Goal: Task Accomplishment & Management: Complete application form

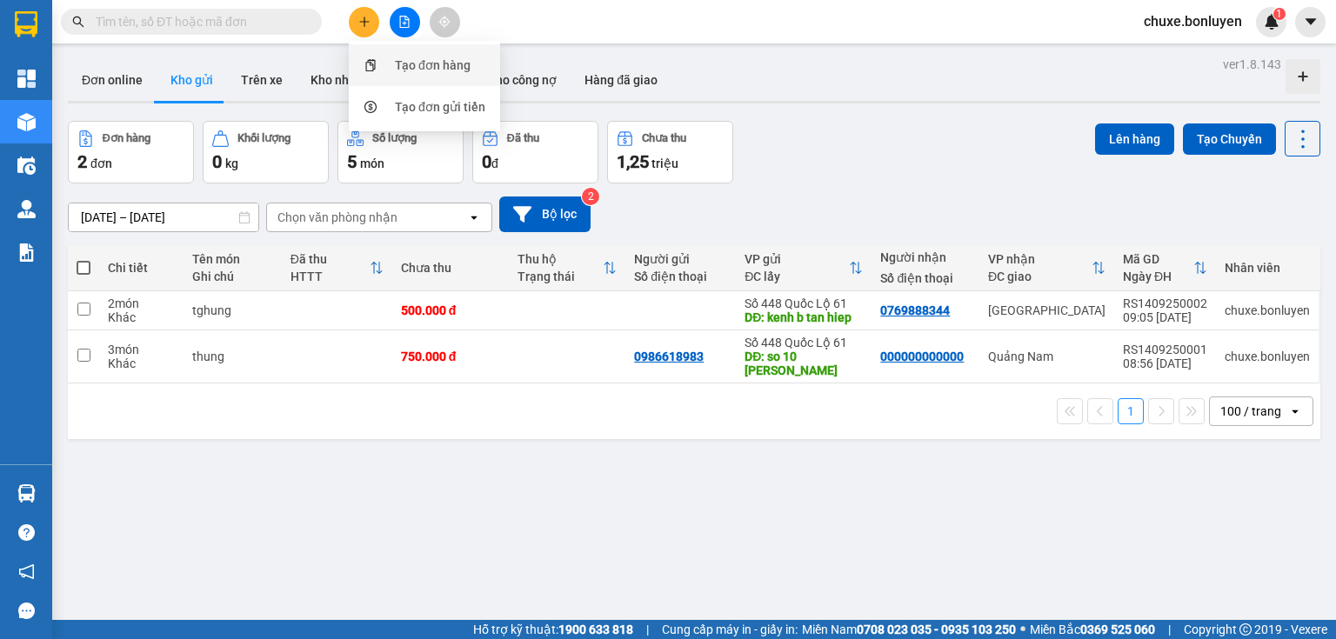
click at [410, 58] on div "Tạo đơn hàng" at bounding box center [433, 65] width 76 height 19
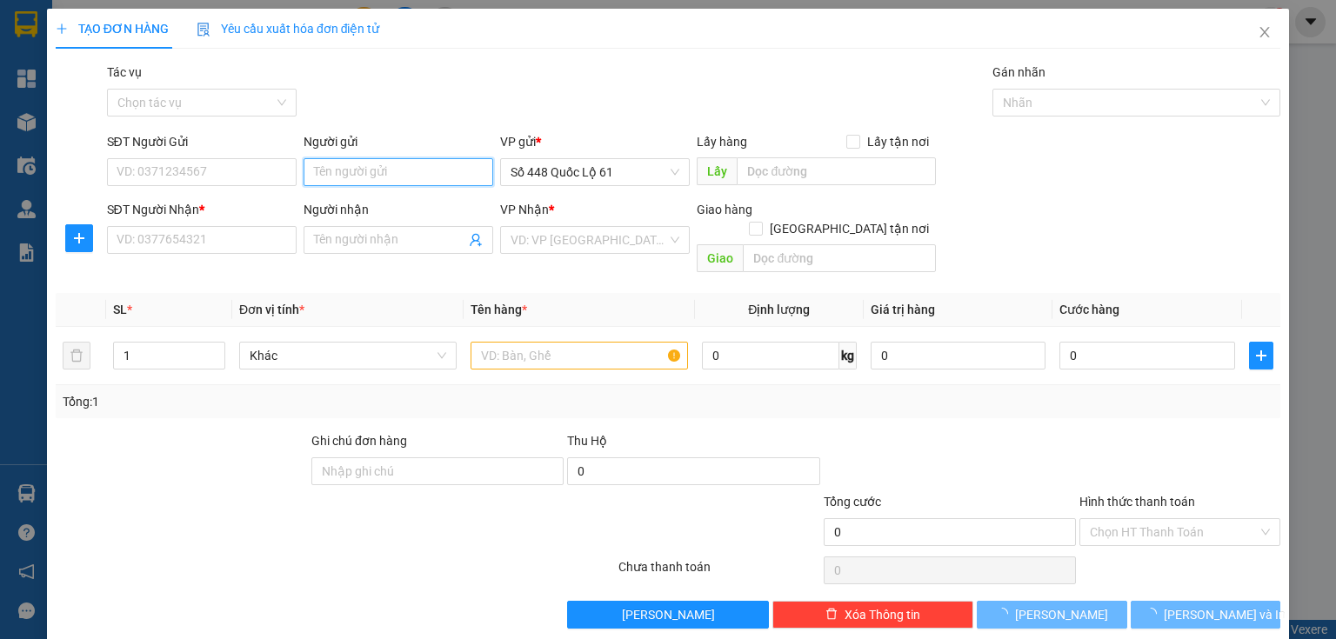
click at [378, 177] on input "Người gửi" at bounding box center [399, 172] width 190 height 28
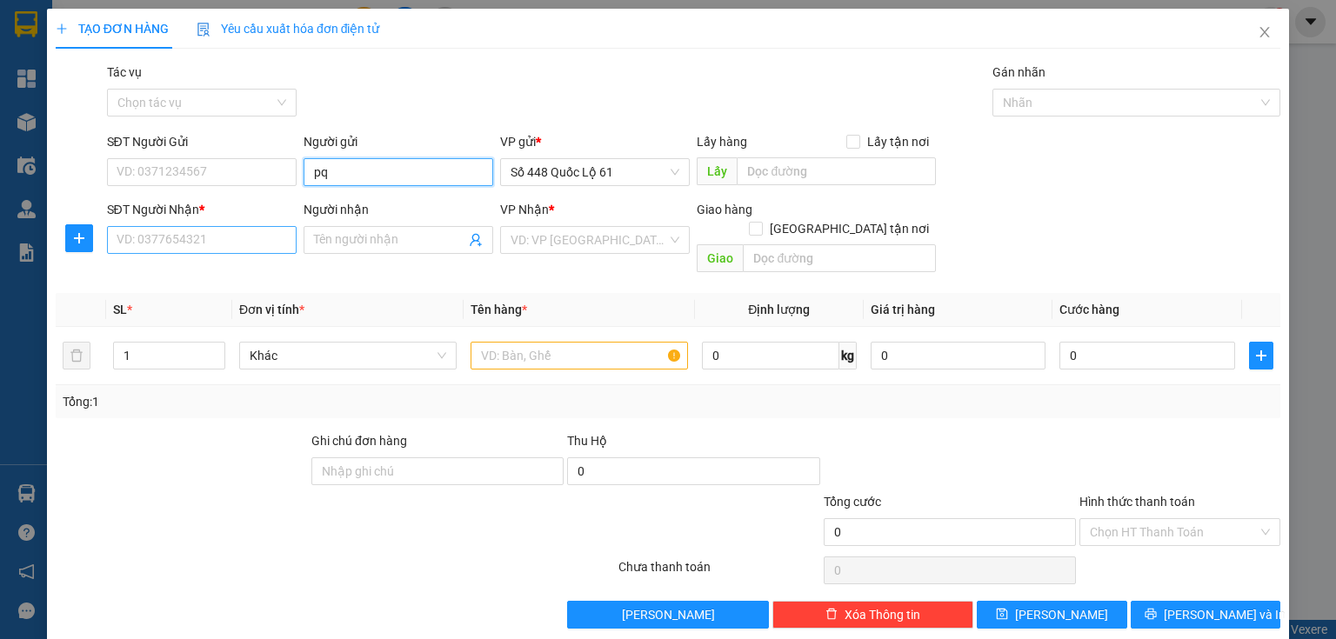
type input "pq"
click at [240, 231] on input "SĐT Người Nhận *" at bounding box center [202, 240] width 190 height 28
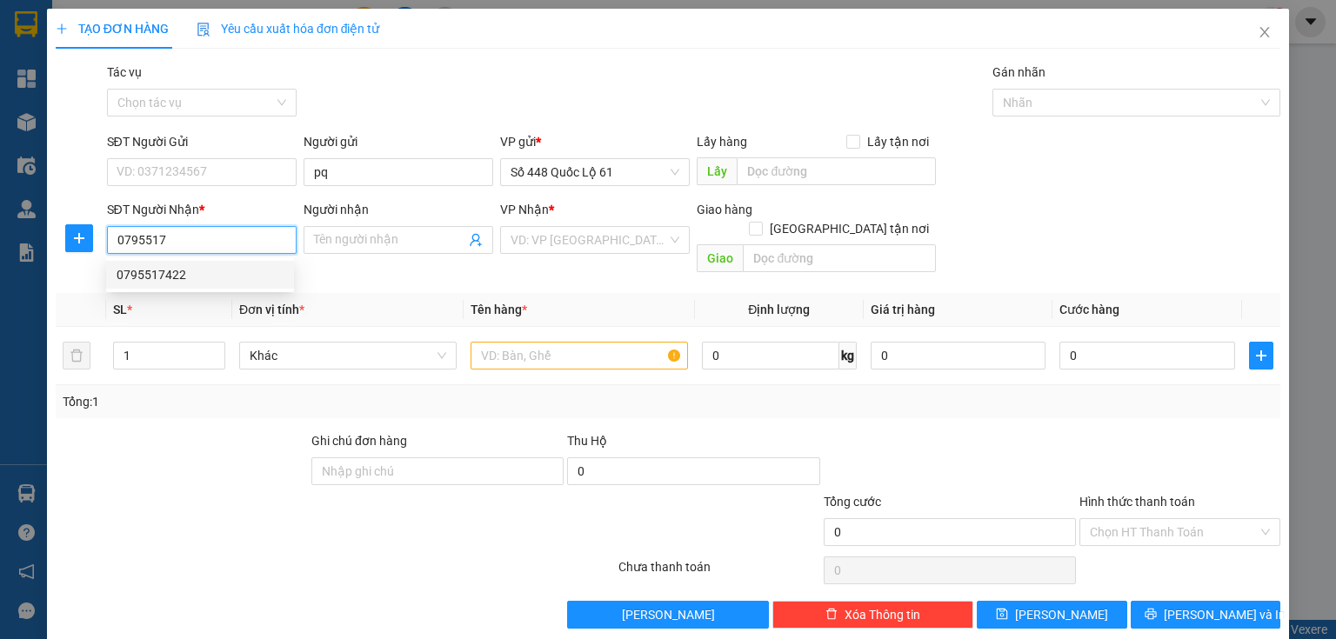
click at [193, 282] on div "0795517422" at bounding box center [200, 274] width 167 height 19
type input "0795517422"
type input "1.000"
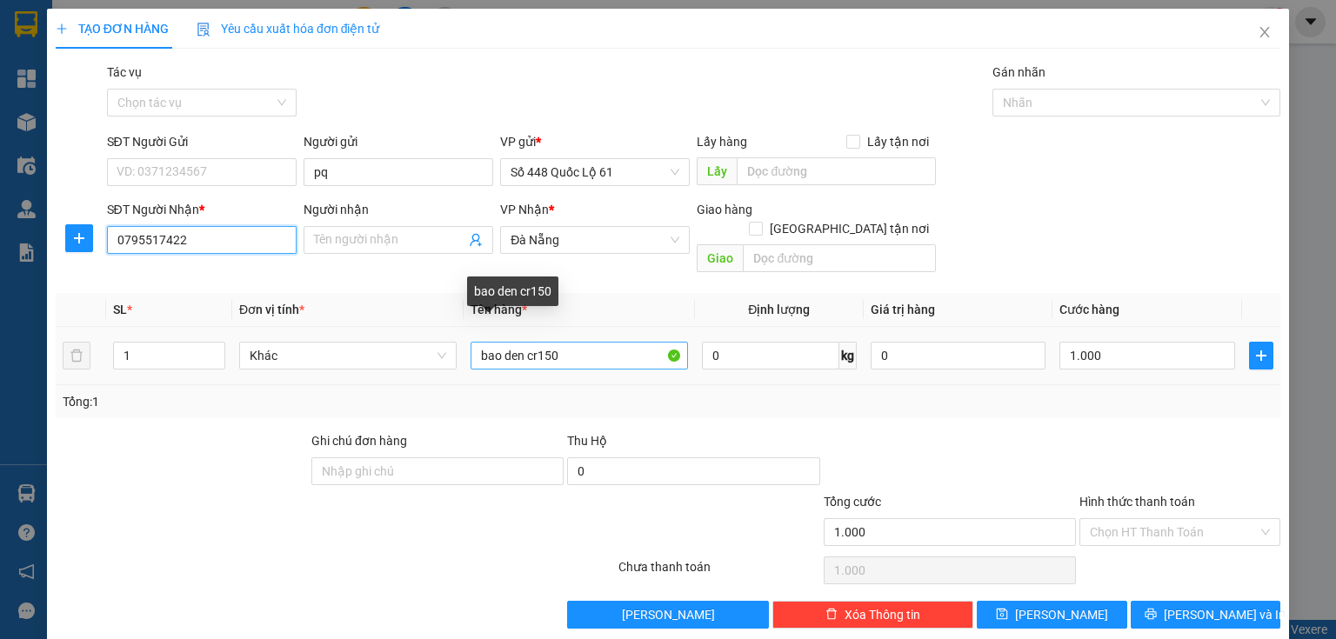
type input "0795517422"
click at [573, 342] on input "bao den cr150" at bounding box center [579, 356] width 217 height 28
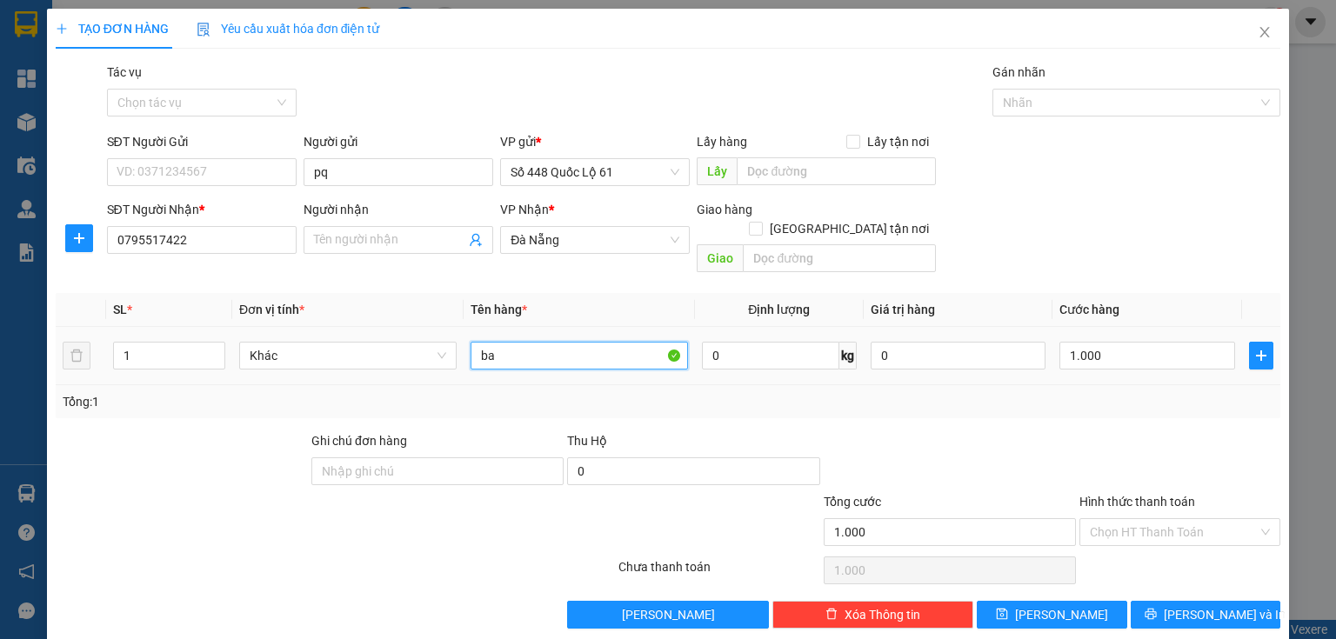
type input "b"
type input "thung cr 200"
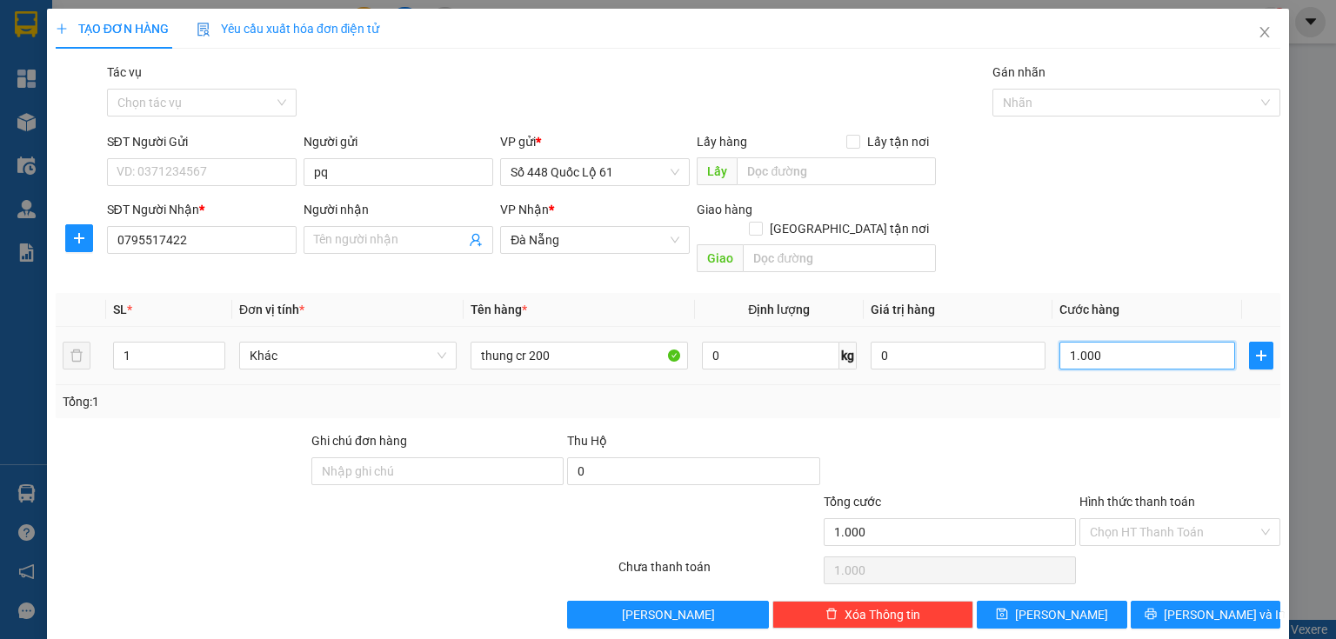
drag, startPoint x: 1065, startPoint y: 333, endPoint x: 1066, endPoint y: 351, distance: 18.4
click at [1065, 342] on input "1.000" at bounding box center [1148, 356] width 176 height 28
type input "1"
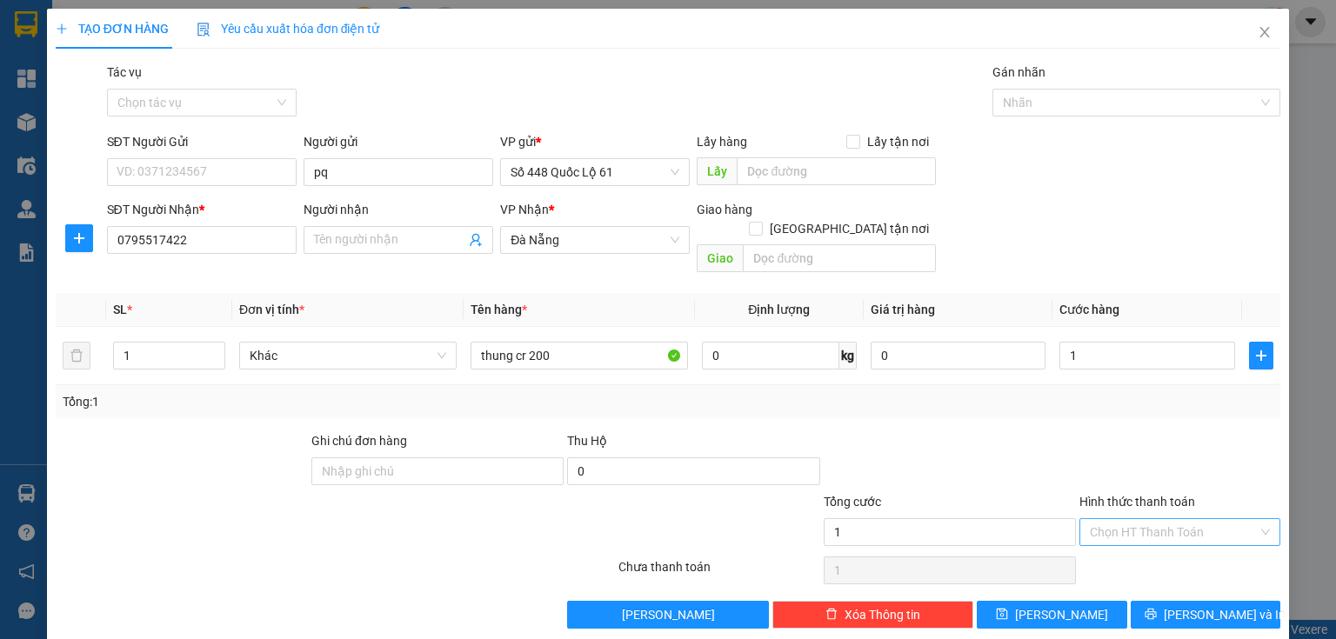
type input "1.000"
click at [1112, 519] on input "Hình thức thanh toán" at bounding box center [1174, 532] width 168 height 26
click at [1103, 537] on div "Tại văn phòng" at bounding box center [1171, 547] width 200 height 28
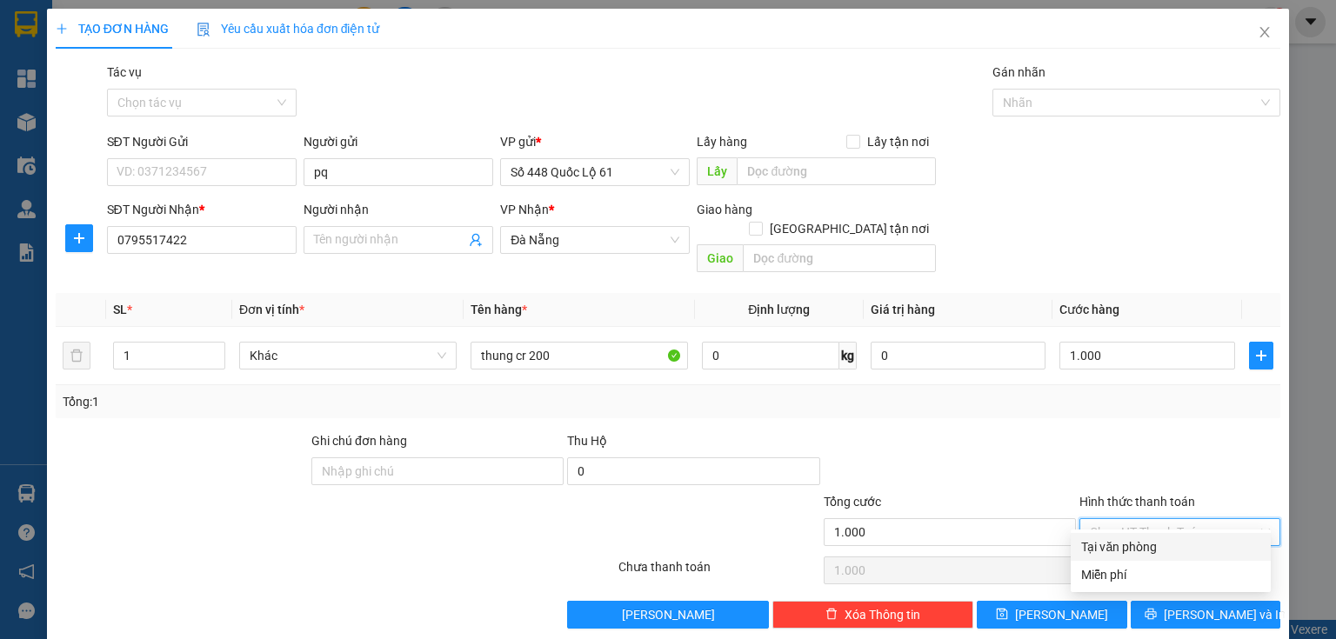
type input "0"
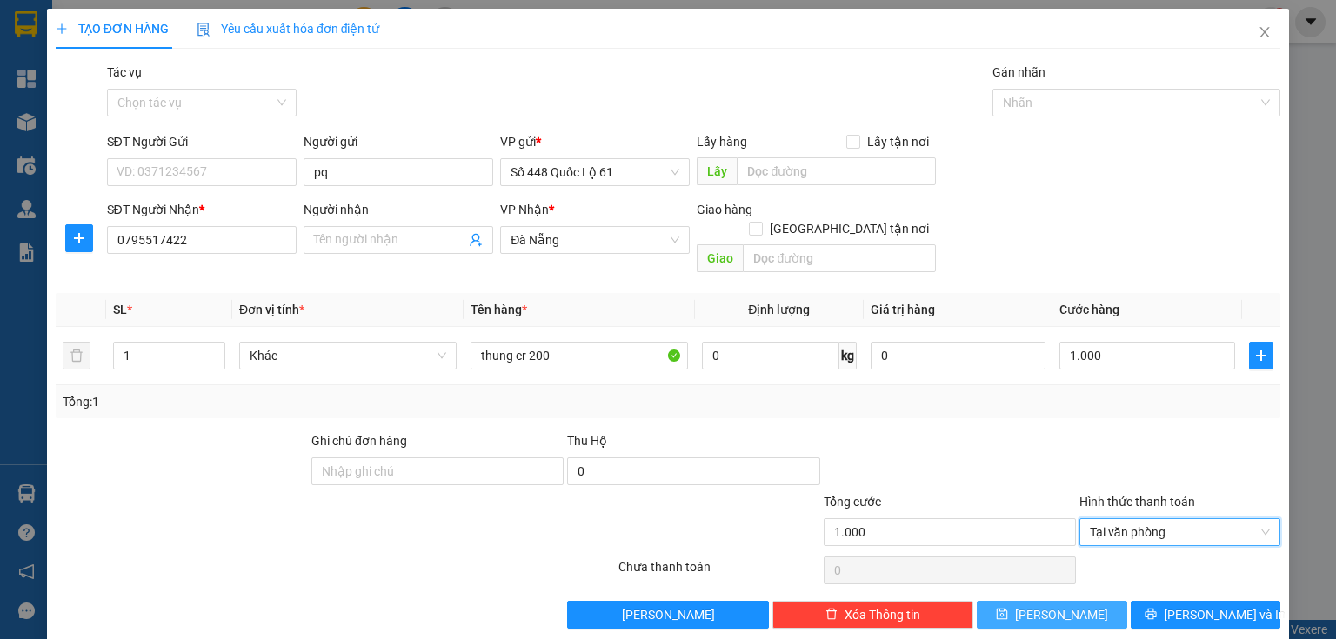
click at [1049, 605] on span "[PERSON_NAME]" at bounding box center [1061, 614] width 93 height 19
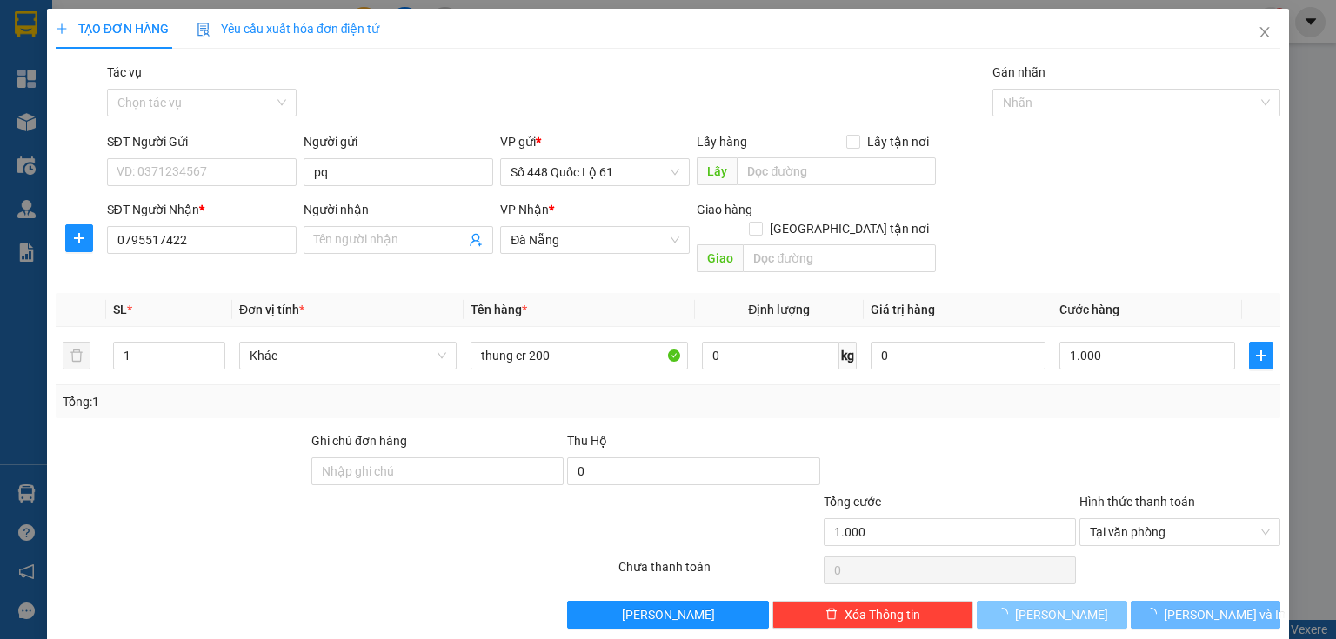
type input "0"
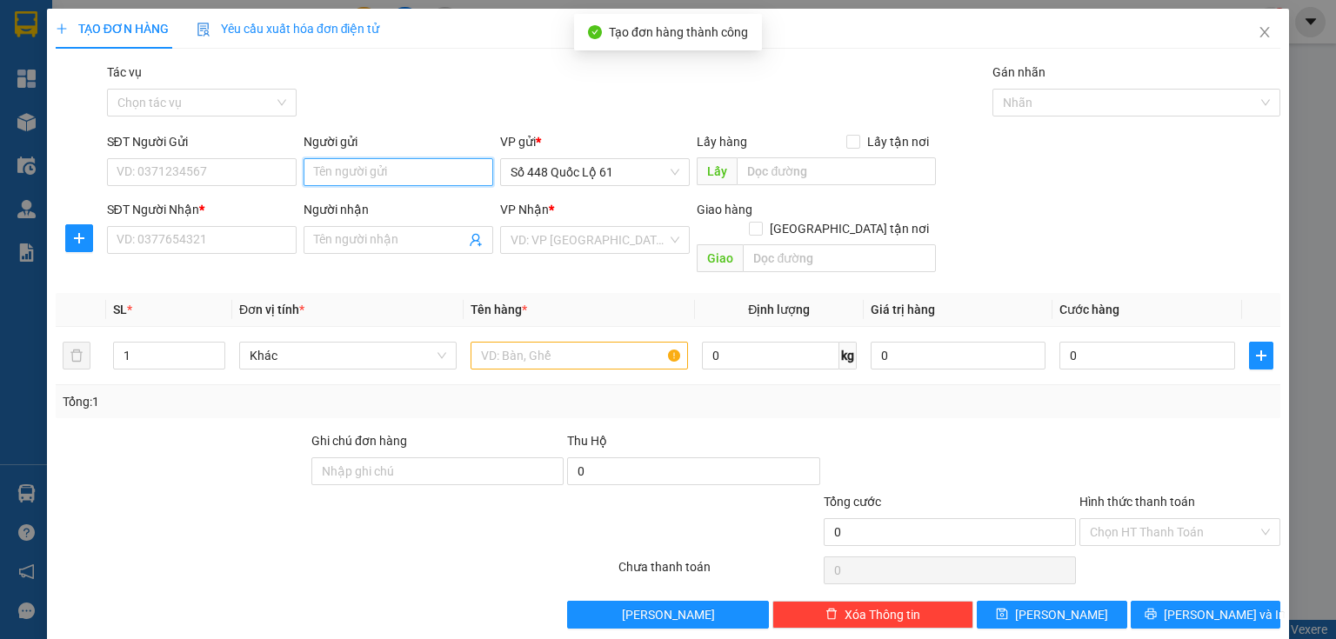
click at [414, 178] on input "Người gửi" at bounding box center [399, 172] width 190 height 28
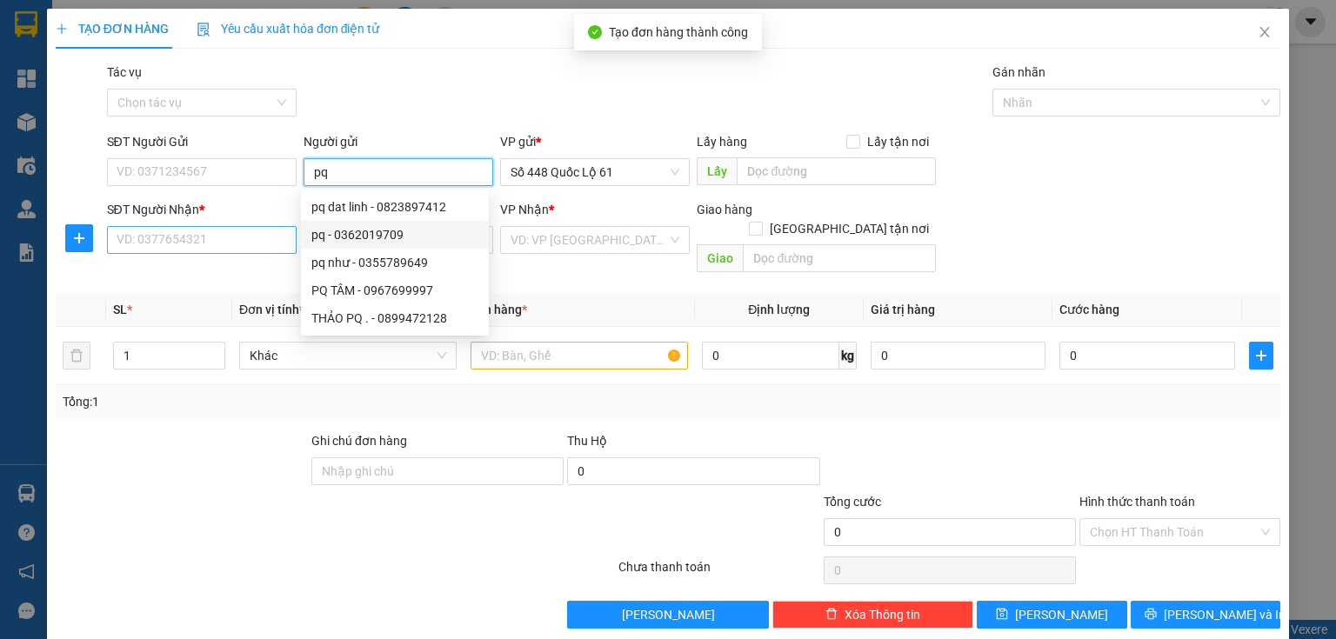
type input "pq"
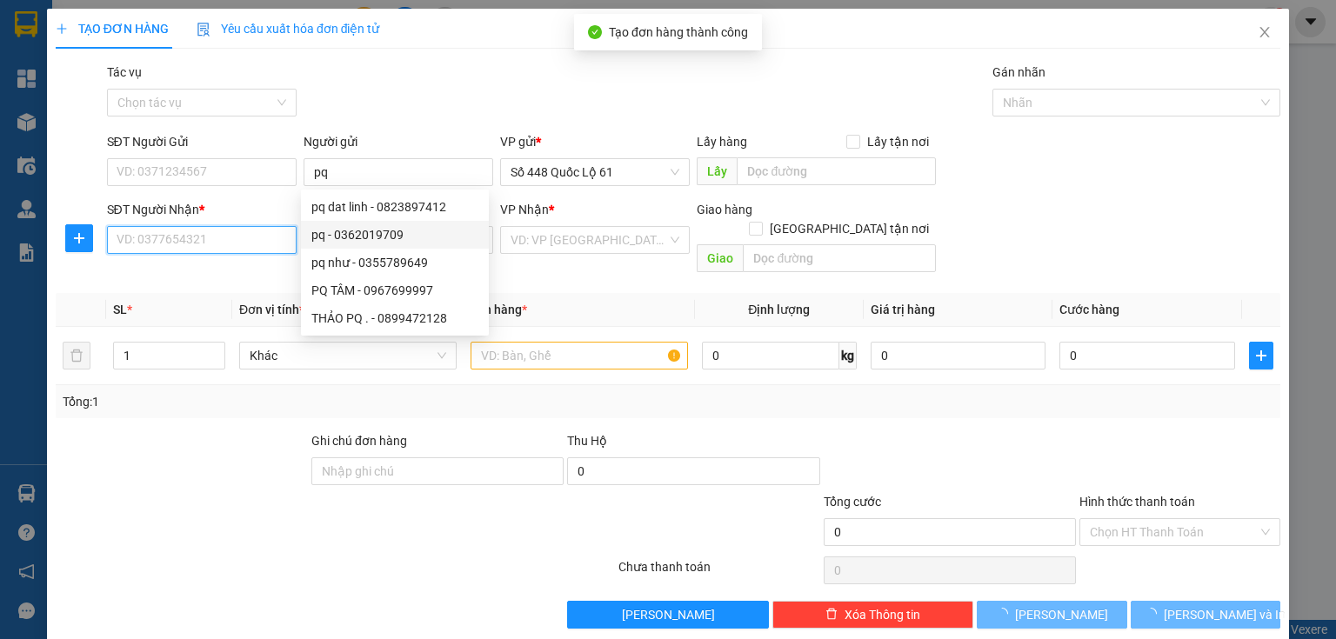
click at [275, 237] on input "SĐT Người Nhận *" at bounding box center [202, 240] width 190 height 28
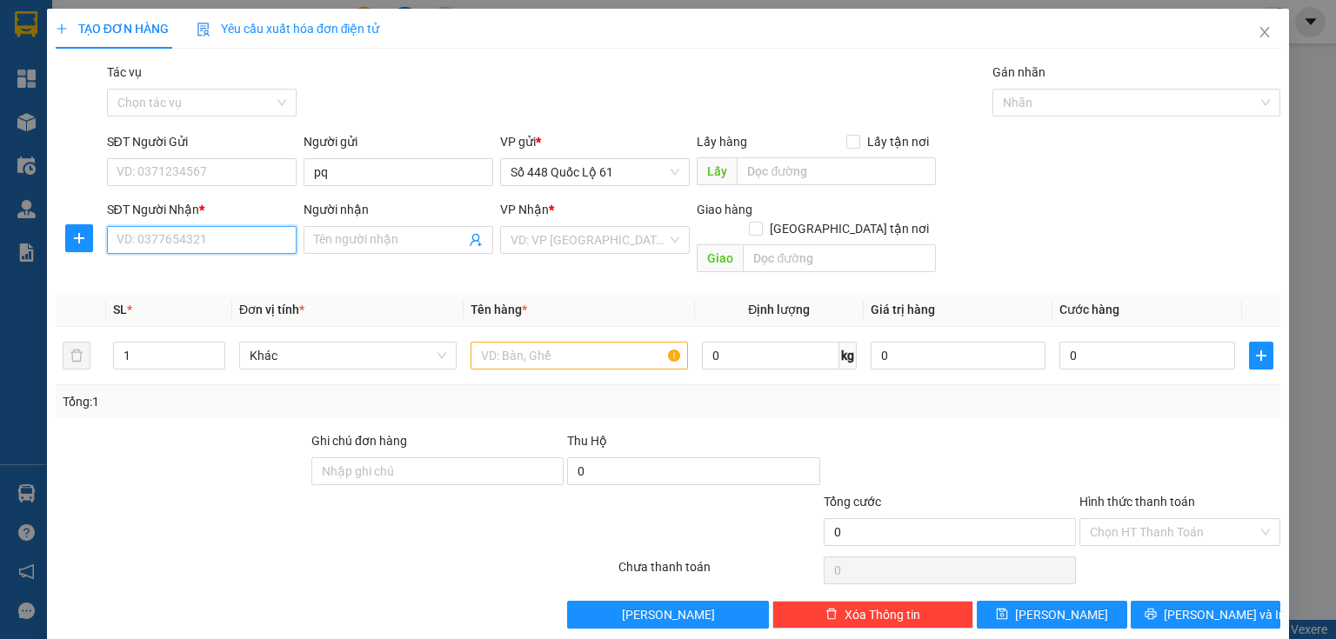
click at [267, 232] on input "SĐT Người Nhận *" at bounding box center [202, 240] width 190 height 28
type input "0366124343"
click at [192, 271] on div "0366124343" at bounding box center [200, 274] width 167 height 19
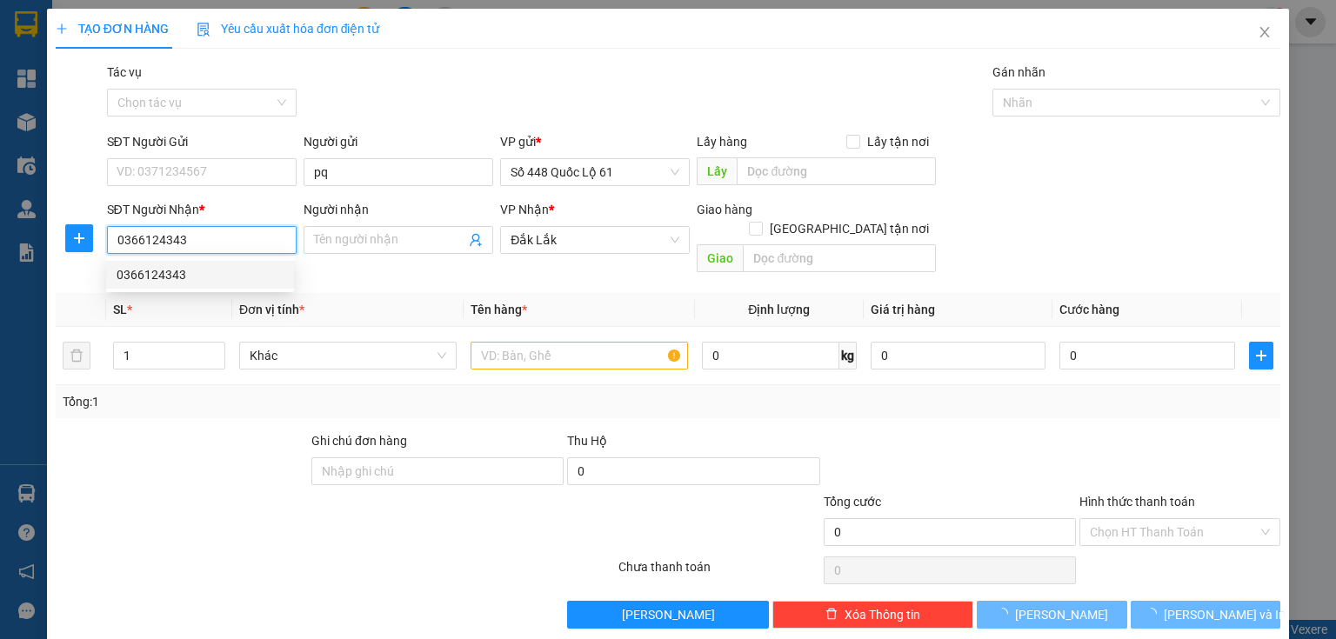
type input "1.000"
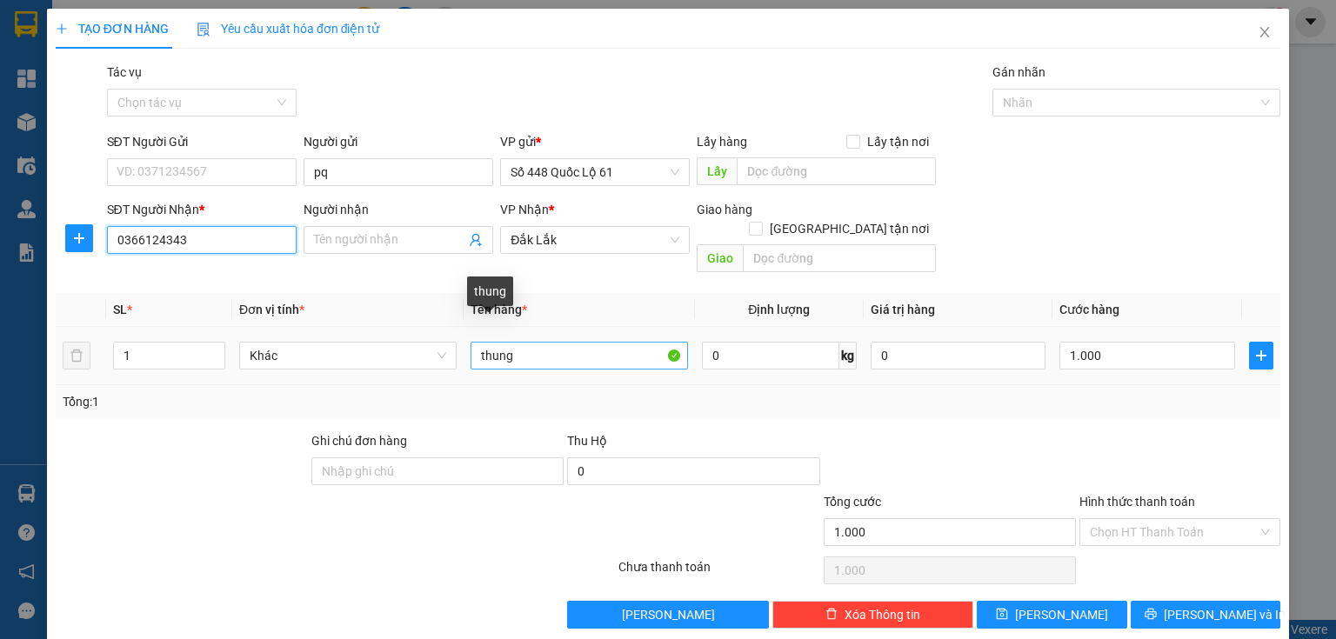
type input "0366124343"
click at [550, 342] on input "thung" at bounding box center [579, 356] width 217 height 28
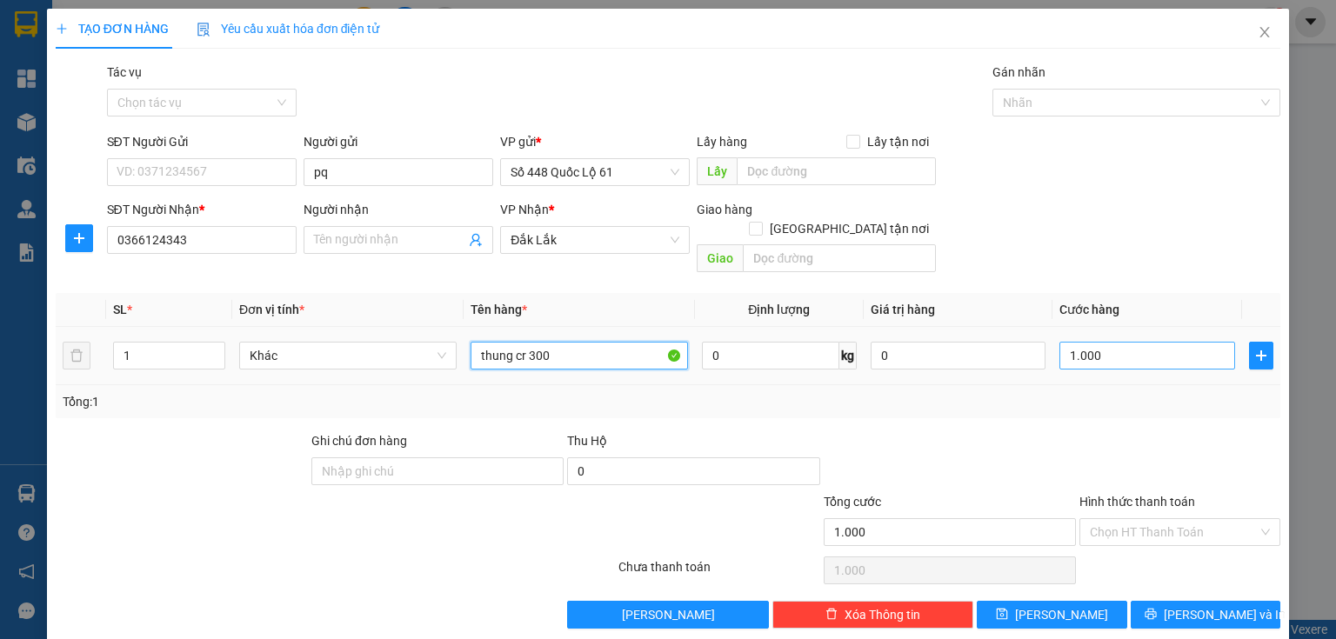
type input "thung cr 300"
click at [1073, 342] on input "1.000" at bounding box center [1148, 356] width 176 height 28
type input "1"
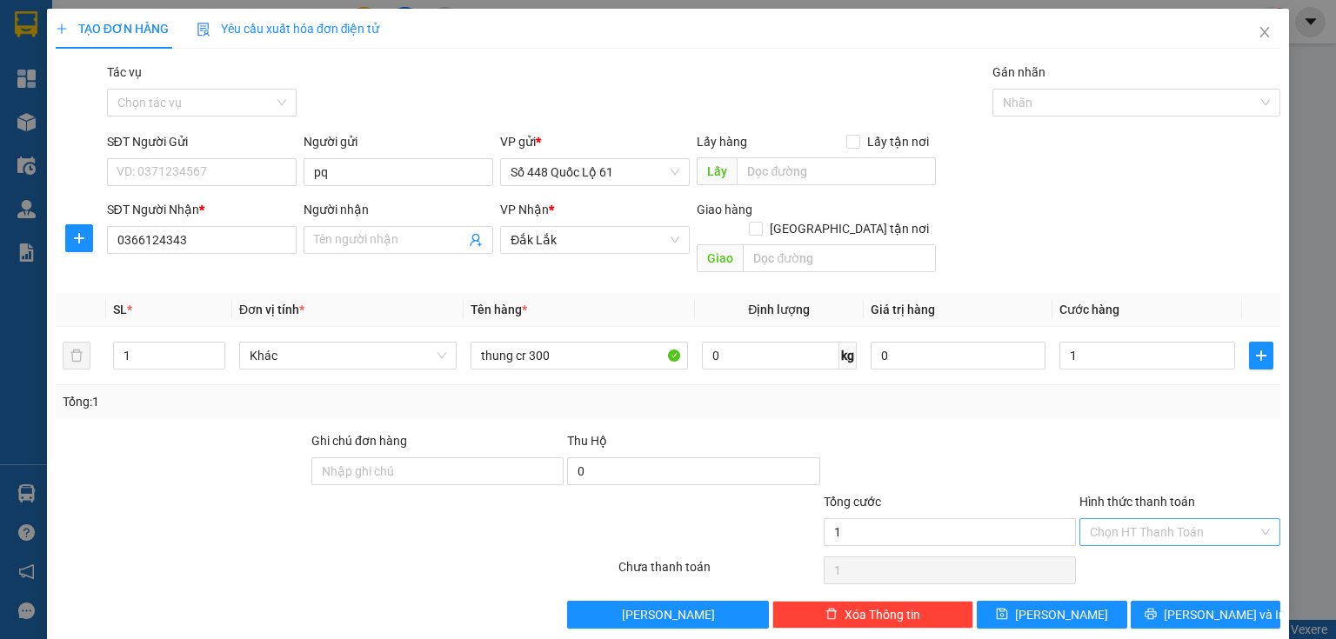
type input "1.000"
click at [1125, 519] on input "Hình thức thanh toán" at bounding box center [1174, 532] width 168 height 26
click at [1112, 533] on div "Tại văn phòng" at bounding box center [1171, 547] width 200 height 28
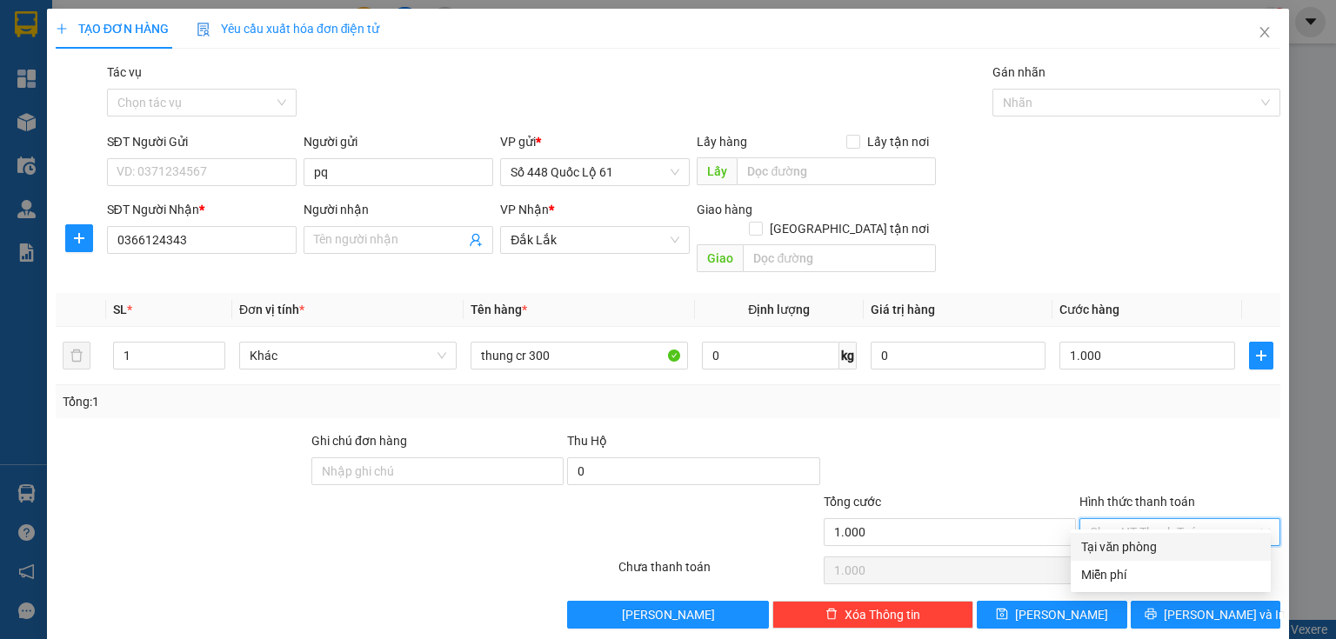
type input "0"
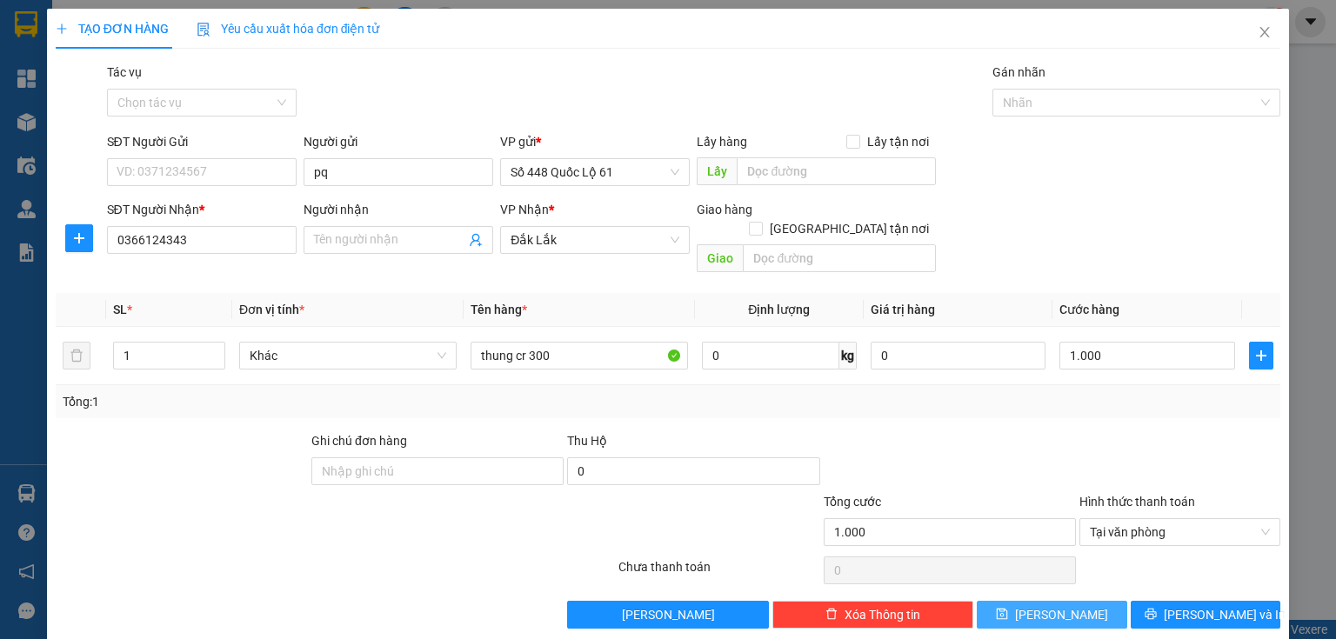
click at [1047, 605] on span "[PERSON_NAME]" at bounding box center [1061, 614] width 93 height 19
type input "0"
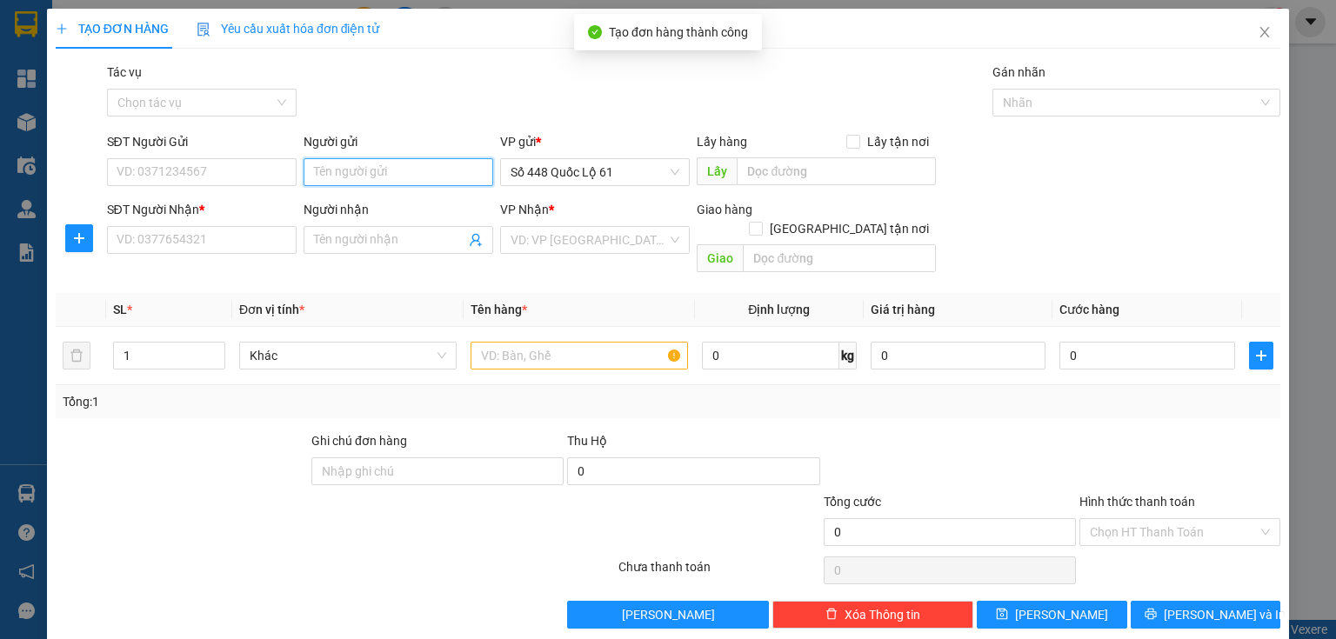
click at [338, 176] on input "Người gửi" at bounding box center [399, 172] width 190 height 28
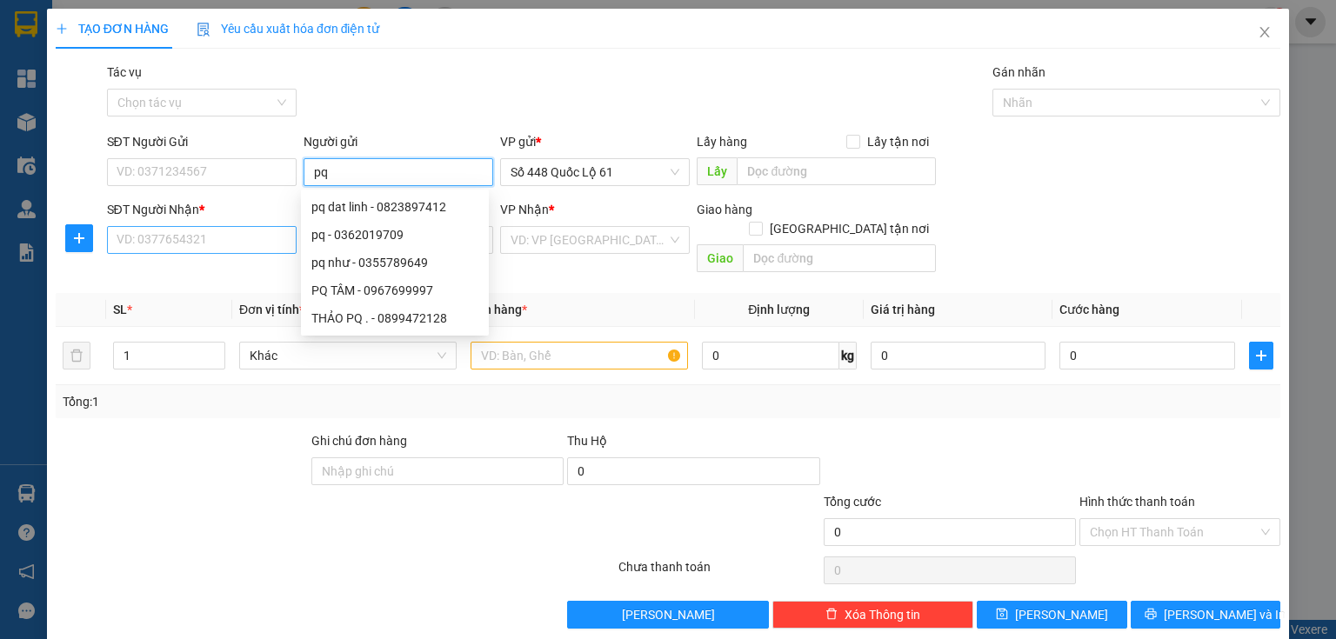
type input "pq"
click at [240, 235] on input "SĐT Người Nhận *" at bounding box center [202, 240] width 190 height 28
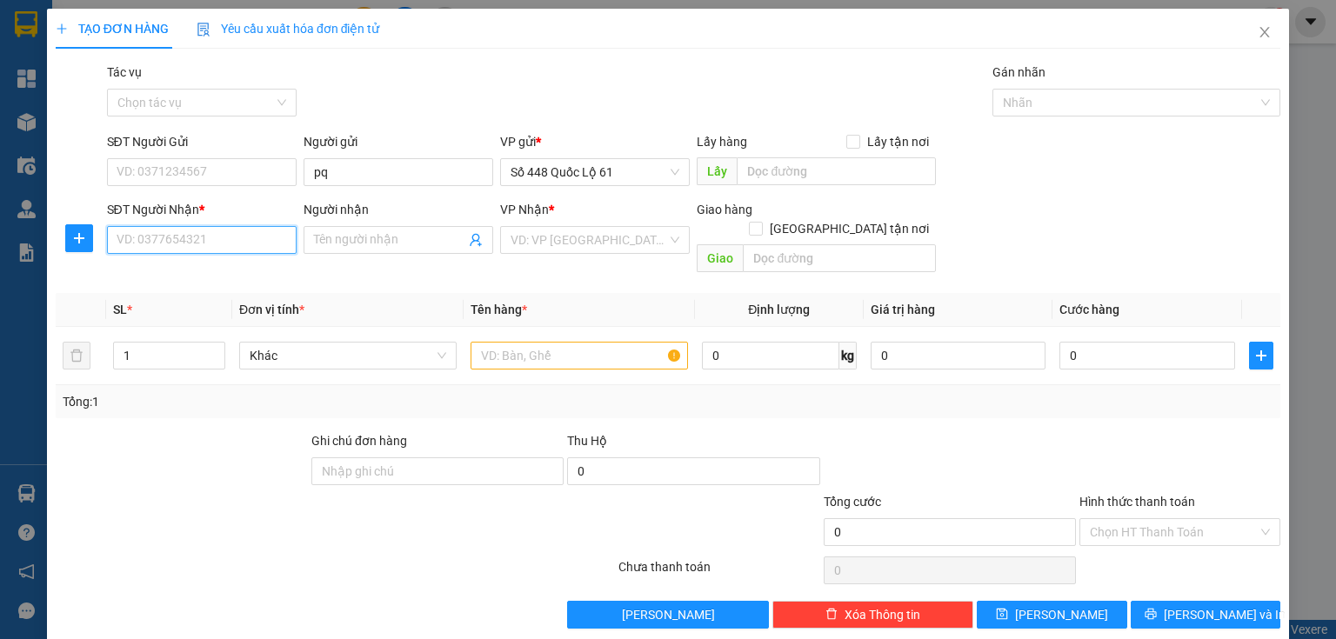
click at [222, 243] on input "SĐT Người Nhận *" at bounding box center [202, 240] width 190 height 28
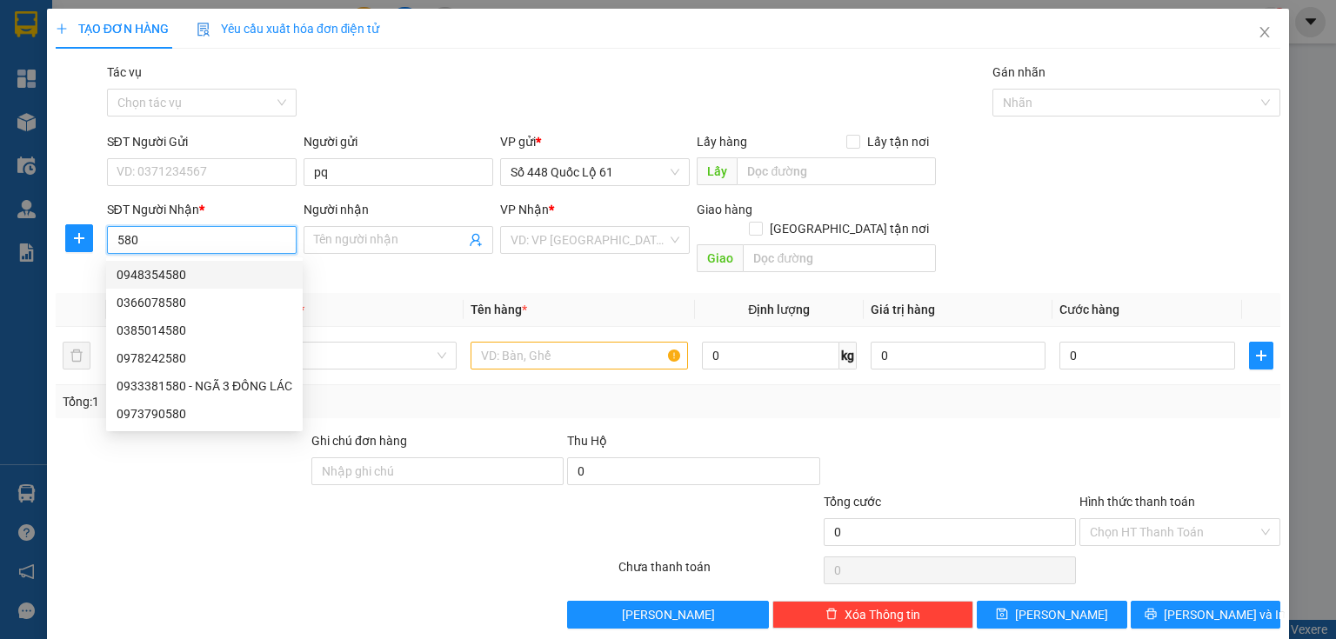
click at [111, 237] on input "580" at bounding box center [202, 240] width 190 height 28
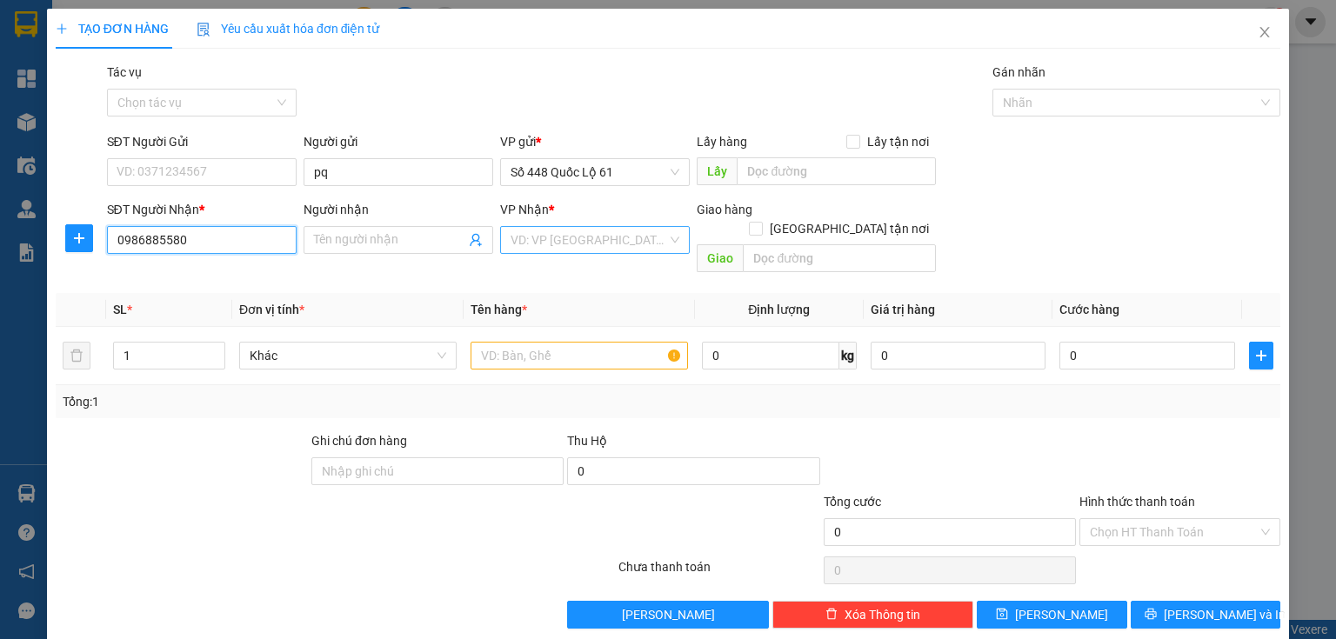
click at [500, 242] on div "VD: VP [GEOGRAPHIC_DATA]" at bounding box center [595, 240] width 190 height 28
type input "0986885580"
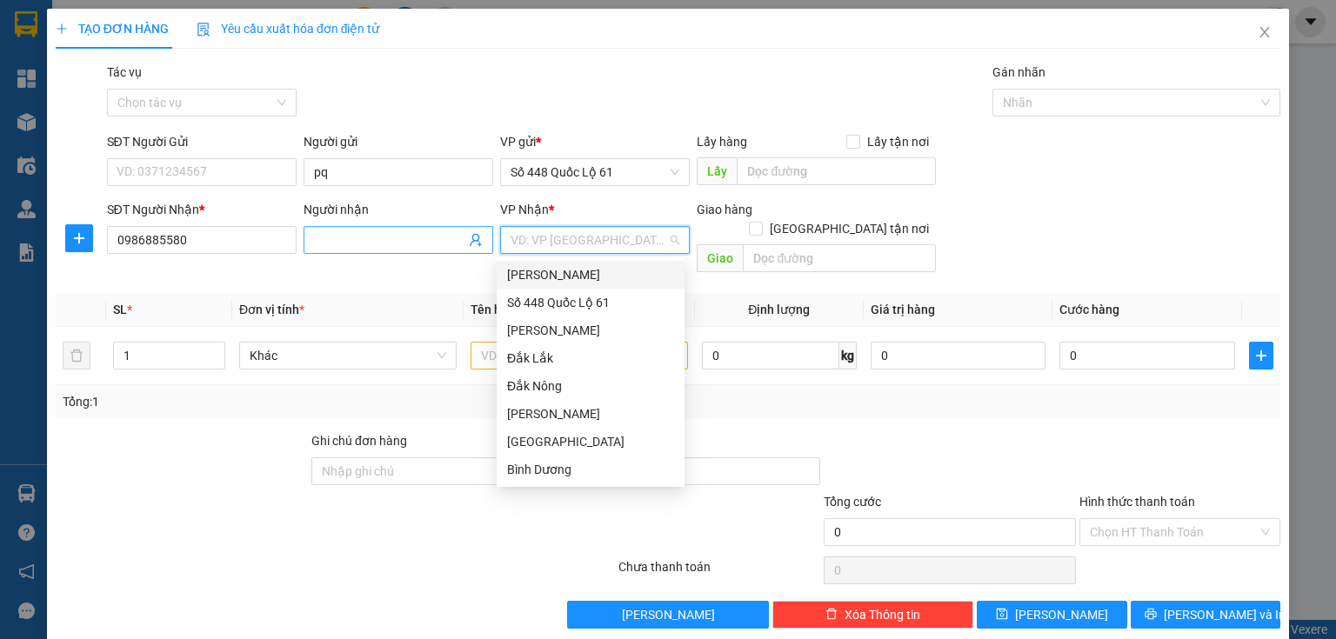
type input "k"
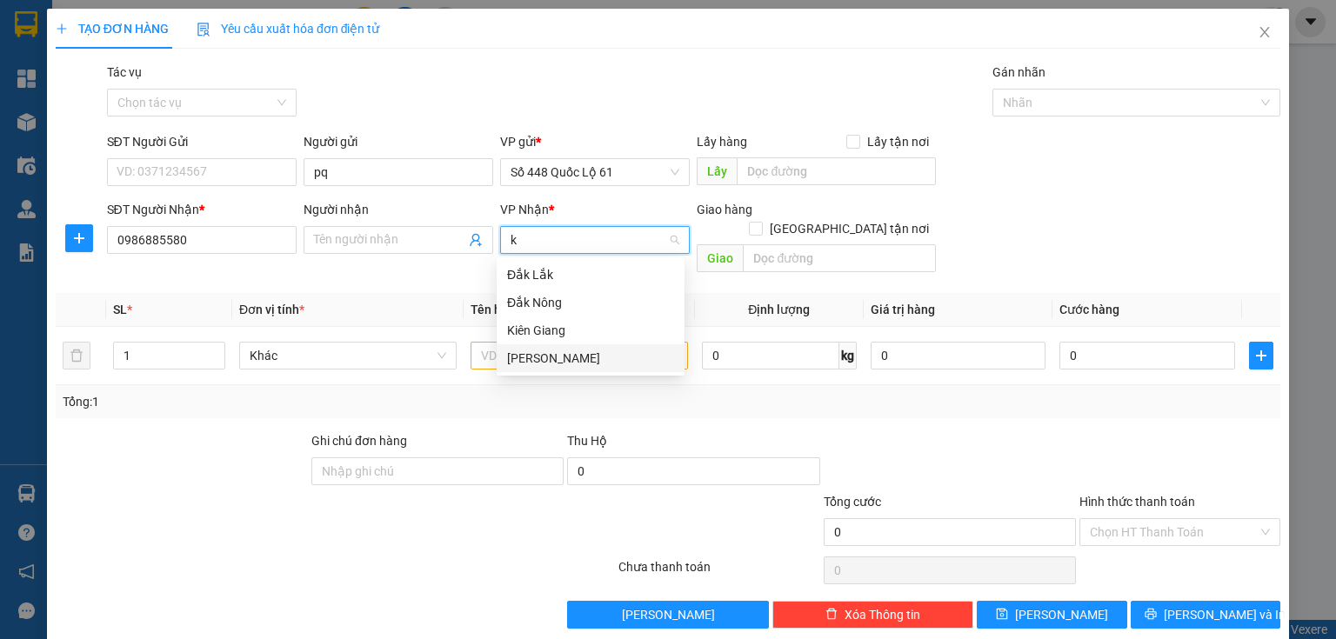
drag, startPoint x: 518, startPoint y: 358, endPoint x: 531, endPoint y: 338, distance: 22.7
click at [518, 357] on div "[PERSON_NAME]" at bounding box center [590, 358] width 167 height 19
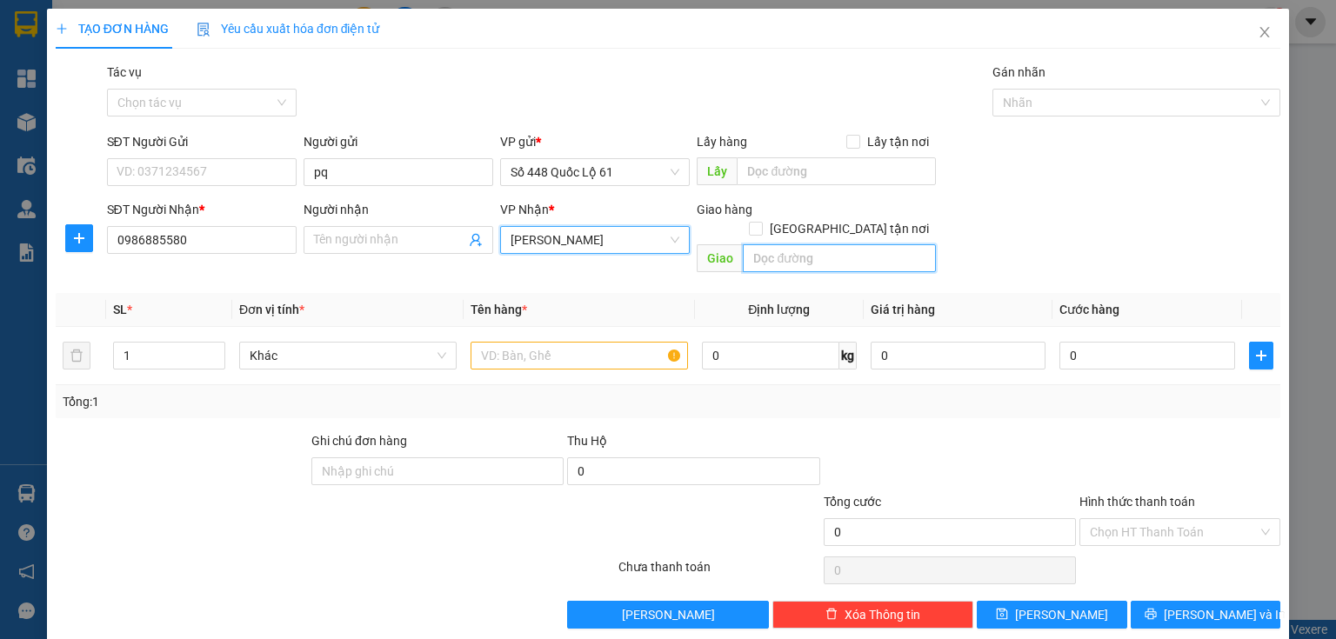
click at [778, 247] on input "text" at bounding box center [839, 258] width 193 height 28
type input "[GEOGRAPHIC_DATA]"
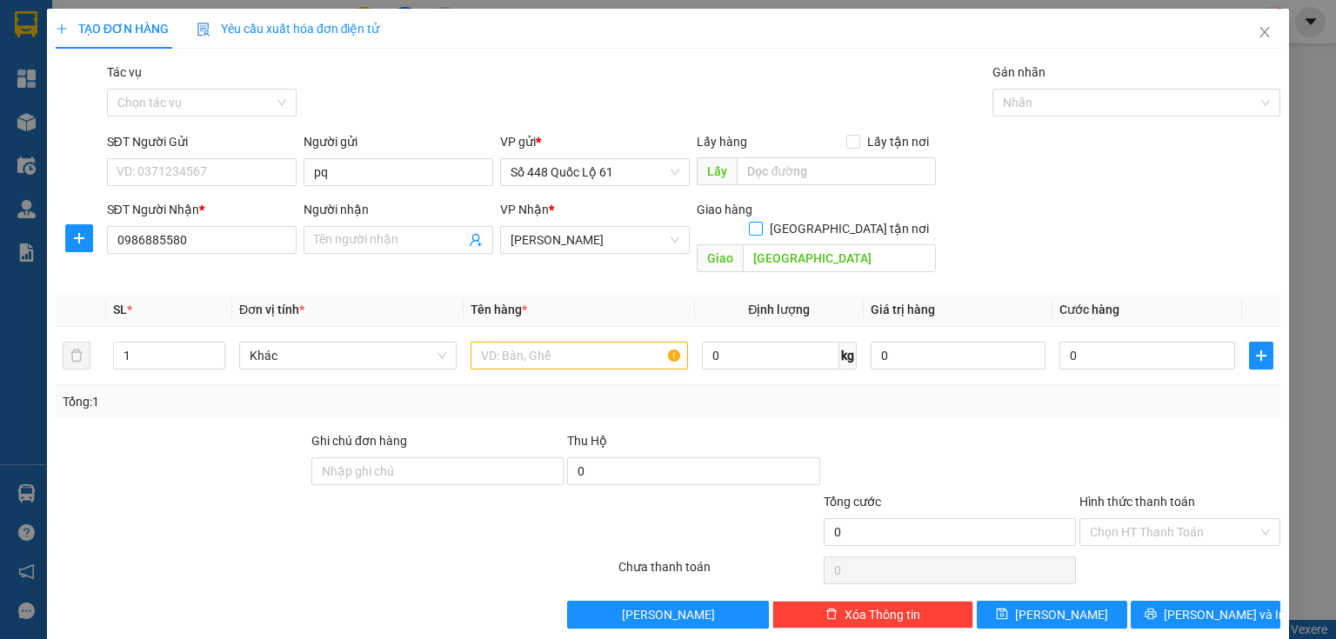
click at [763, 222] on span at bounding box center [756, 229] width 14 height 14
click at [761, 222] on input "[GEOGRAPHIC_DATA] tận nơi" at bounding box center [755, 228] width 12 height 12
checkbox input "true"
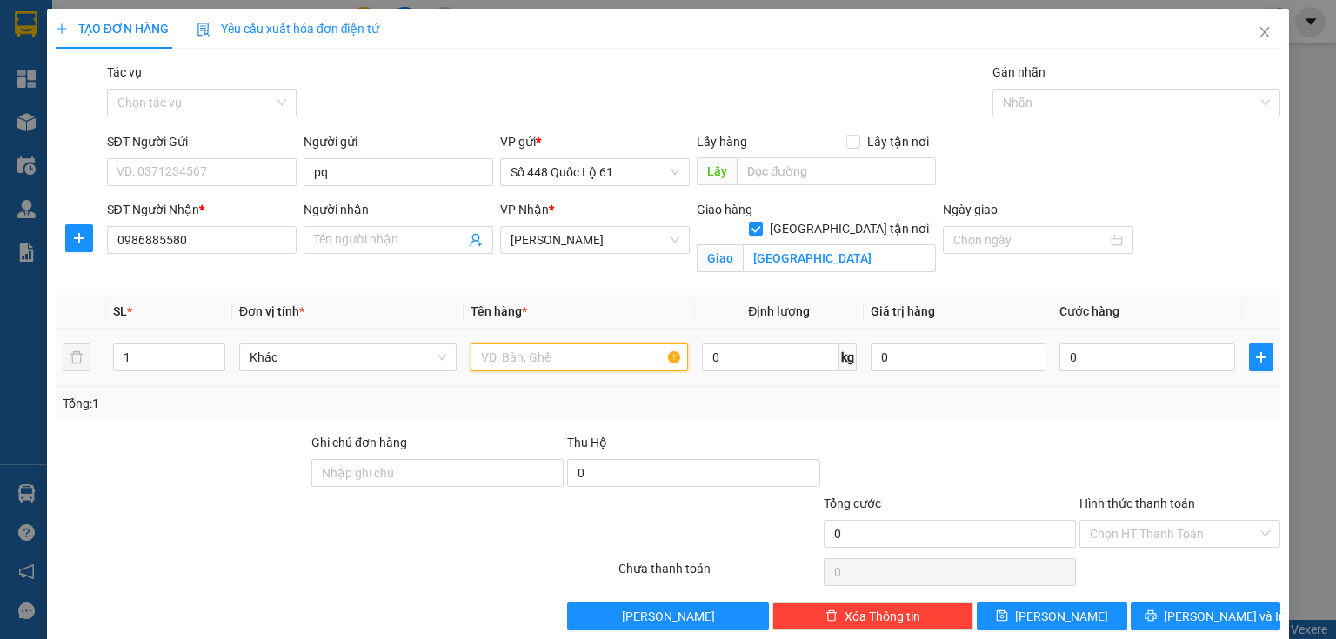
click at [588, 358] on input "text" at bounding box center [579, 358] width 217 height 28
type input "thung"
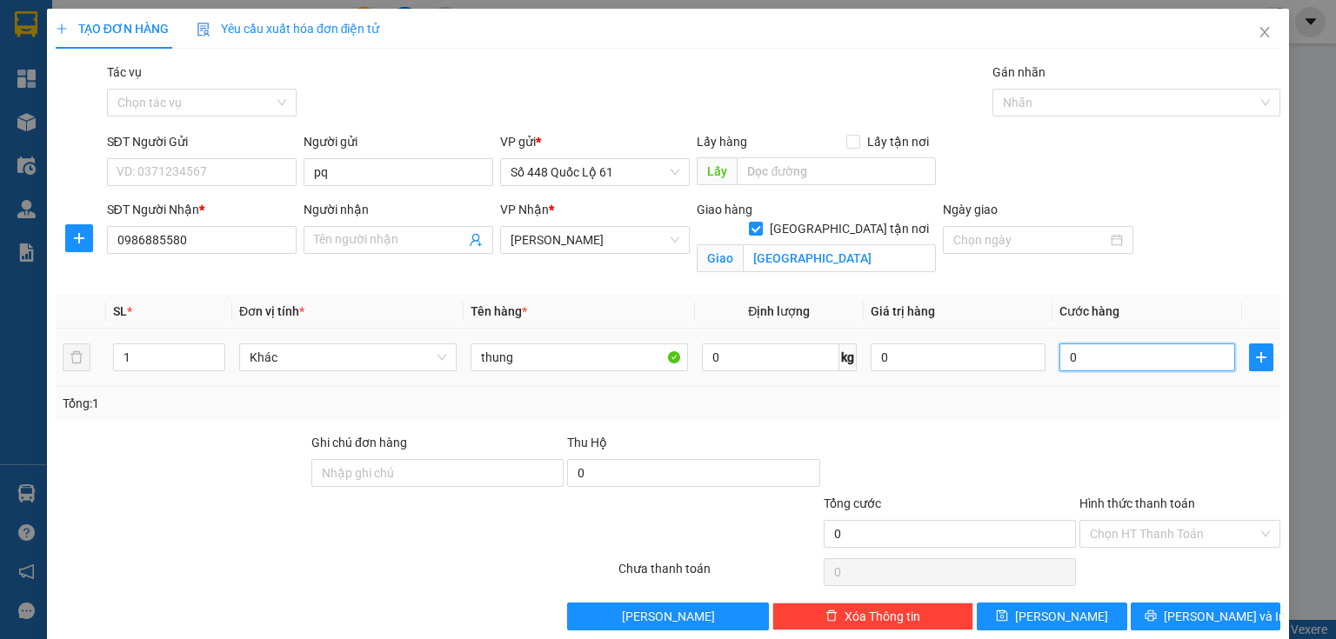
click at [1147, 363] on input "0" at bounding box center [1148, 358] width 176 height 28
type input "1"
type input "1.000"
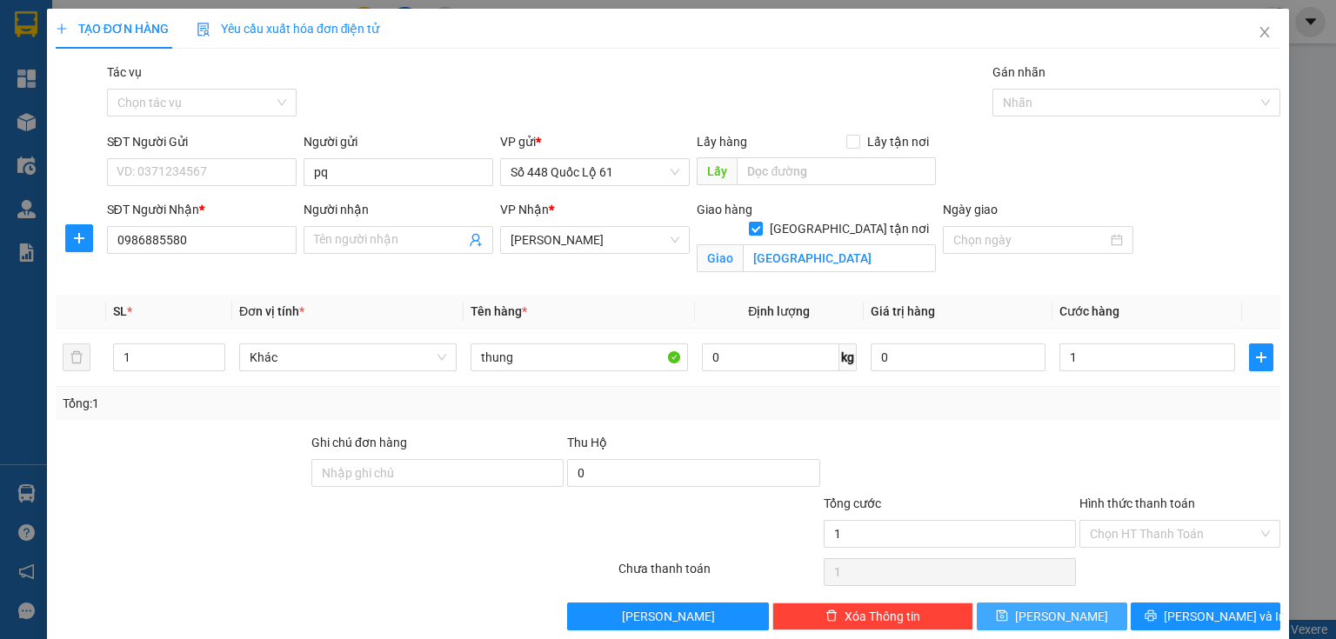
type input "1.000"
click at [1022, 617] on button "[PERSON_NAME]" at bounding box center [1052, 617] width 150 height 28
checkbox input "false"
type input "0"
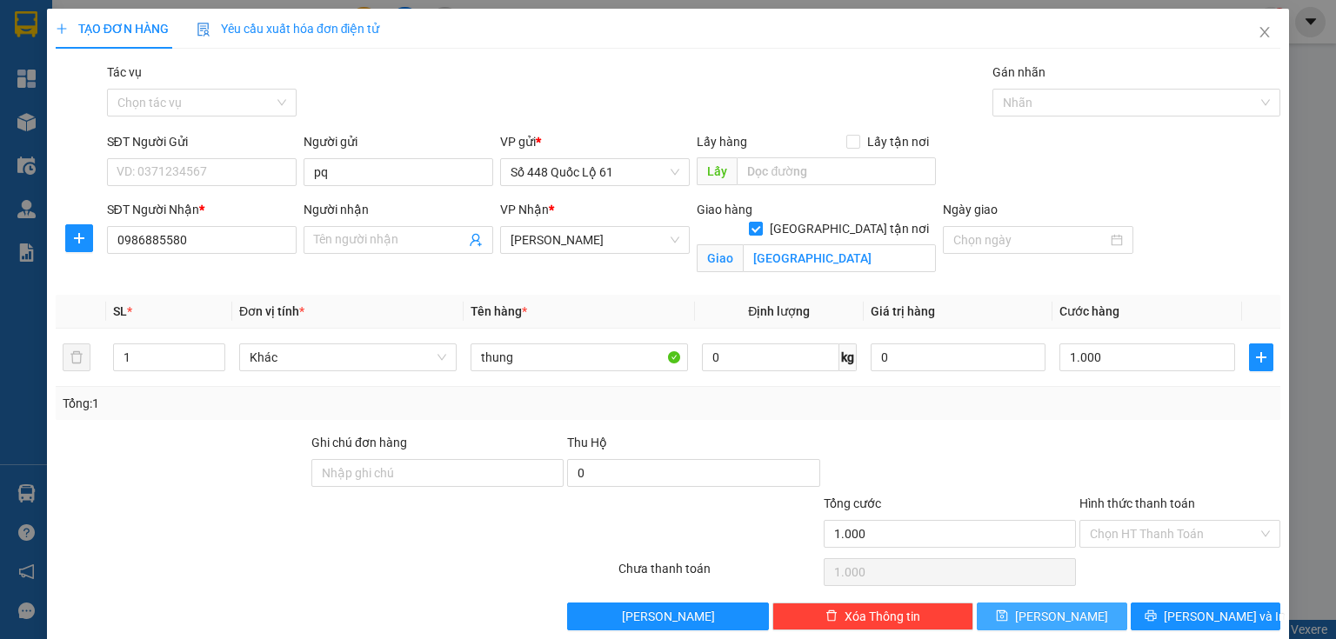
type input "0"
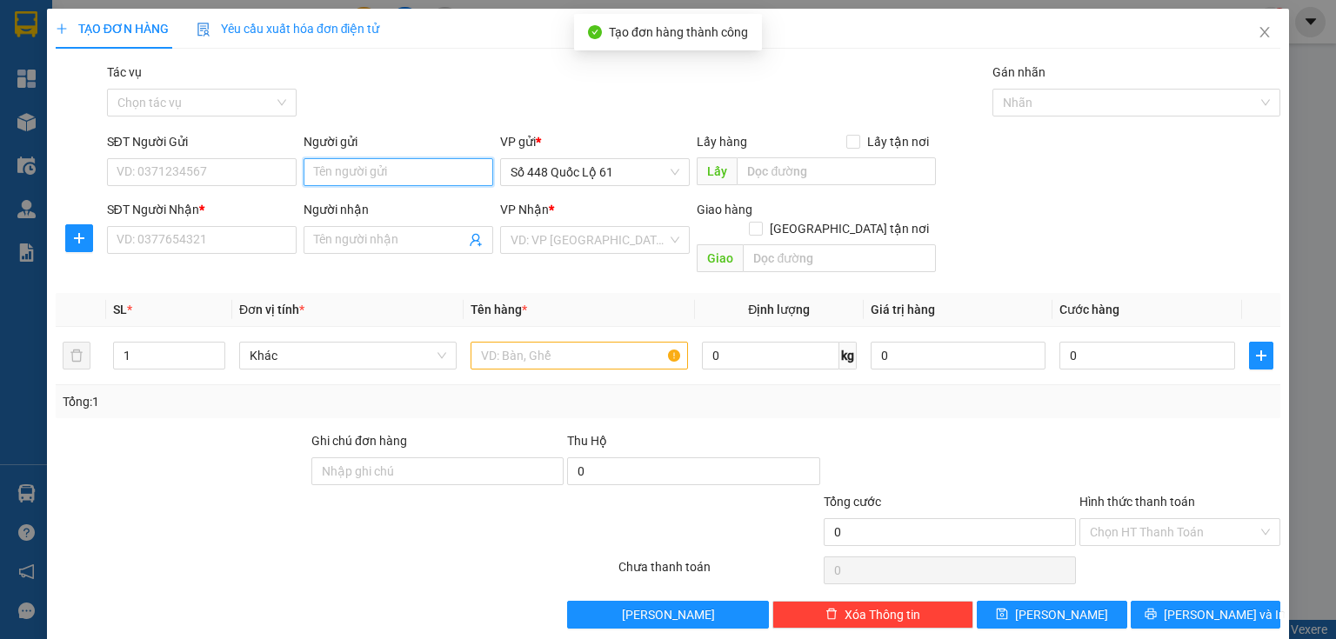
click at [337, 173] on input "Người gửi" at bounding box center [399, 172] width 190 height 28
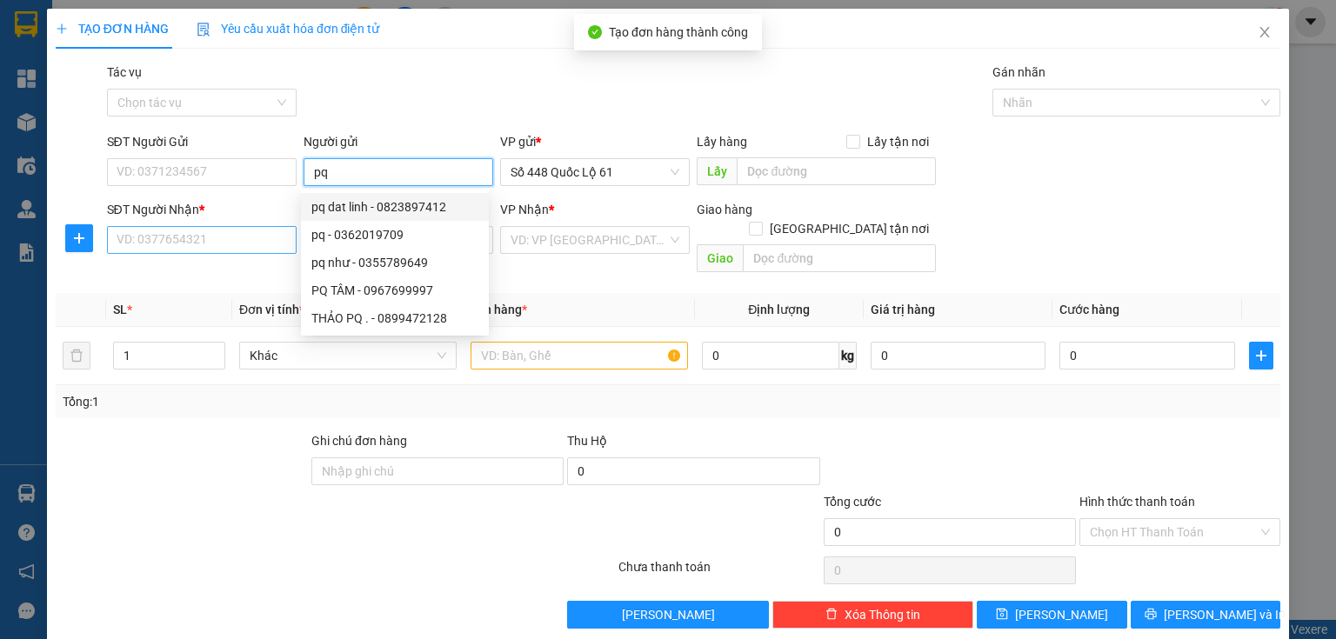
type input "pq"
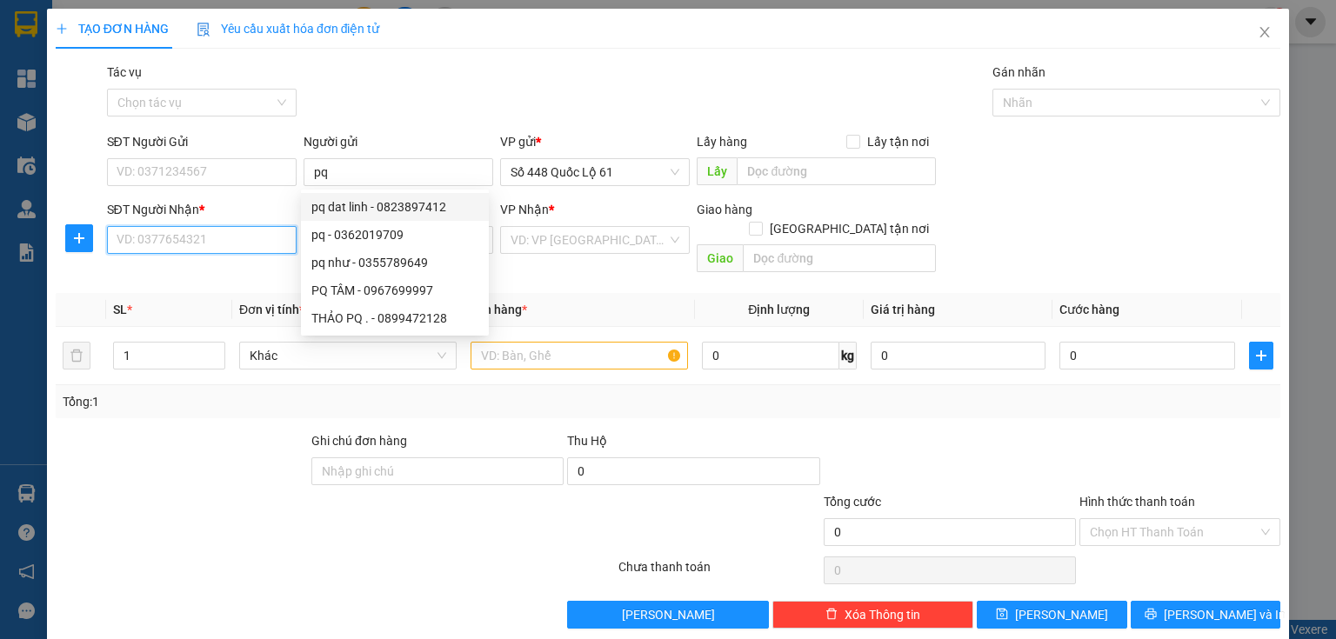
click at [238, 226] on input "SĐT Người Nhận *" at bounding box center [202, 240] width 190 height 28
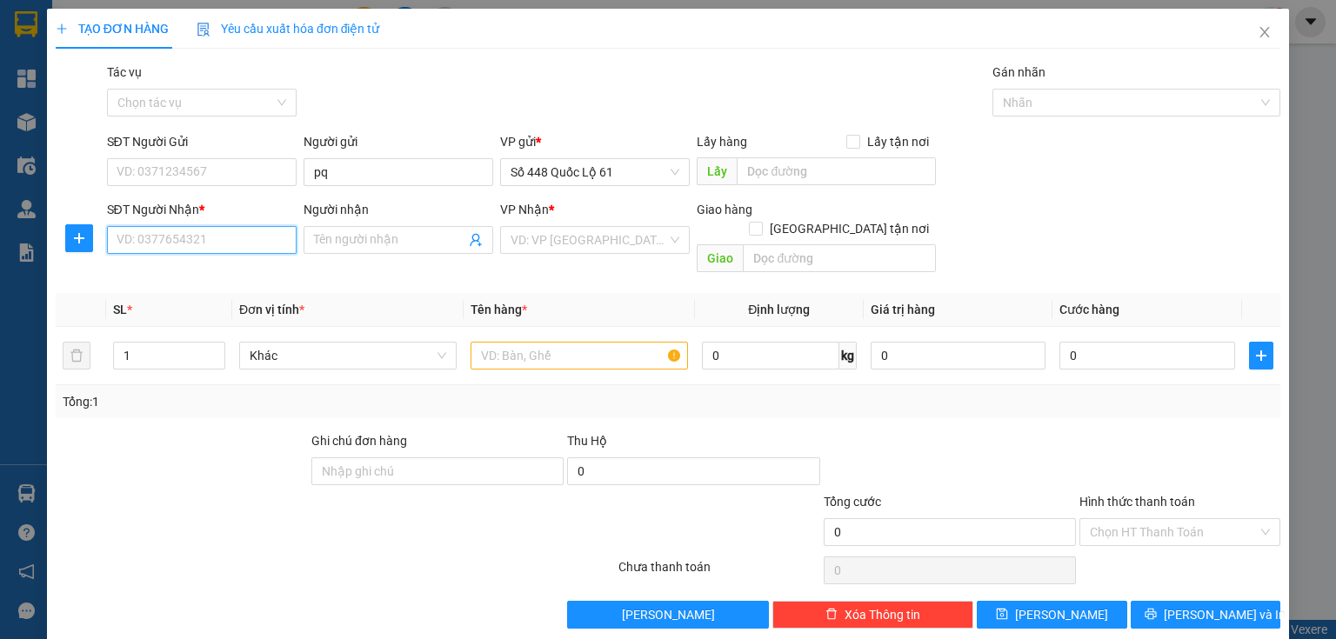
click at [221, 240] on input "SĐT Người Nhận *" at bounding box center [202, 240] width 190 height 28
type input "6"
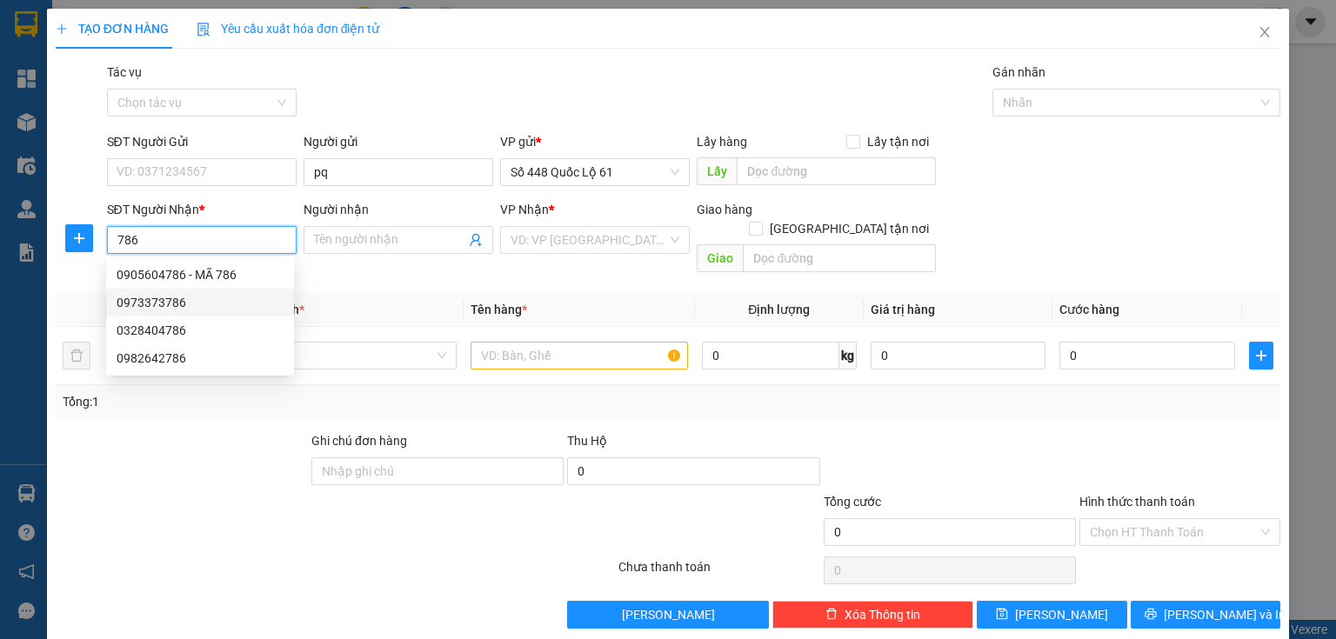
click at [170, 303] on div "0973373786" at bounding box center [200, 302] width 167 height 19
type input "0973373786"
checkbox input "true"
type input "ca na"
type input "1.000"
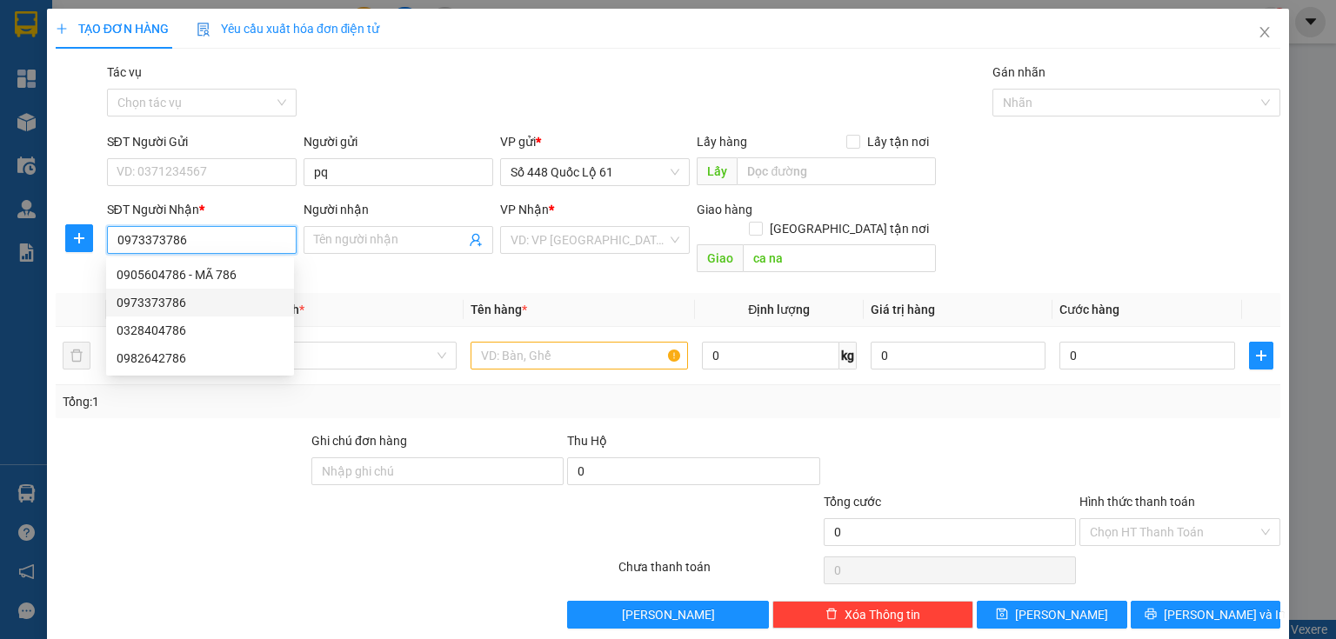
type input "1.000"
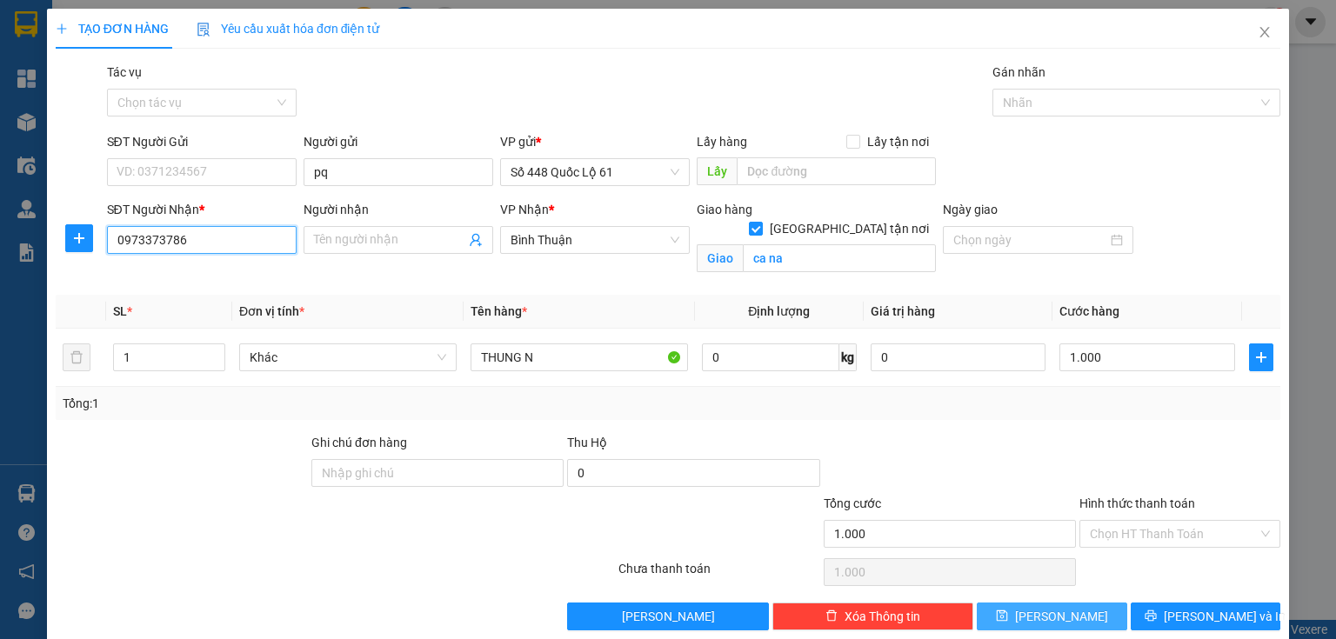
type input "0973373786"
click at [1043, 619] on span "[PERSON_NAME]" at bounding box center [1061, 616] width 93 height 19
checkbox input "false"
type input "0"
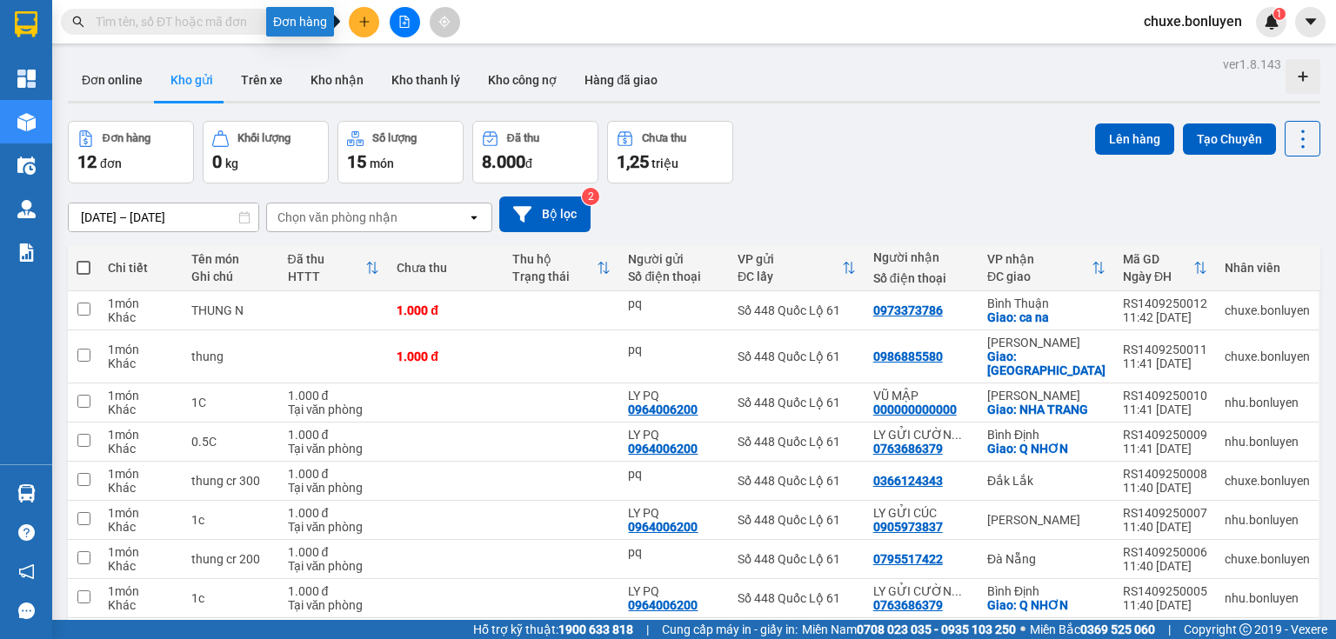
click at [362, 18] on icon "plus" at bounding box center [364, 22] width 12 height 12
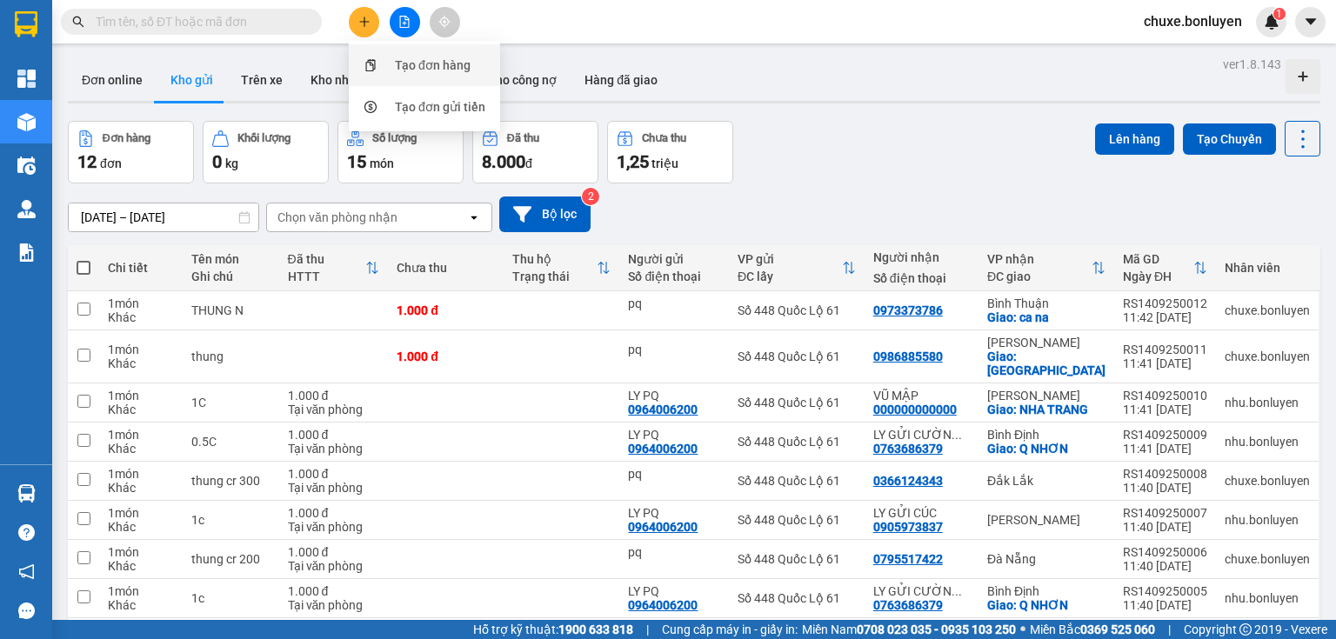
click at [436, 66] on div "Tạo đơn hàng" at bounding box center [433, 65] width 76 height 19
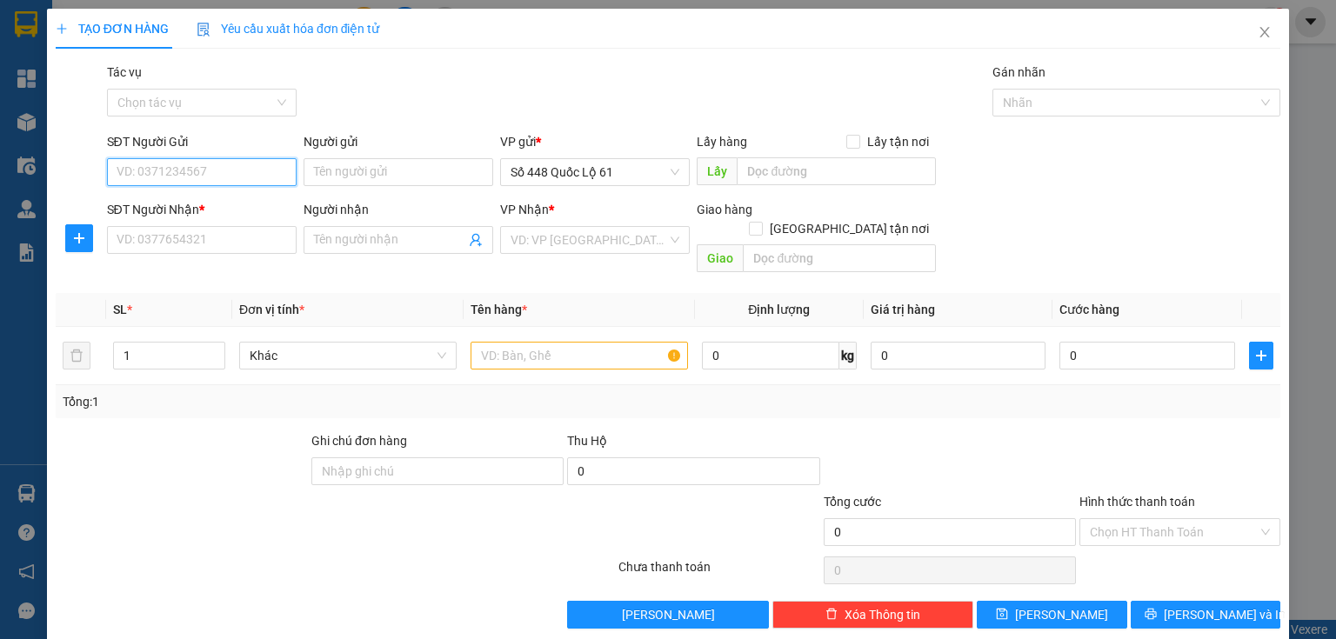
click at [202, 165] on input "SĐT Người Gửi" at bounding box center [202, 172] width 190 height 28
click at [191, 205] on div "0977969527" at bounding box center [200, 206] width 167 height 19
type input "0977969527"
type input "[PERSON_NAME]"
type input "0000000000"
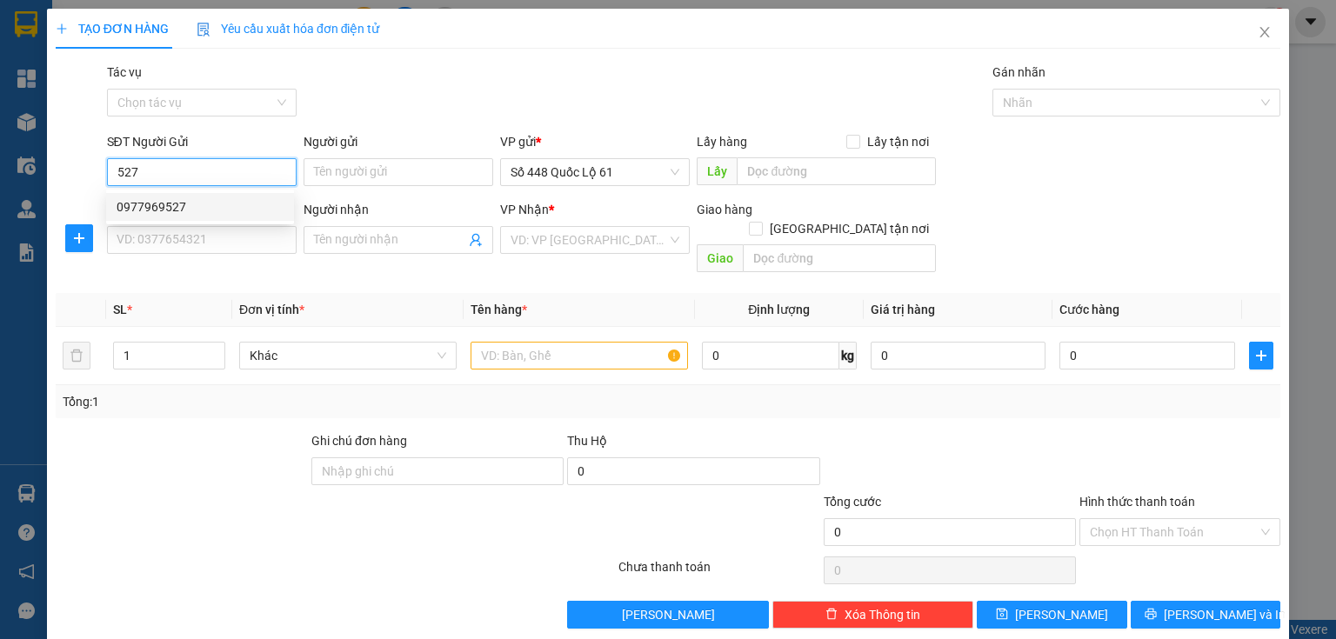
type input "ANH TÈO 464"
type input "300.000"
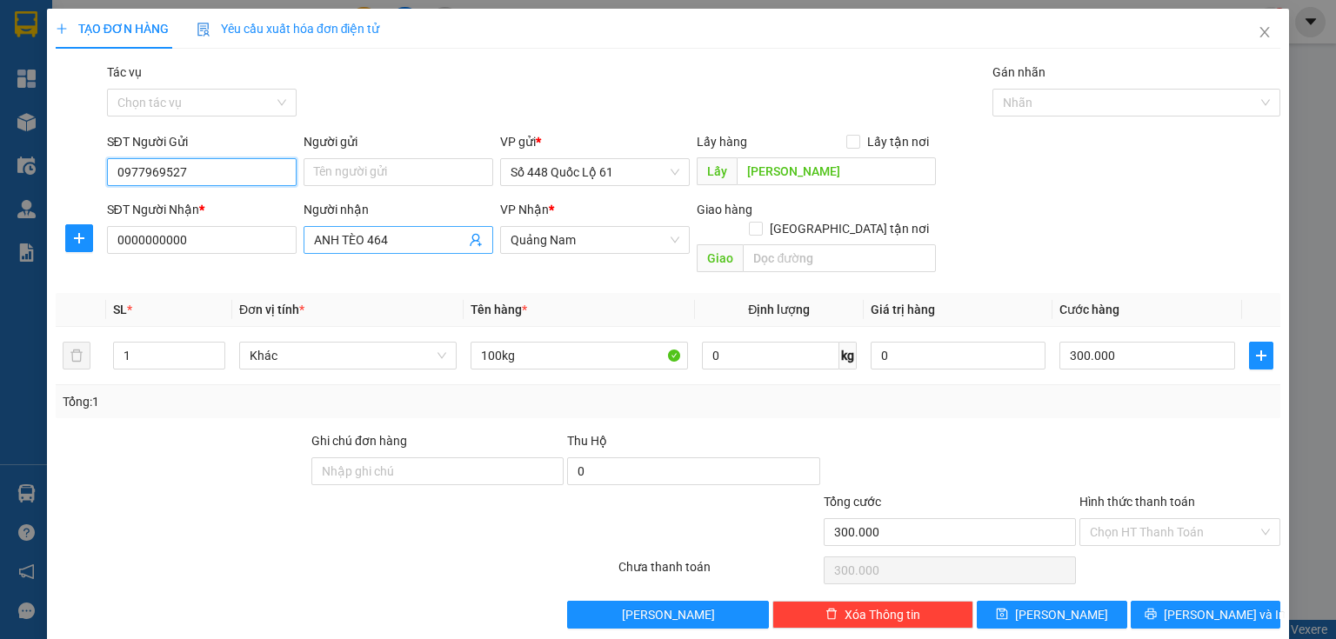
type input "0977969527"
click at [393, 235] on input "ANH TÈO 464" at bounding box center [389, 240] width 151 height 19
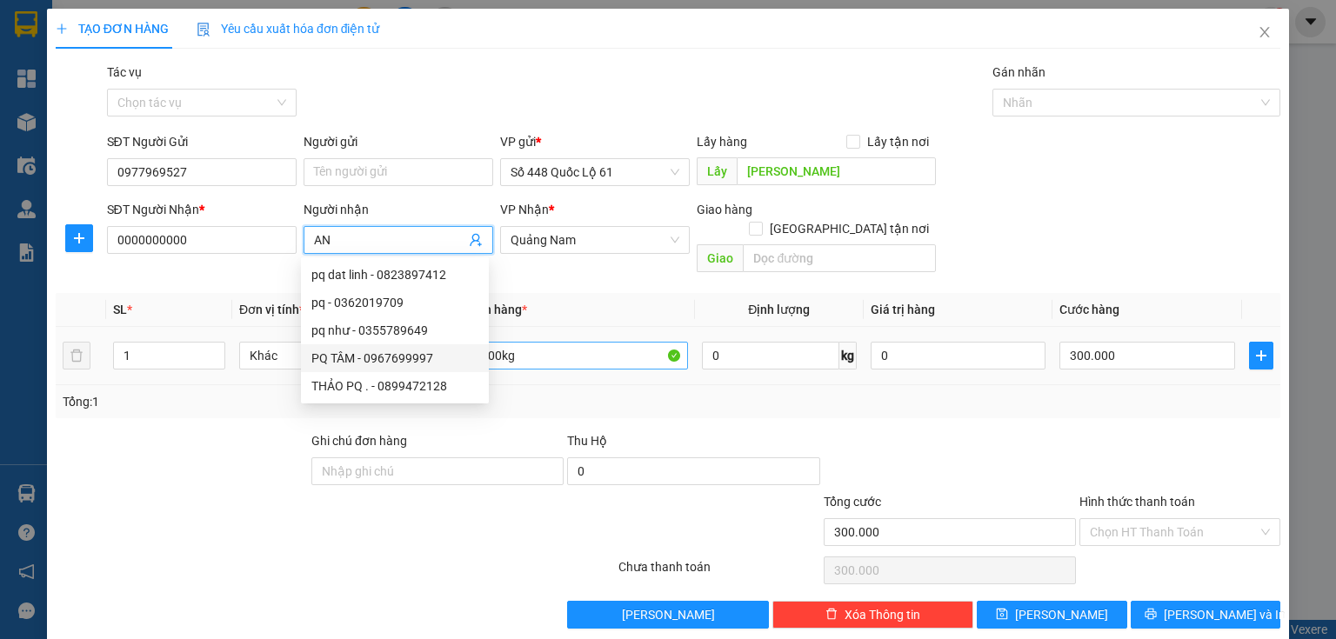
type input "A"
click at [492, 342] on input "100kg" at bounding box center [579, 356] width 217 height 28
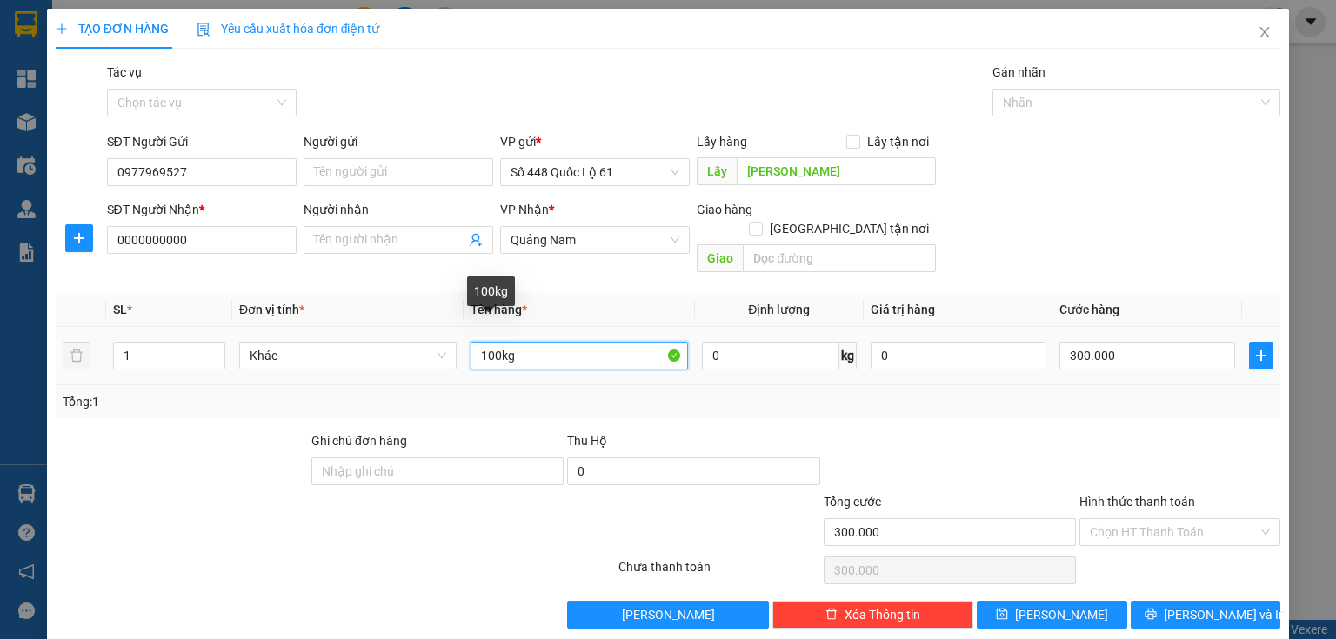
click at [484, 342] on input "100kg" at bounding box center [579, 356] width 217 height 28
type input "200kg"
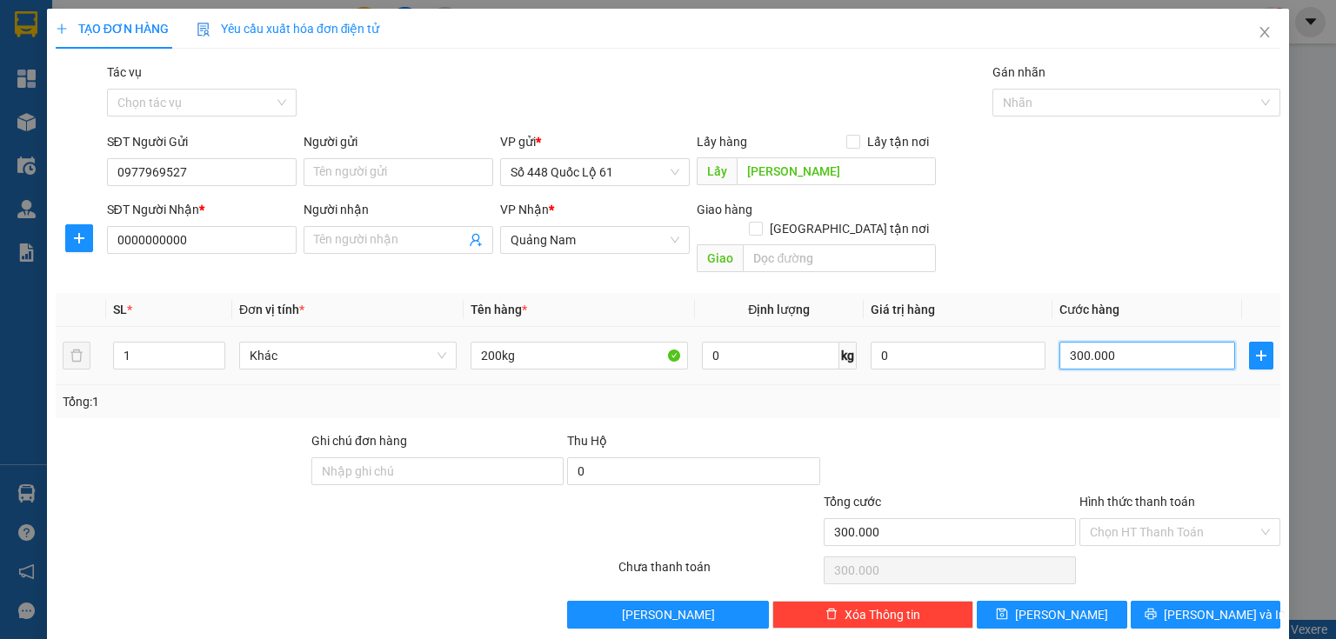
click at [1096, 343] on input "300.000" at bounding box center [1148, 356] width 176 height 28
type input "6"
type input "60"
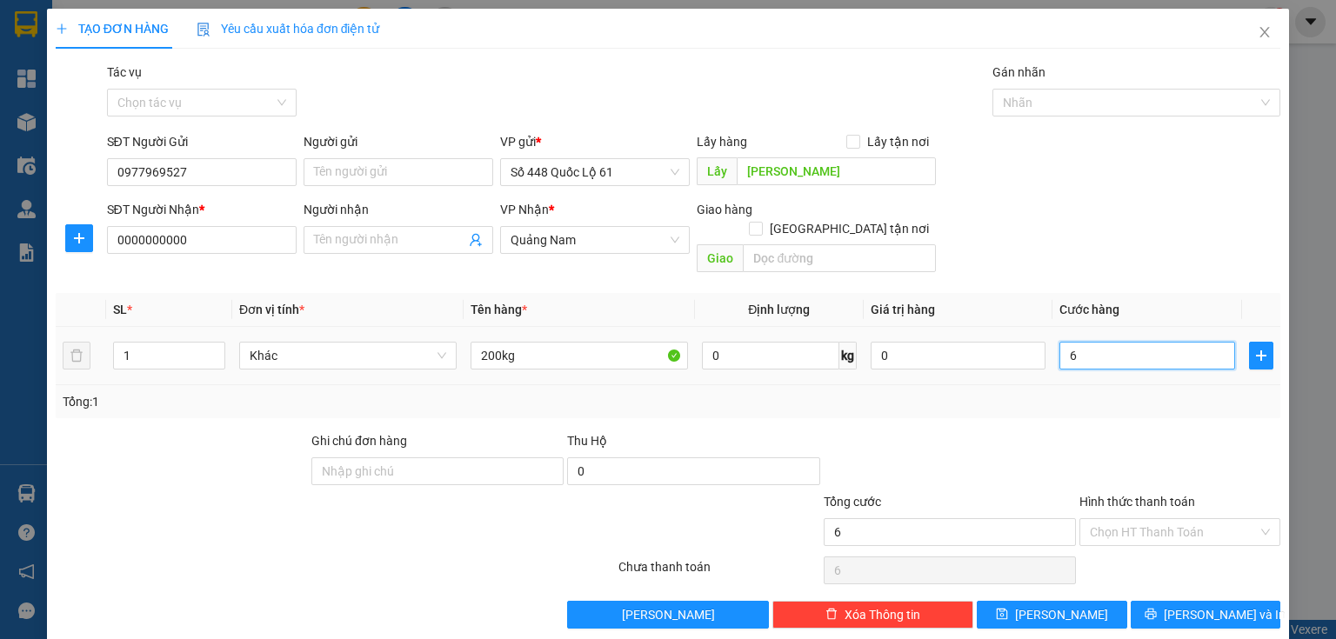
type input "60"
type input "600"
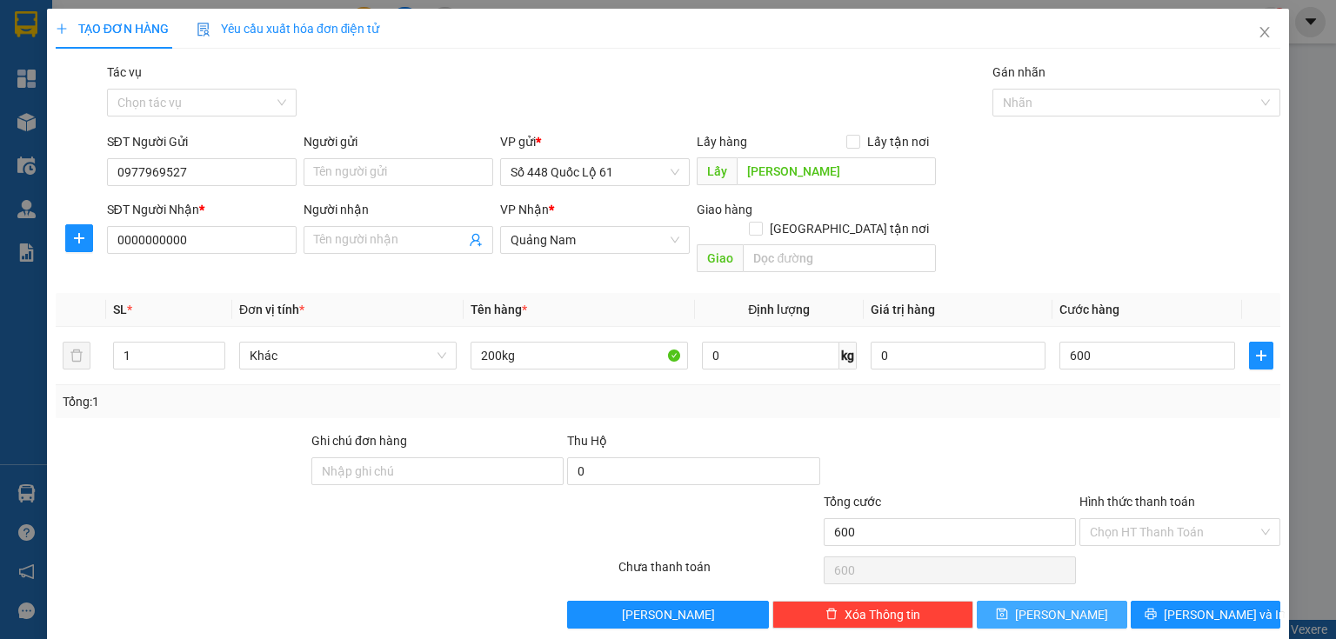
type input "600.000"
click at [1008, 608] on icon "save" at bounding box center [1002, 614] width 12 height 12
type input "0"
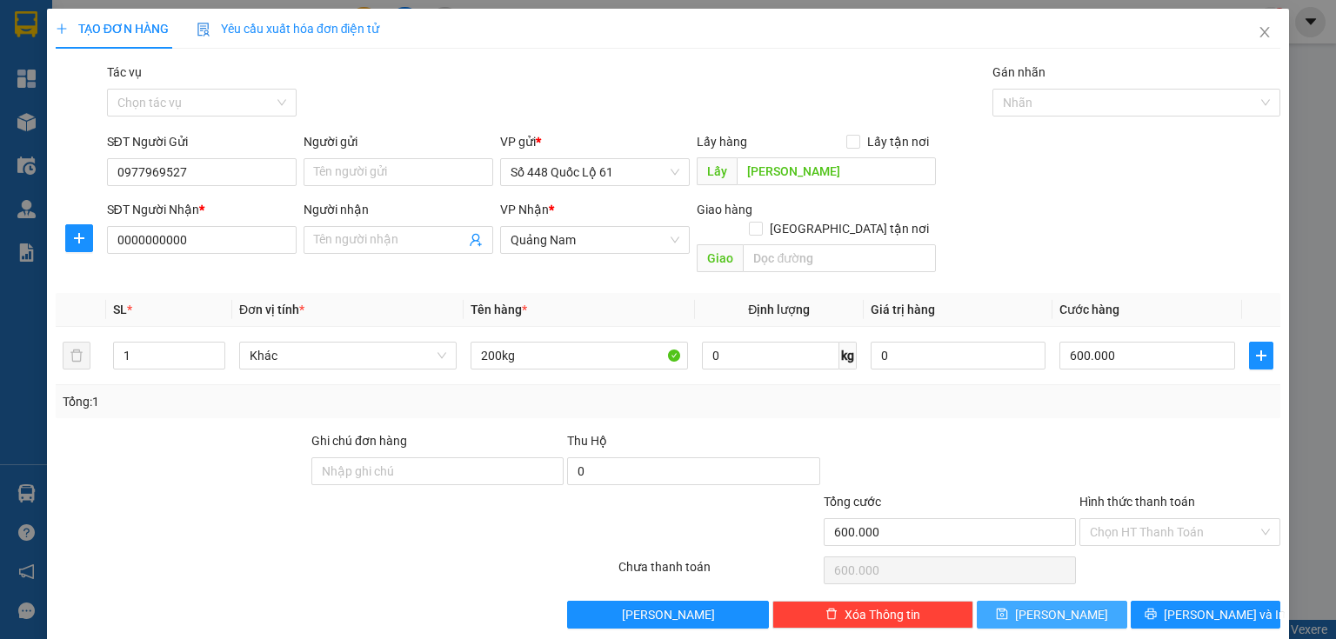
type input "0"
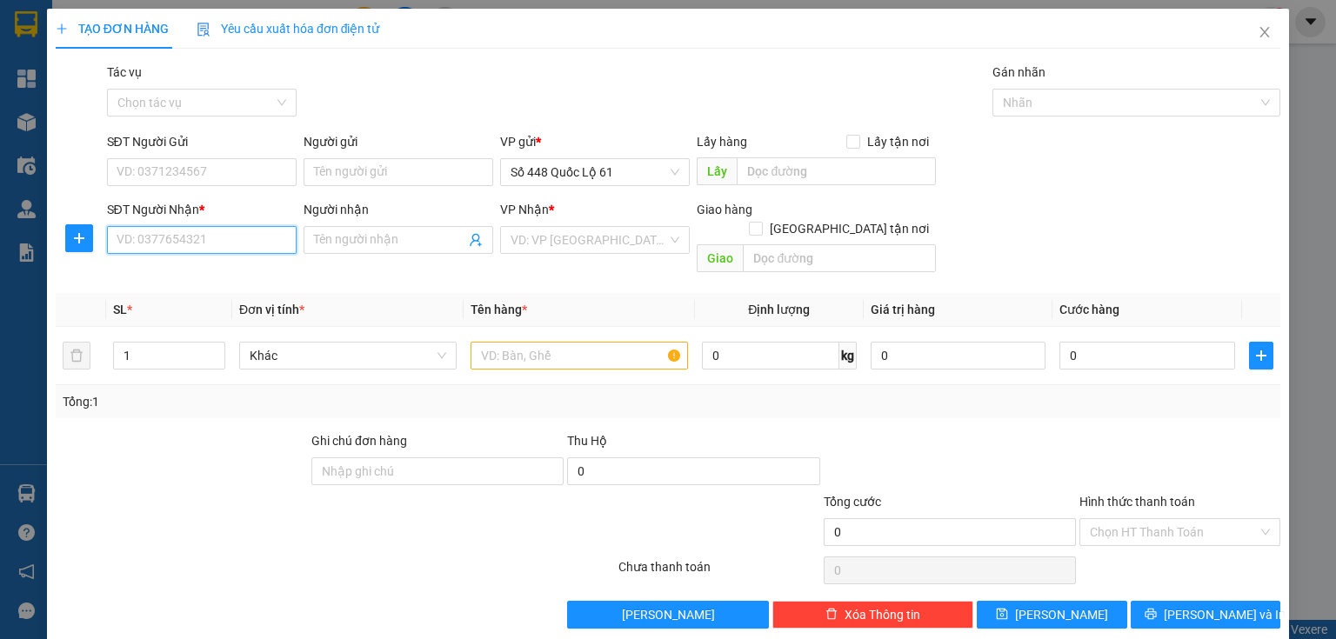
click at [251, 251] on input "SĐT Người Nhận *" at bounding box center [202, 240] width 190 height 28
click at [252, 177] on input "SĐT Người Gửi" at bounding box center [202, 172] width 190 height 28
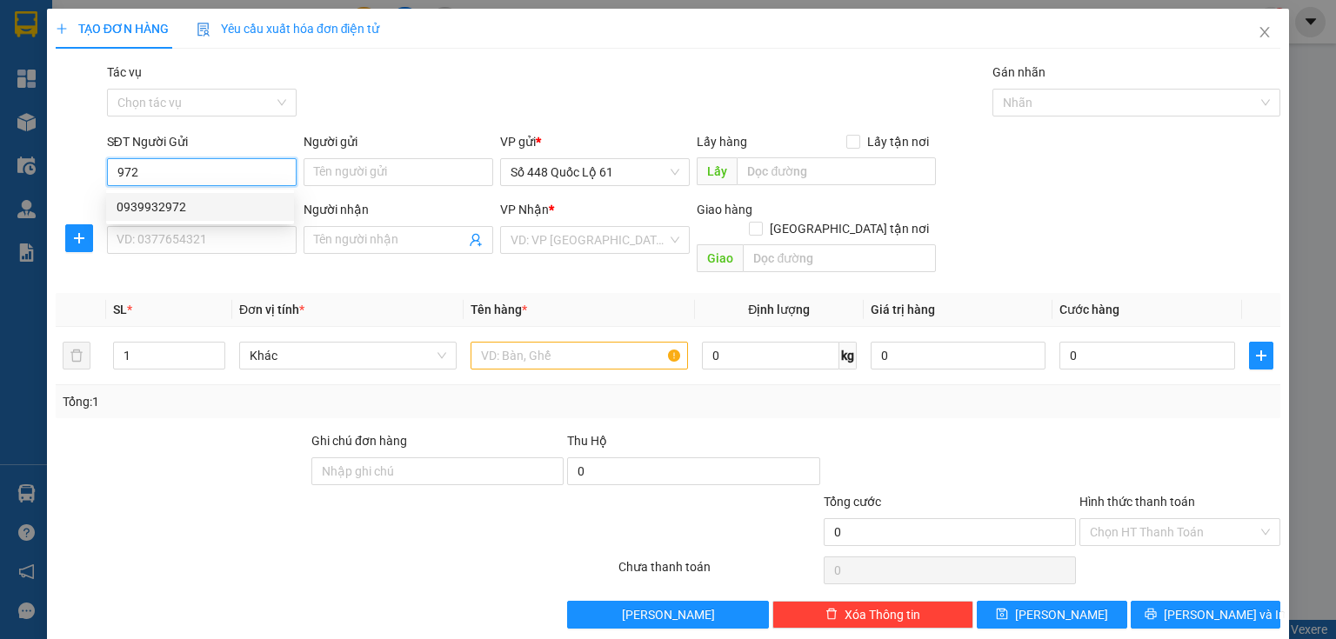
click at [191, 210] on div "0939932972" at bounding box center [200, 206] width 167 height 19
type input "0939932972"
type input "lai vung"
type input "00000000000"
type input "QN"
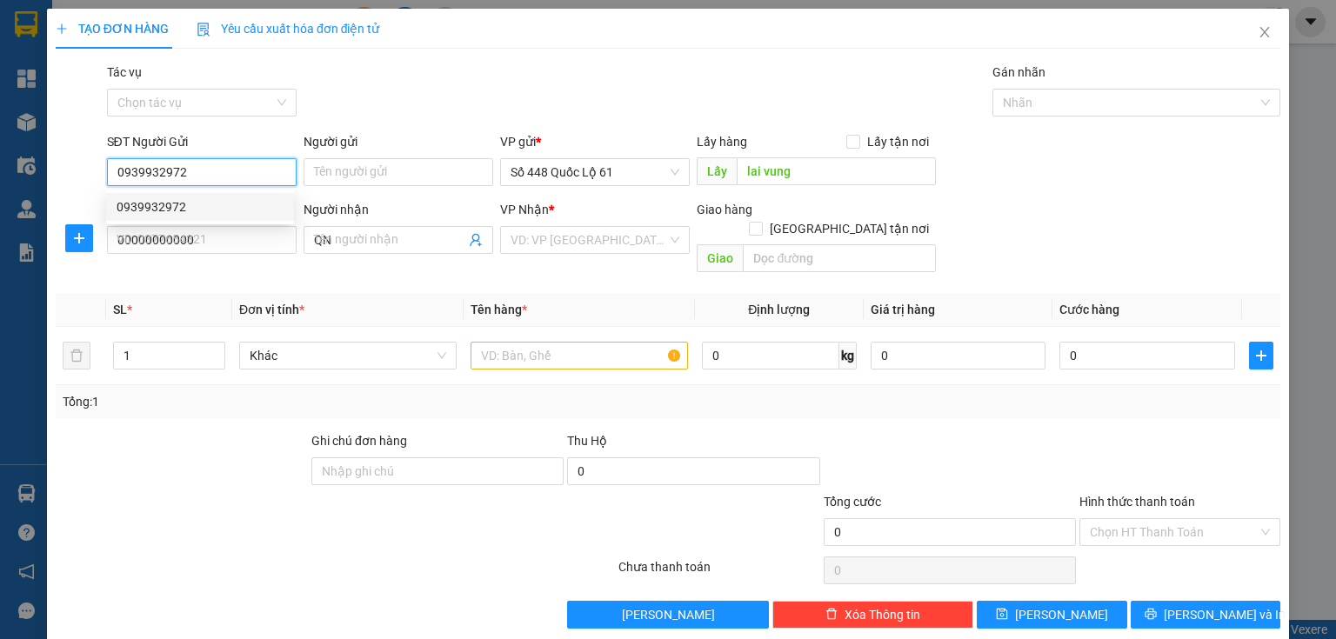
type input "600.000"
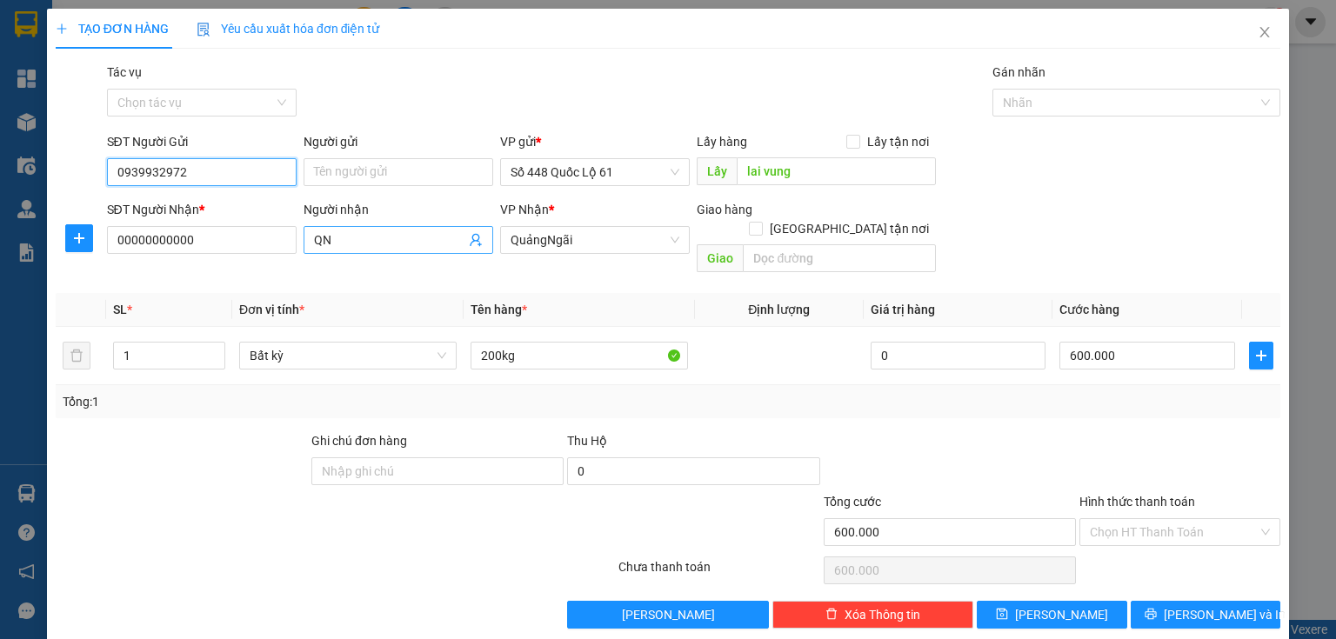
type input "0939932972"
click at [393, 244] on input "QN" at bounding box center [389, 240] width 151 height 19
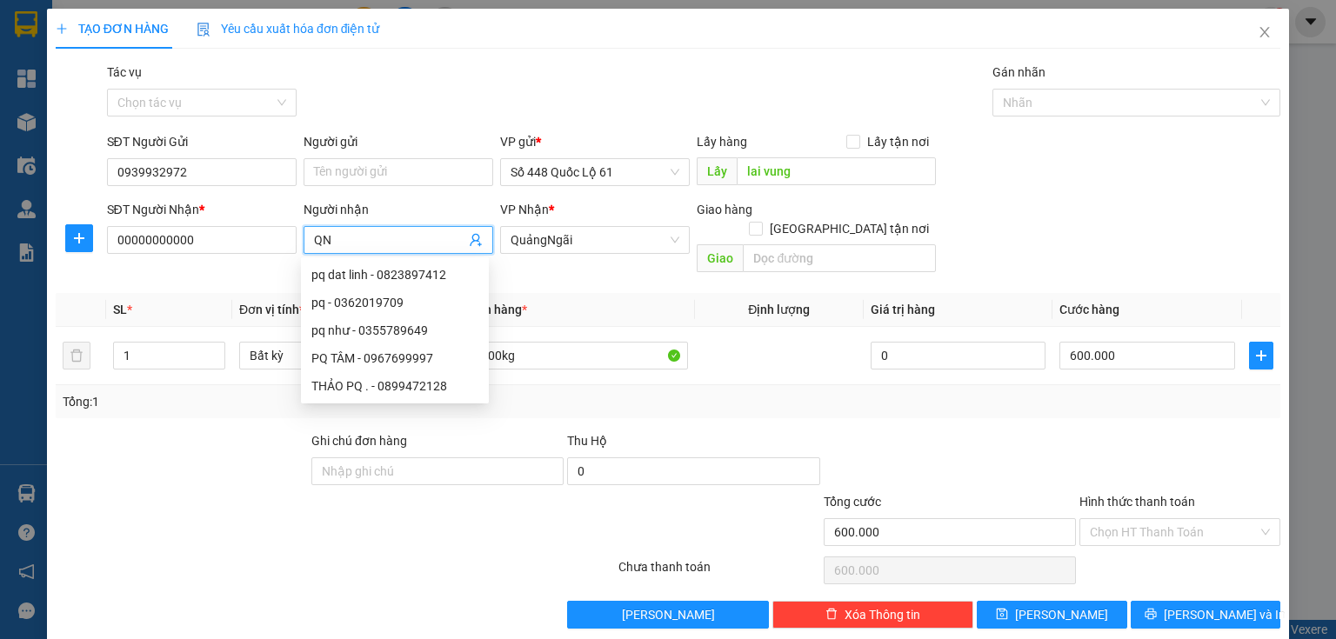
type input "Q"
click at [584, 298] on th "Tên hàng *" at bounding box center [579, 310] width 231 height 34
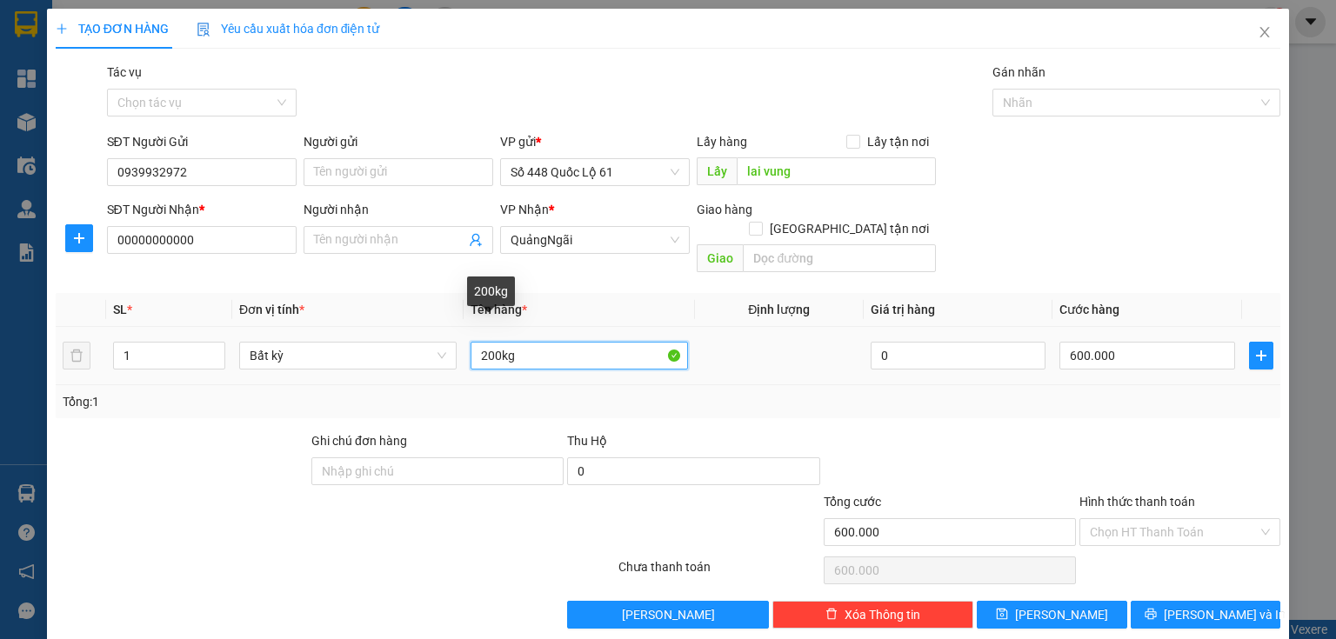
click at [484, 344] on input "200kg" at bounding box center [579, 356] width 217 height 28
type input "300kg"
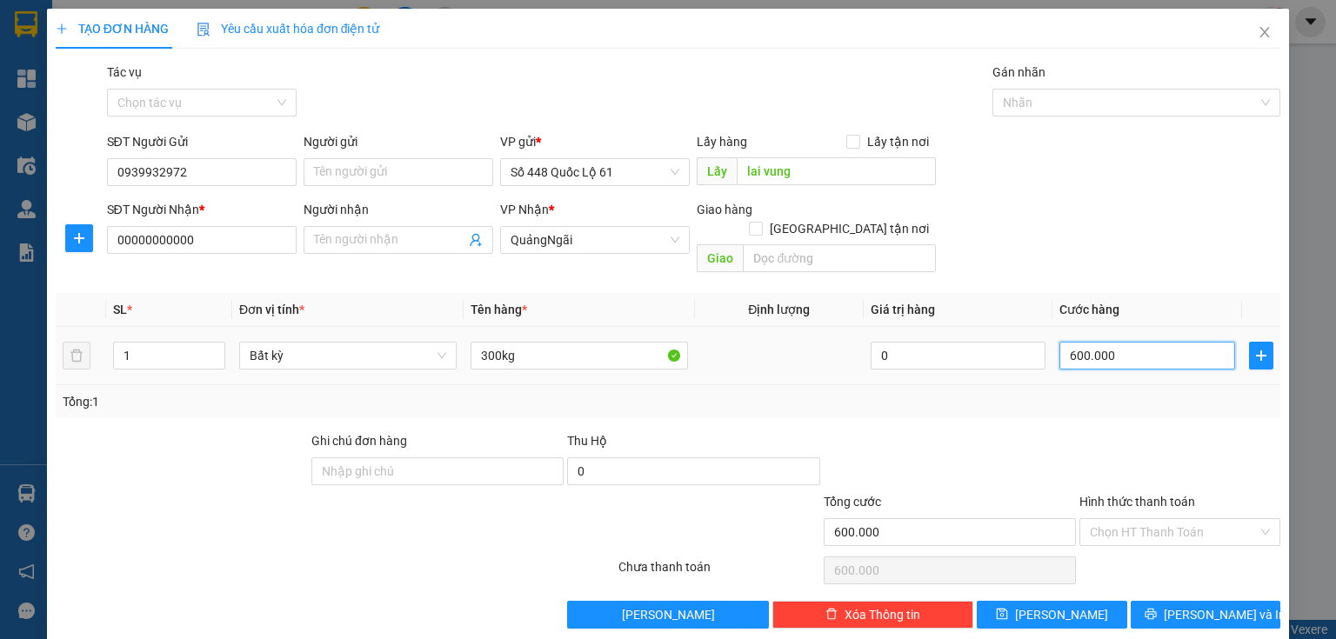
click at [1082, 342] on input "600.000" at bounding box center [1148, 356] width 176 height 28
type input "9"
type input "90"
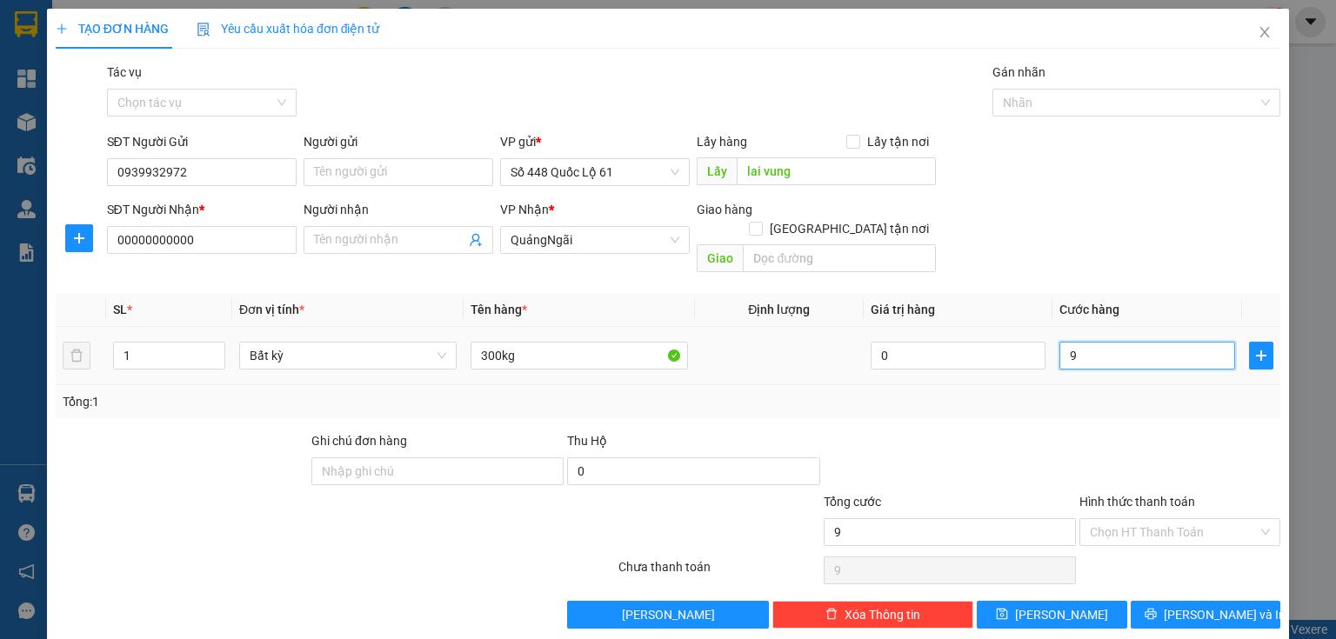
type input "90"
type input "900"
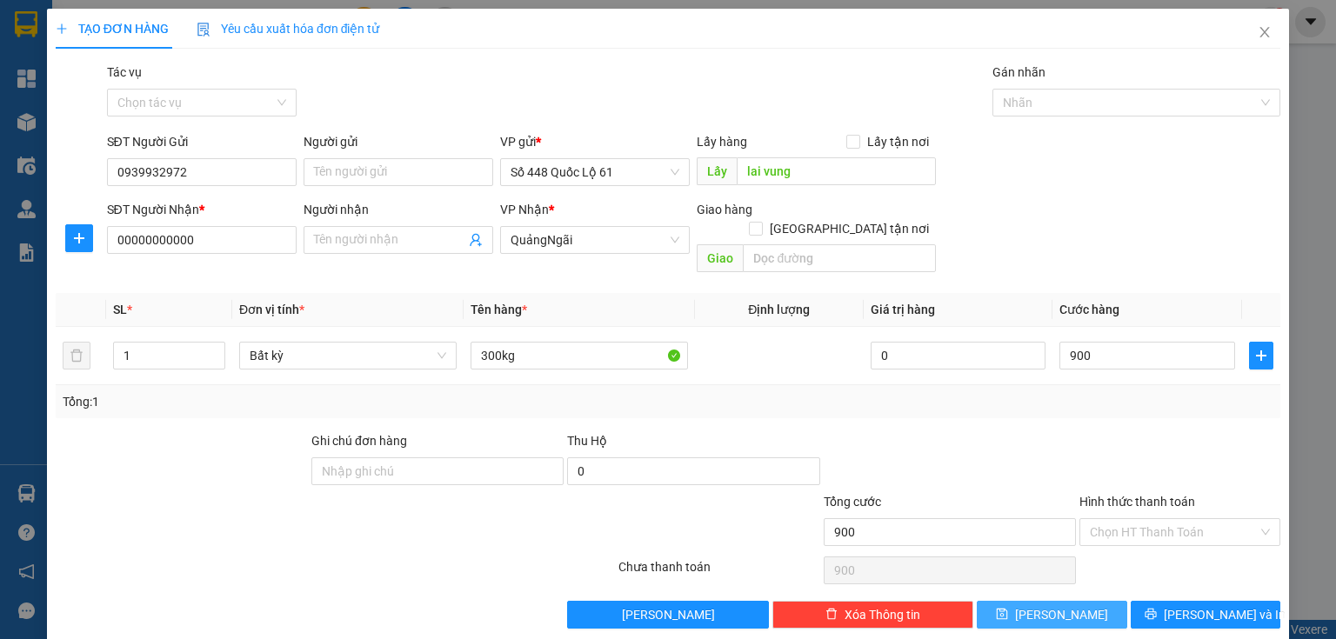
type input "900.000"
click at [1061, 605] on span "[PERSON_NAME]" at bounding box center [1061, 614] width 93 height 19
type input "0"
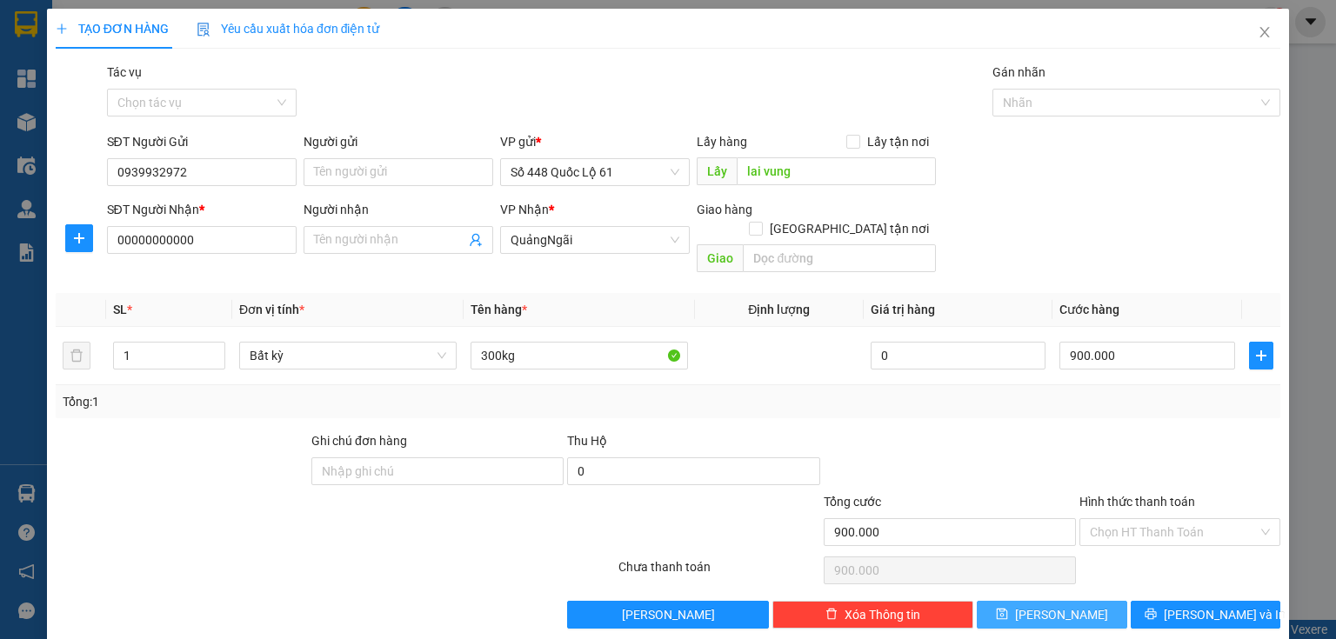
type input "0"
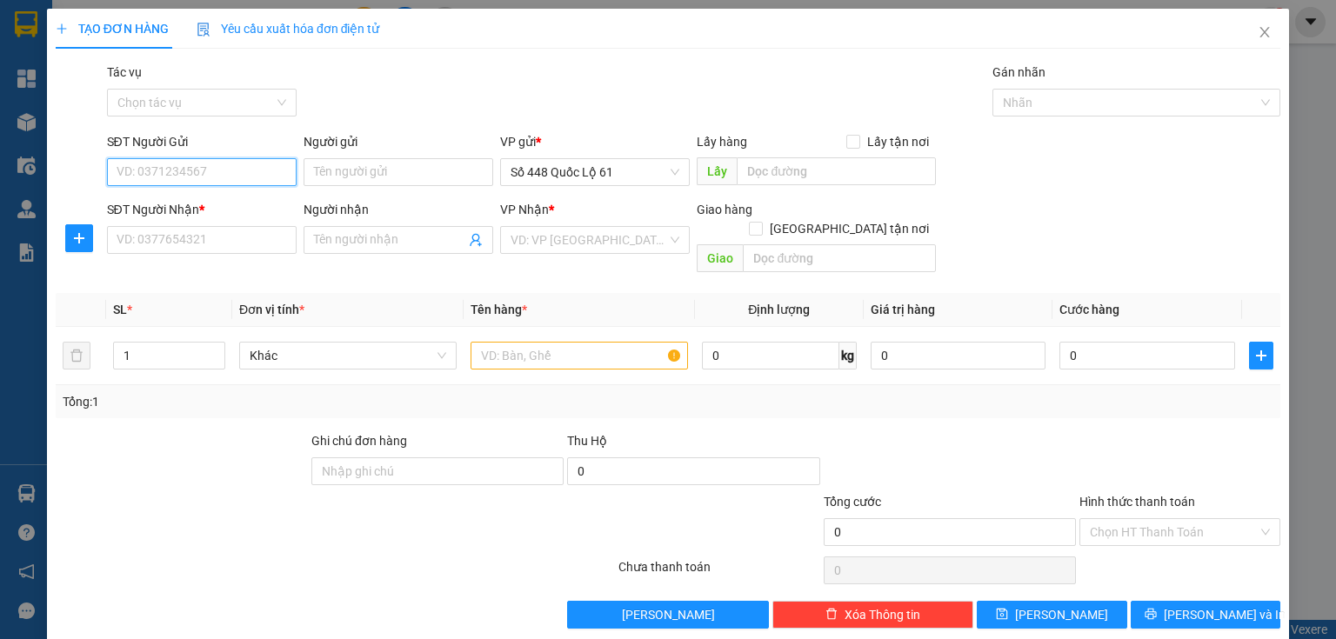
click at [196, 172] on input "SĐT Người Gửi" at bounding box center [202, 172] width 190 height 28
click at [170, 205] on div "0909022262" at bounding box center [200, 206] width 167 height 19
type input "0909022262"
type input "LẤP VÒ"
type input "0000000000"
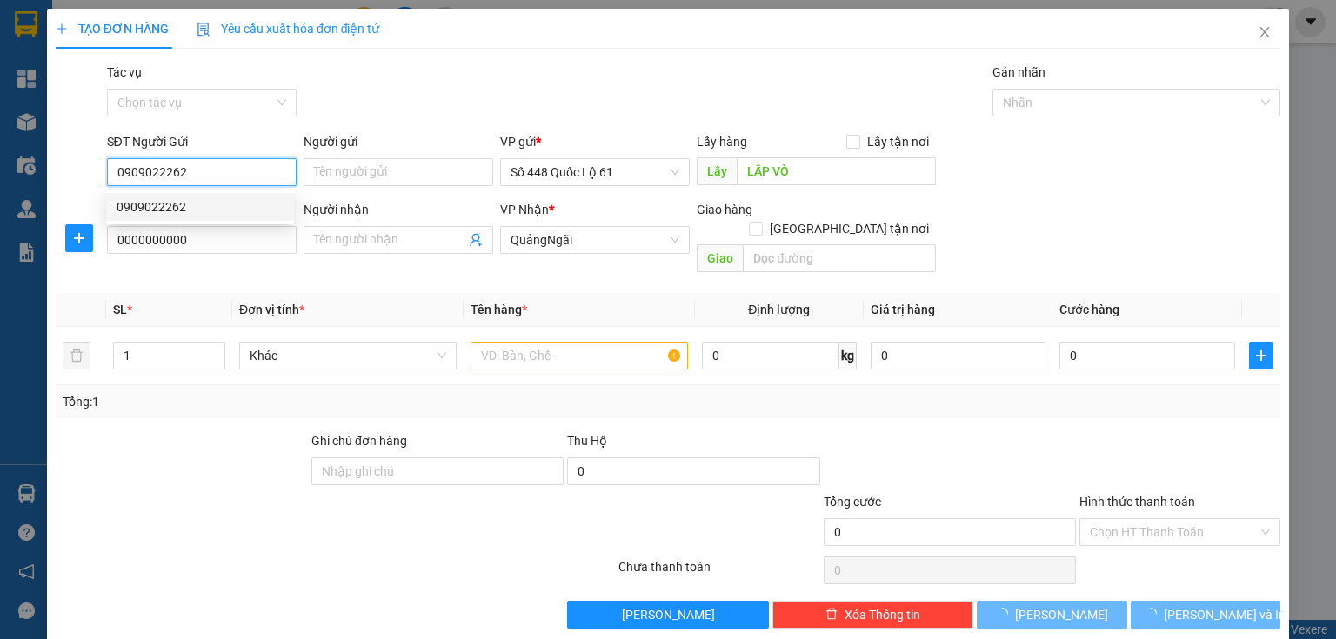
type input "1.200.000"
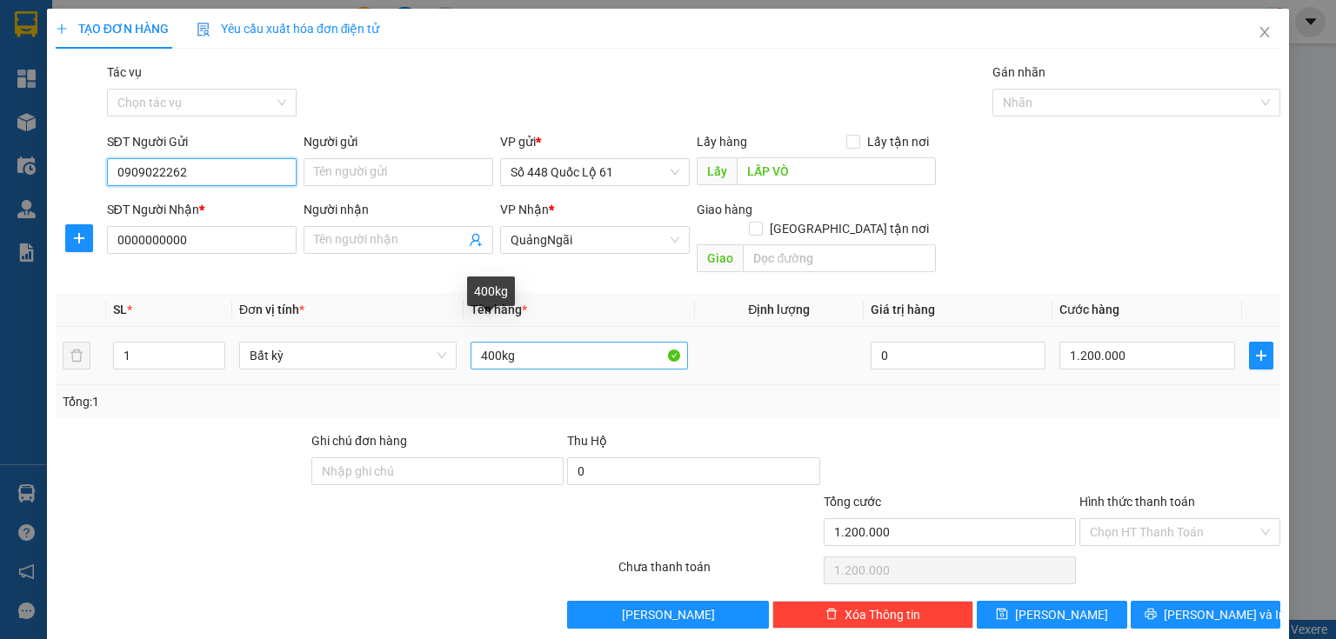
type input "0909022262"
click at [483, 342] on input "400kg" at bounding box center [579, 356] width 217 height 28
click at [487, 342] on input "400kg" at bounding box center [579, 356] width 217 height 28
type input "50kg"
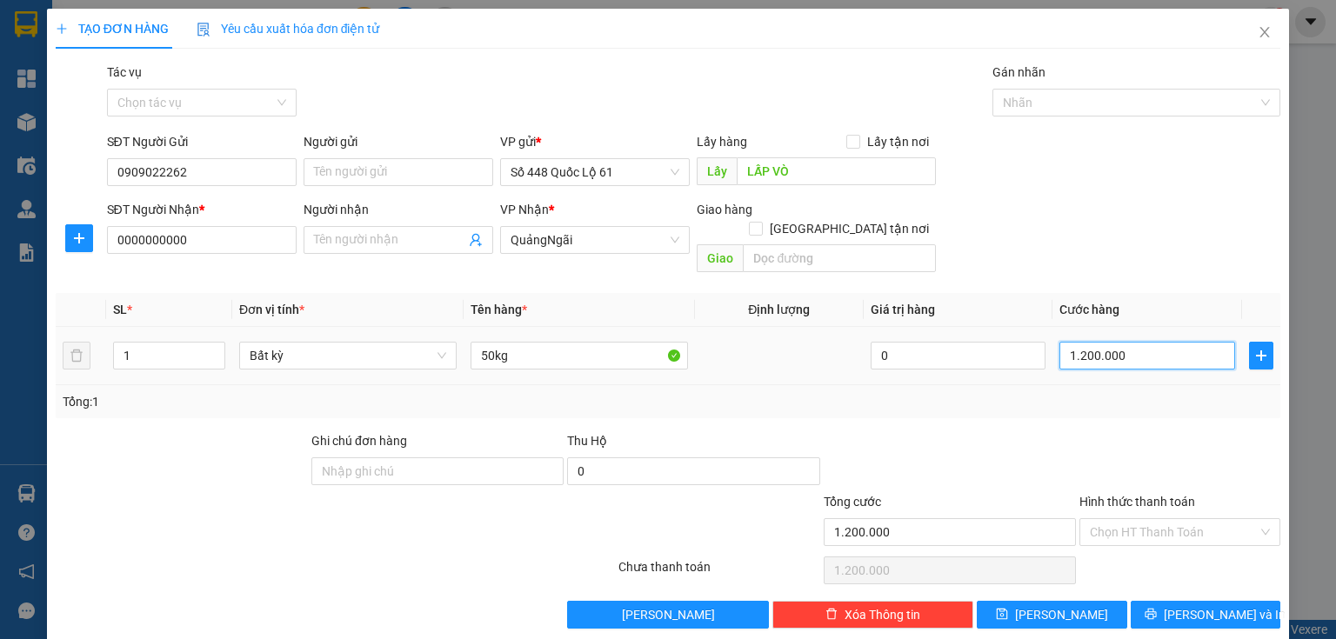
click at [1087, 342] on input "1.200.000" at bounding box center [1148, 356] width 176 height 28
type input "1"
type input "15"
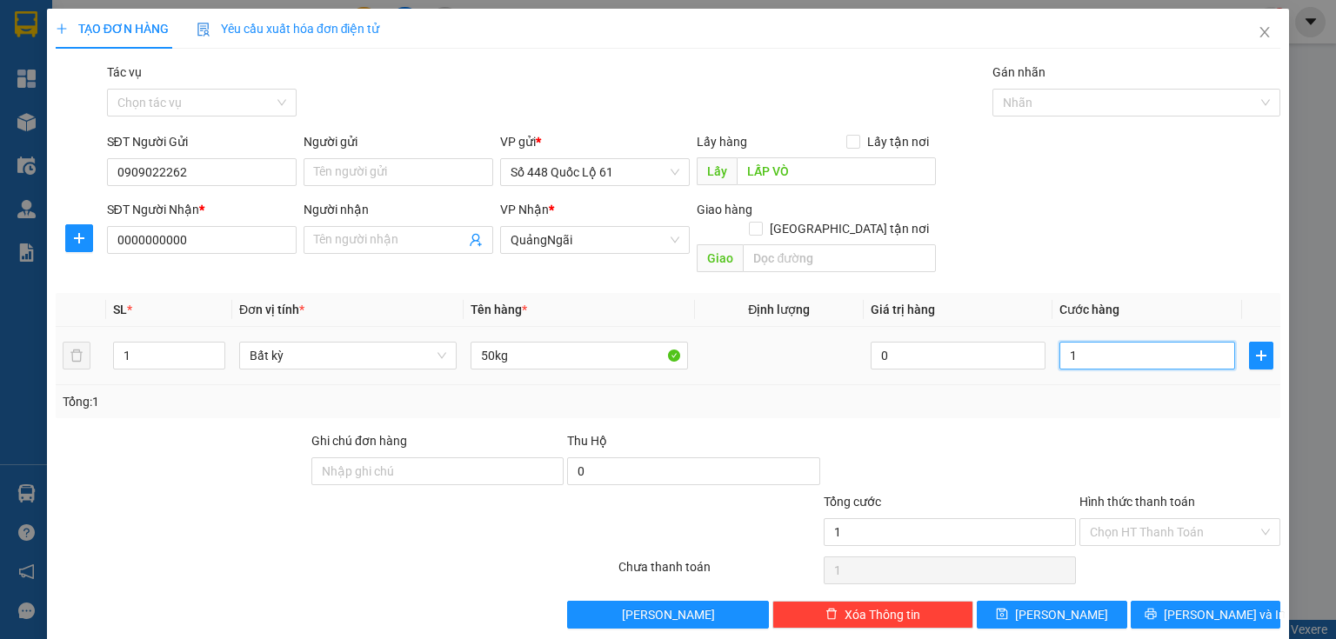
type input "15"
type input "150"
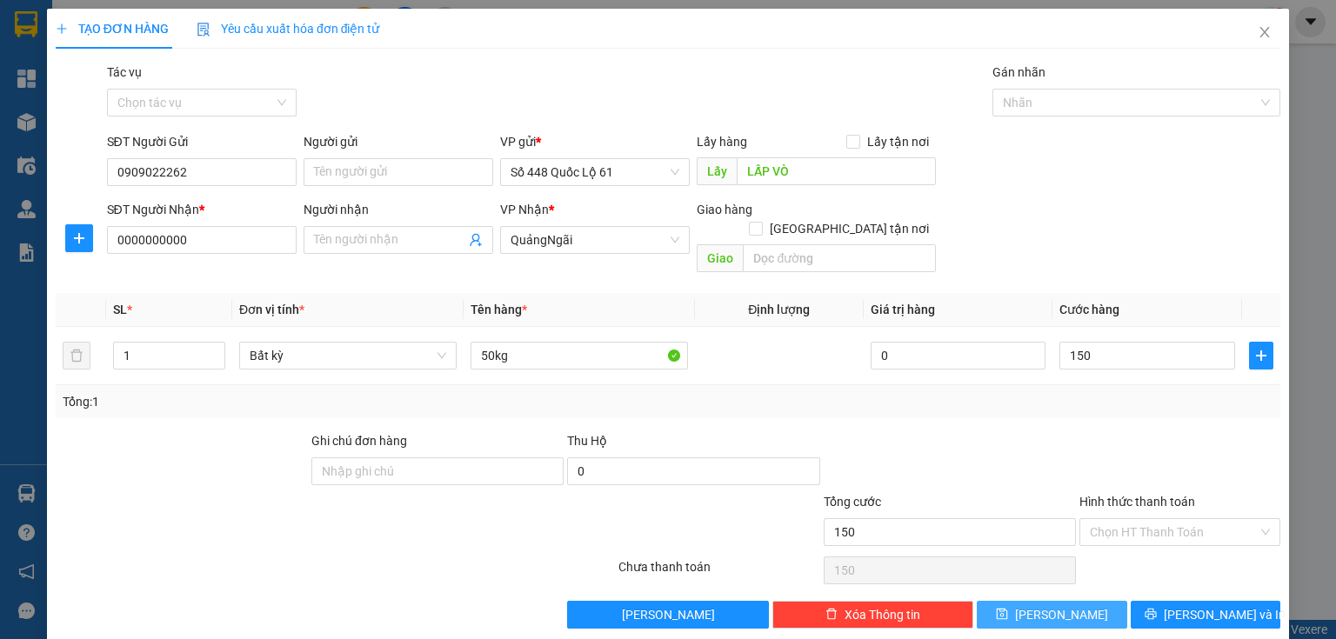
type input "150.000"
click at [1052, 605] on span "[PERSON_NAME]" at bounding box center [1061, 614] width 93 height 19
type input "0"
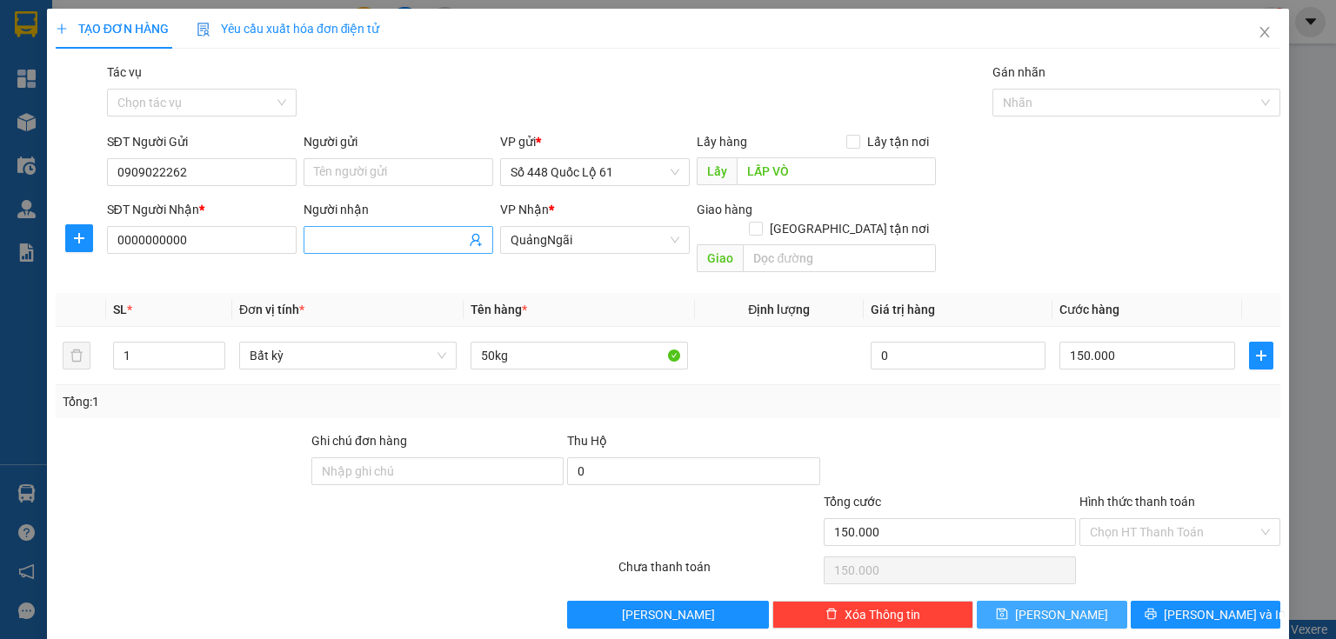
type input "0"
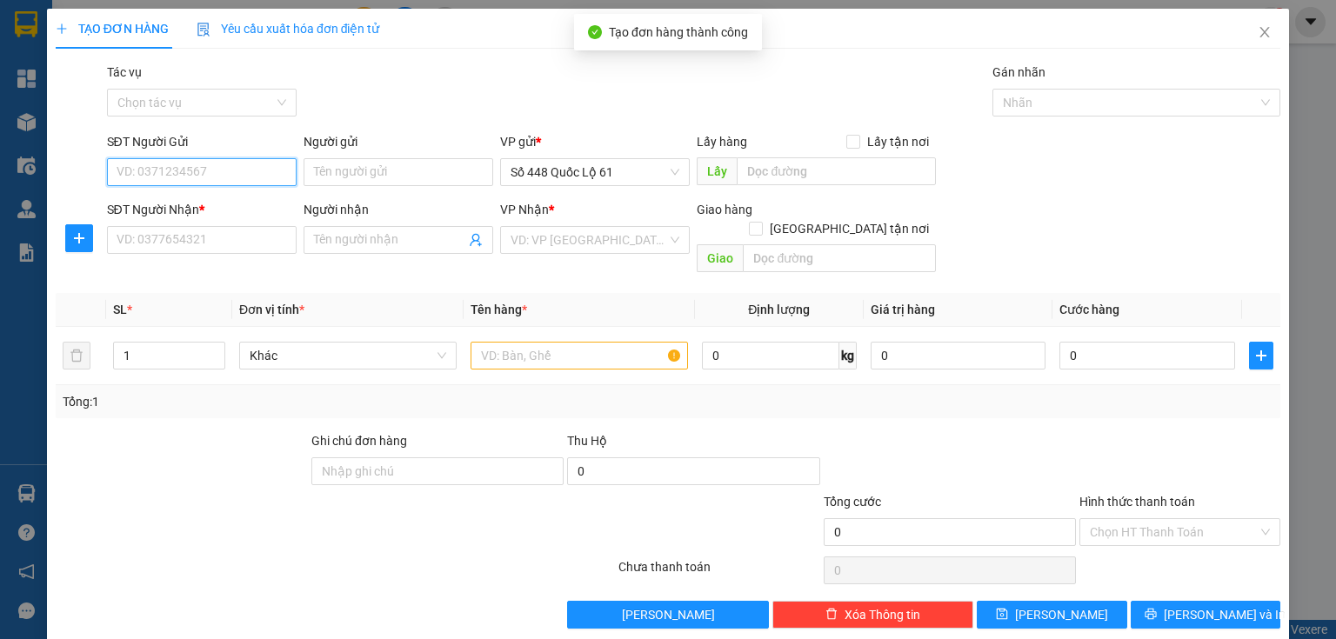
click at [213, 170] on input "SĐT Người Gửi" at bounding box center [202, 172] width 190 height 28
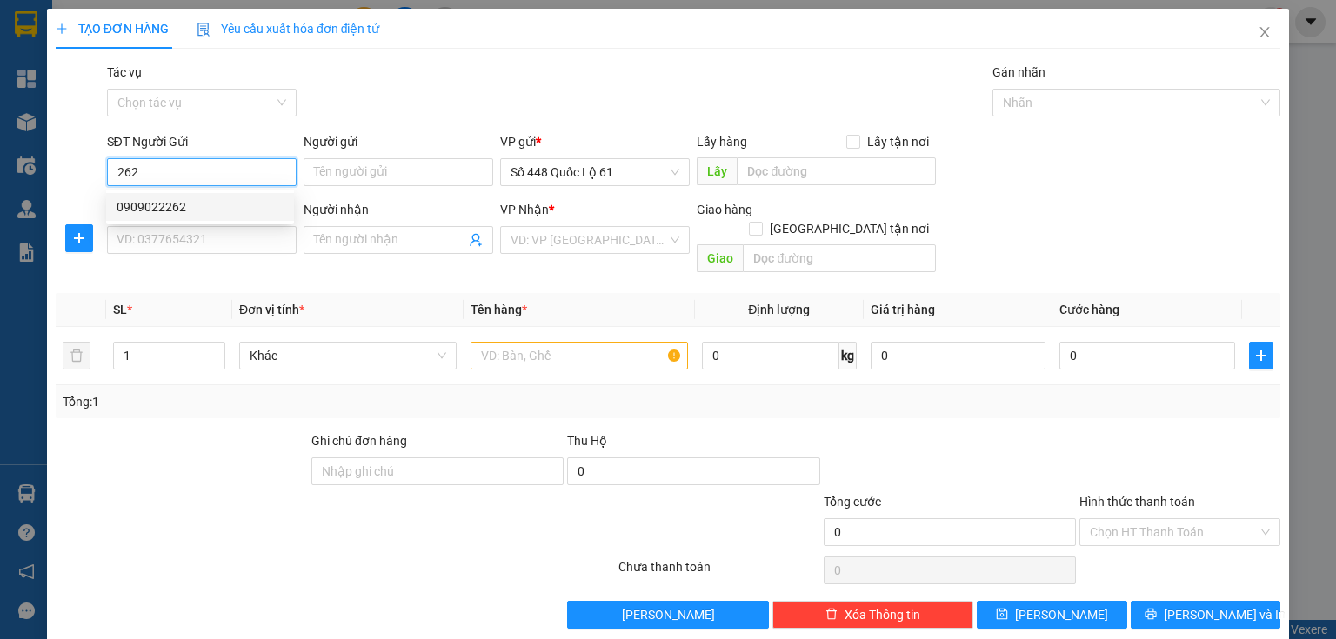
drag, startPoint x: 178, startPoint y: 204, endPoint x: 244, endPoint y: 192, distance: 67.1
click at [183, 204] on div "0909022262" at bounding box center [200, 206] width 167 height 19
type input "0909022262"
type input "LẤP VÒ"
type input "0000000000"
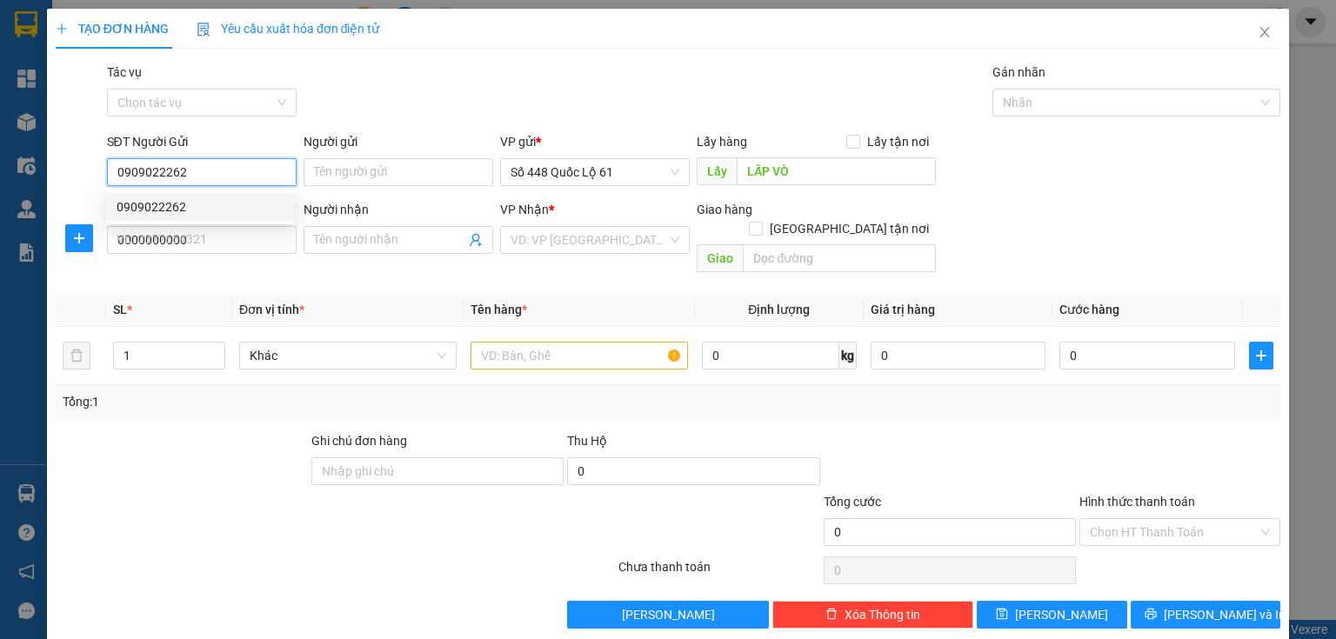
type input "150.000"
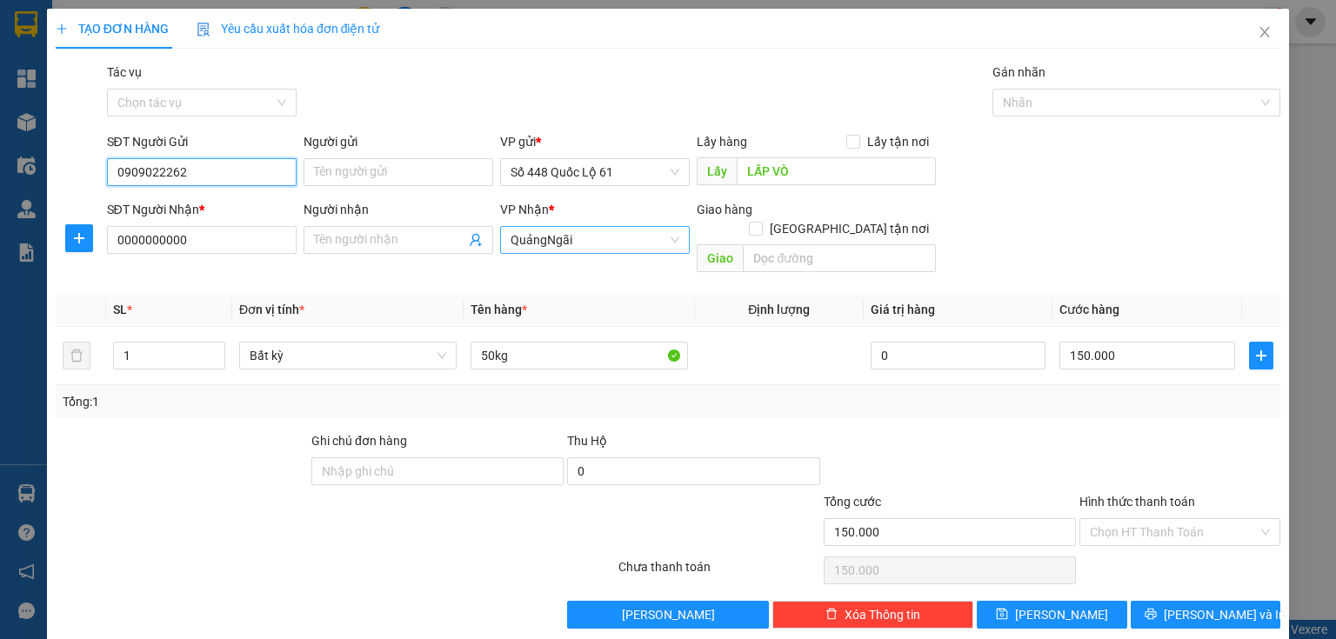
click at [519, 233] on span "QuảngNgãi" at bounding box center [595, 240] width 169 height 26
type input "0909022262"
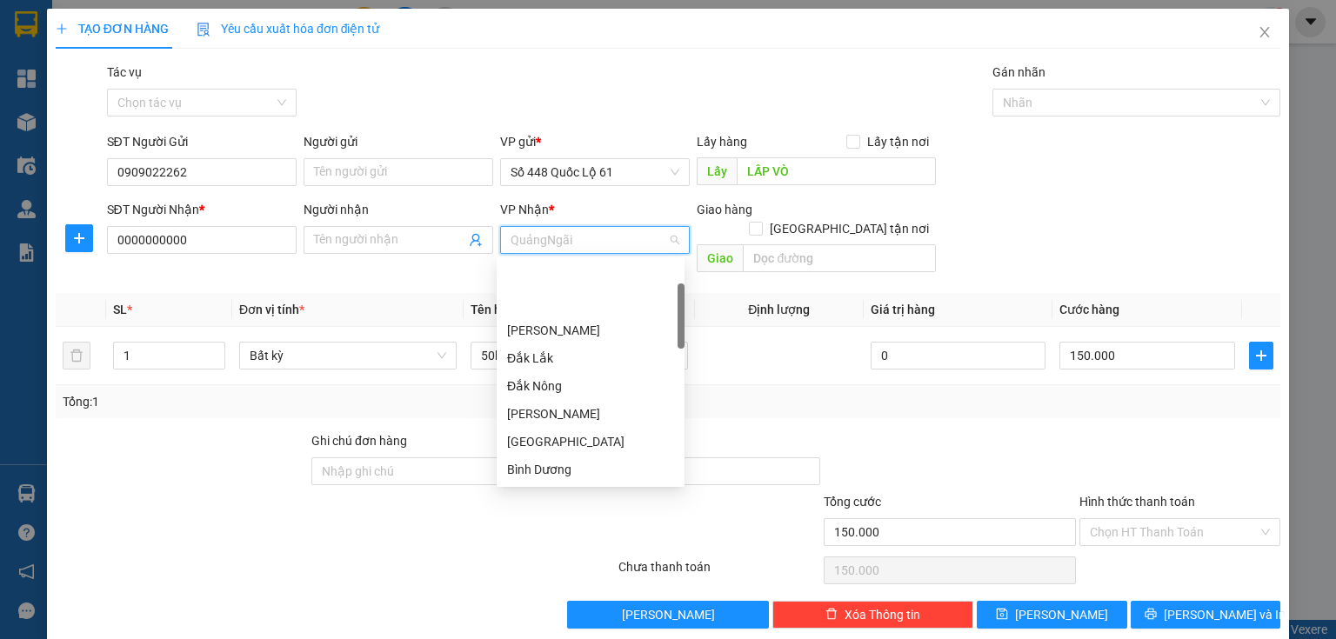
scroll to position [84, 0]
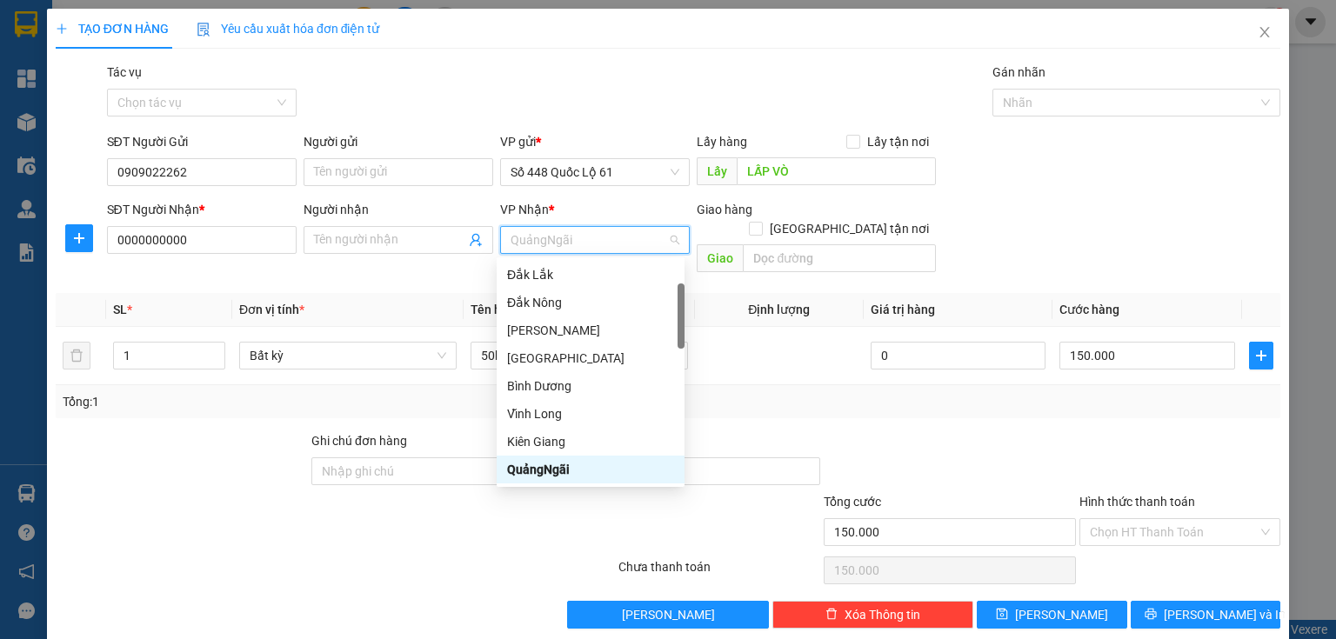
type input "g"
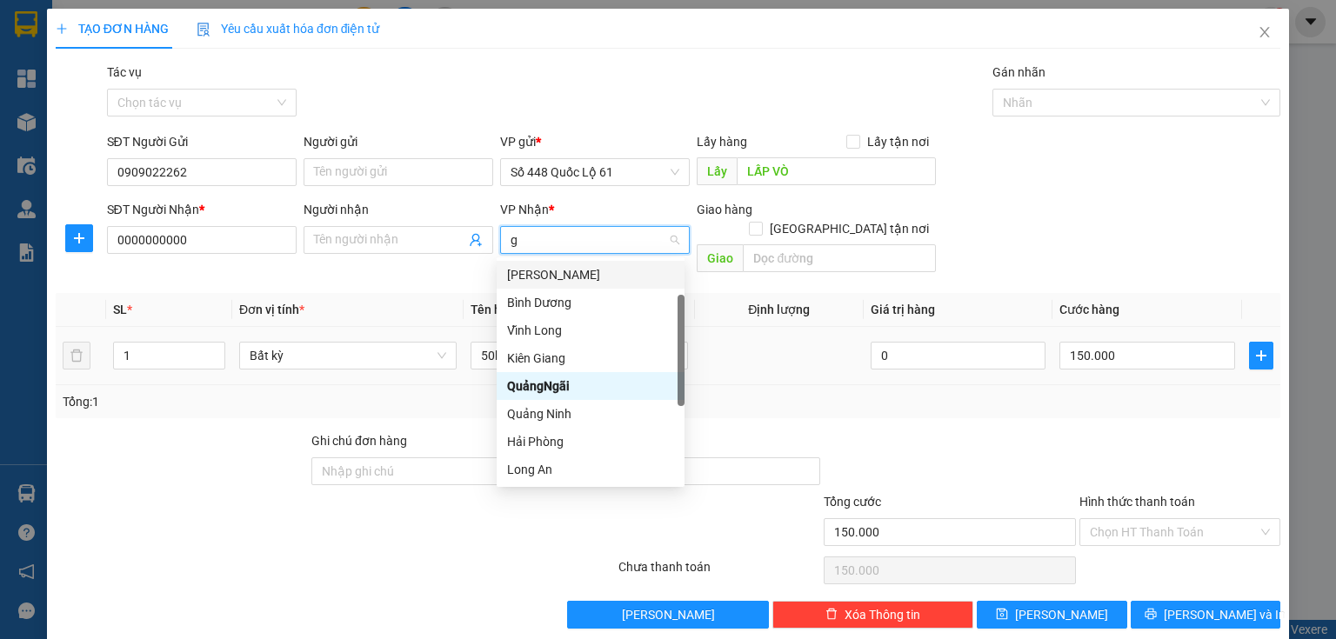
drag, startPoint x: 536, startPoint y: 279, endPoint x: 510, endPoint y: 314, distance: 43.5
click at [536, 279] on div "[PERSON_NAME]" at bounding box center [590, 274] width 167 height 19
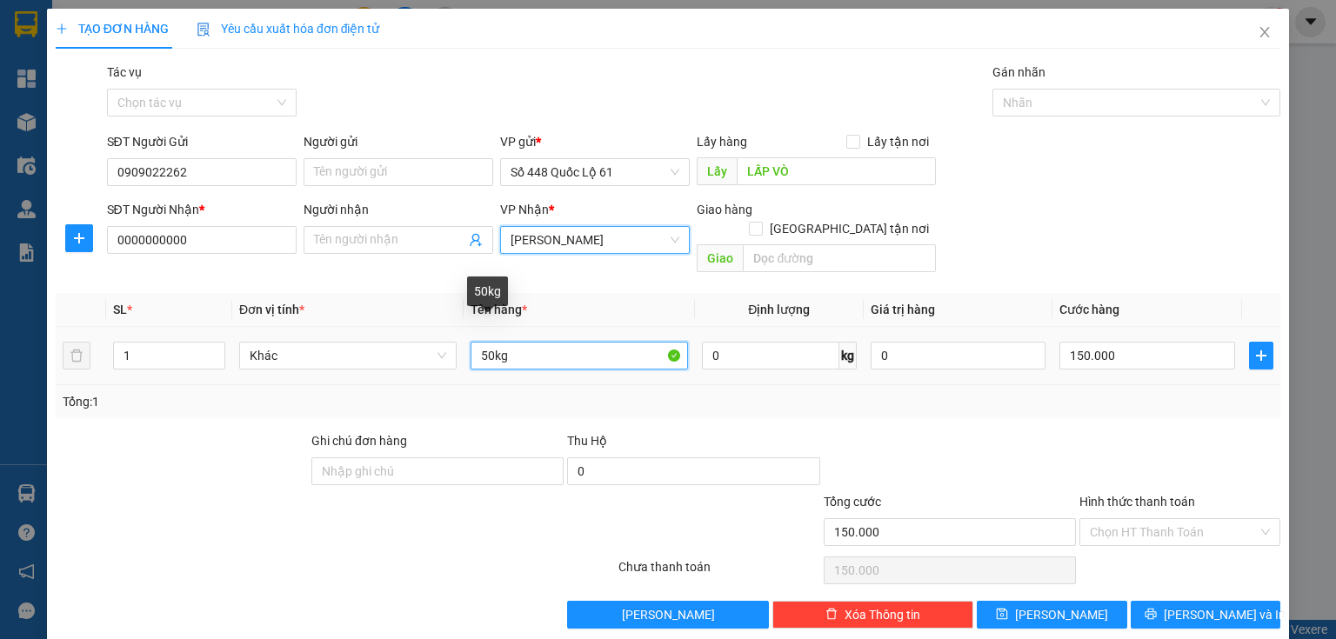
click at [474, 342] on input "50kg" at bounding box center [579, 356] width 217 height 28
type input "250kg"
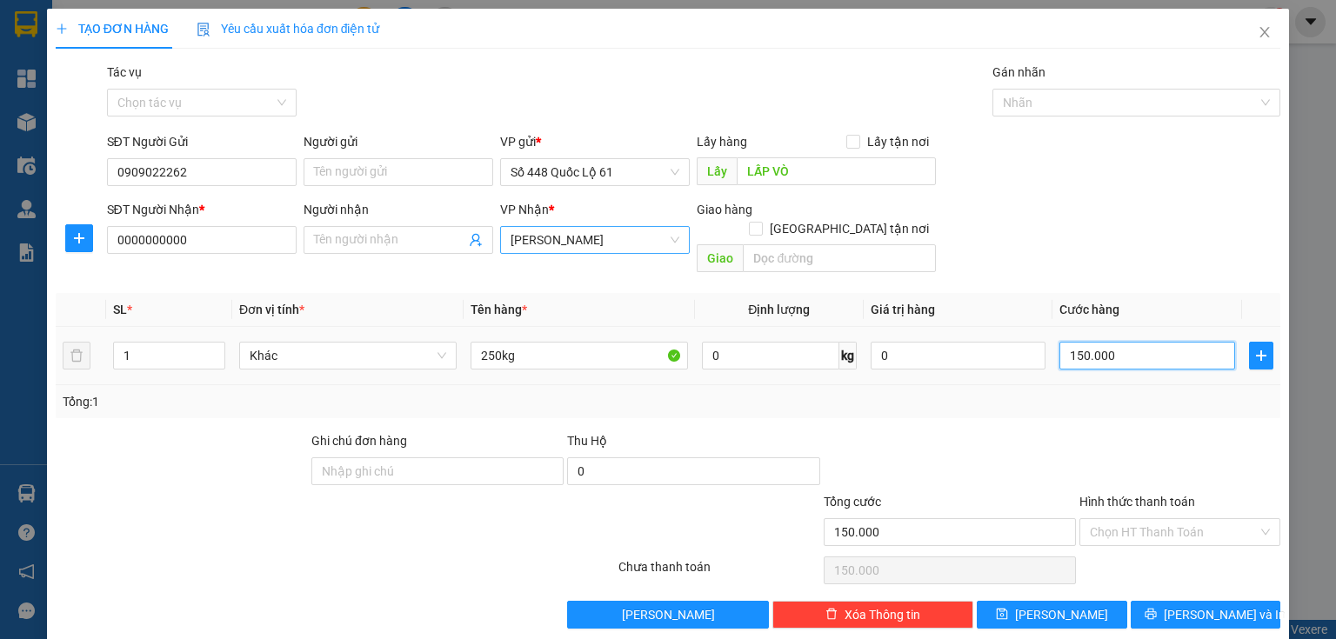
click at [1075, 342] on input "150.000" at bounding box center [1148, 356] width 176 height 28
type input "5"
type input "50"
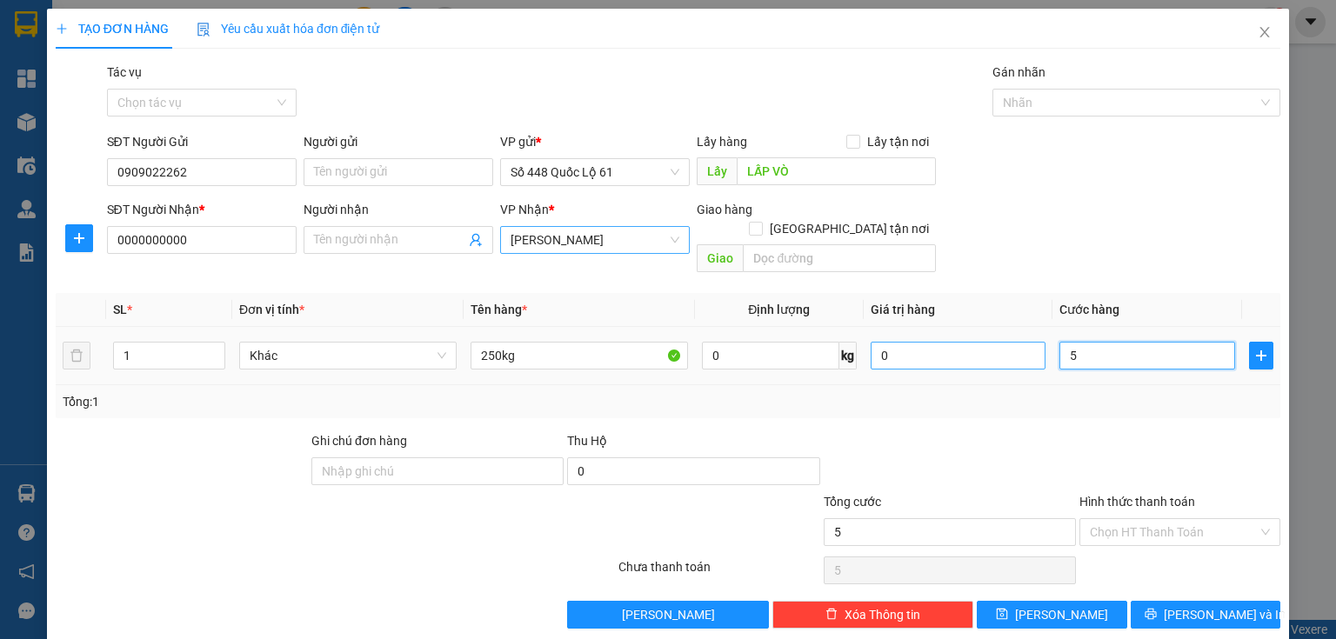
type input "50"
type input "500"
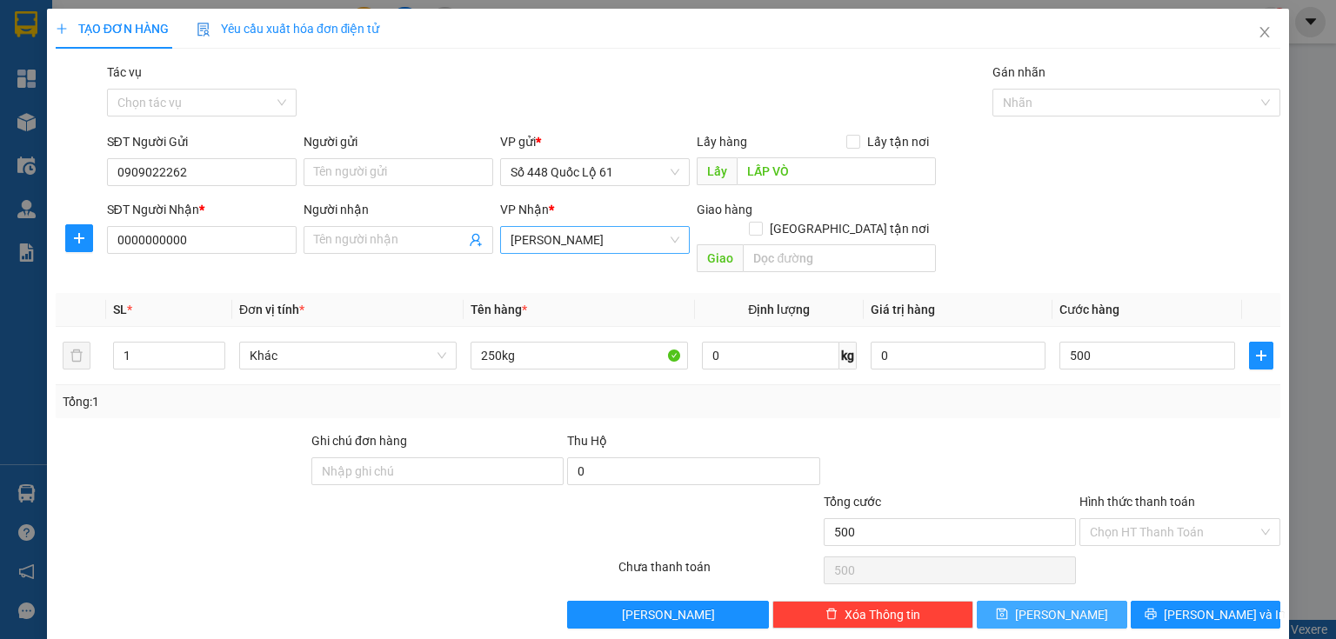
type input "500.000"
drag, startPoint x: 1040, startPoint y: 593, endPoint x: 1028, endPoint y: 555, distance: 39.9
click at [1040, 601] on button "[PERSON_NAME]" at bounding box center [1052, 615] width 150 height 28
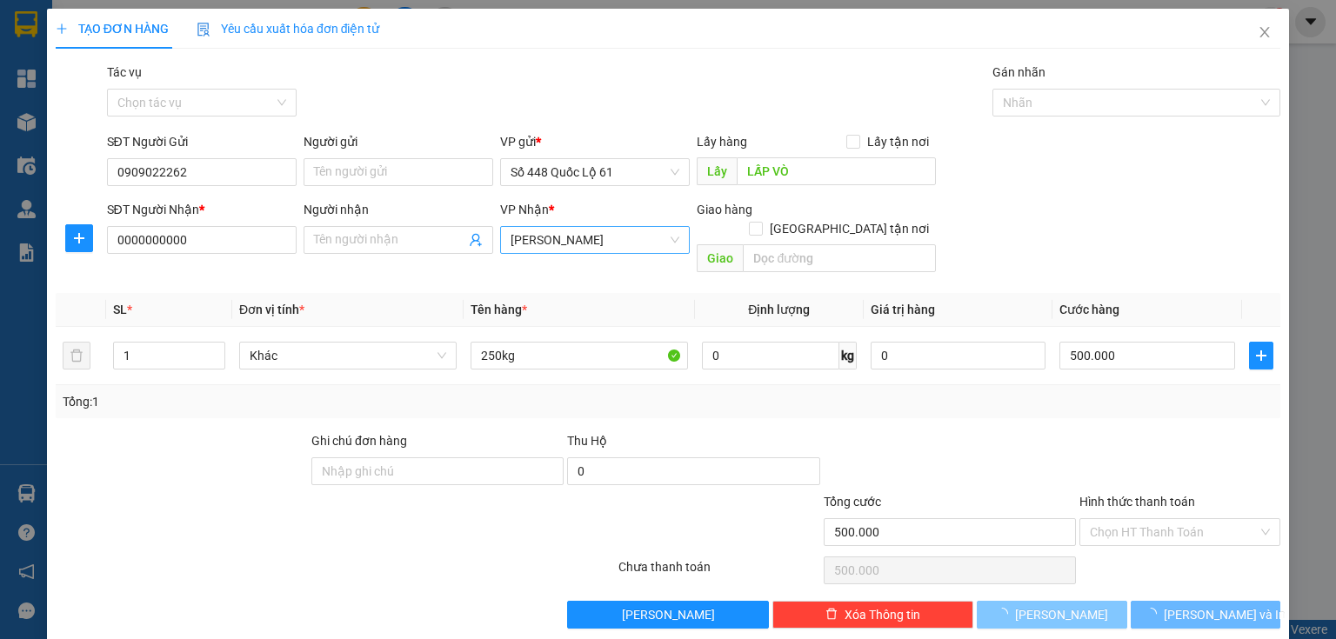
type input "0"
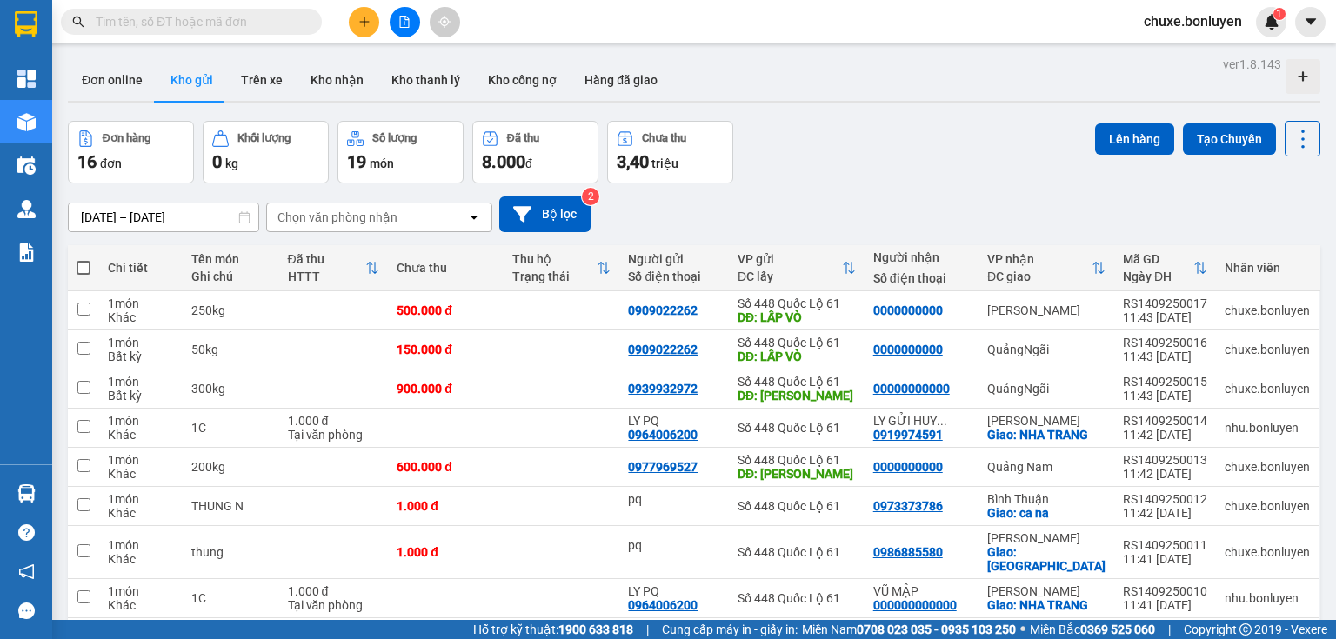
click at [636, 232] on div "[DATE] – [DATE] Press the down arrow key to interact with the calendar and sele…" at bounding box center [694, 215] width 1253 height 62
